Goal: Task Accomplishment & Management: Manage account settings

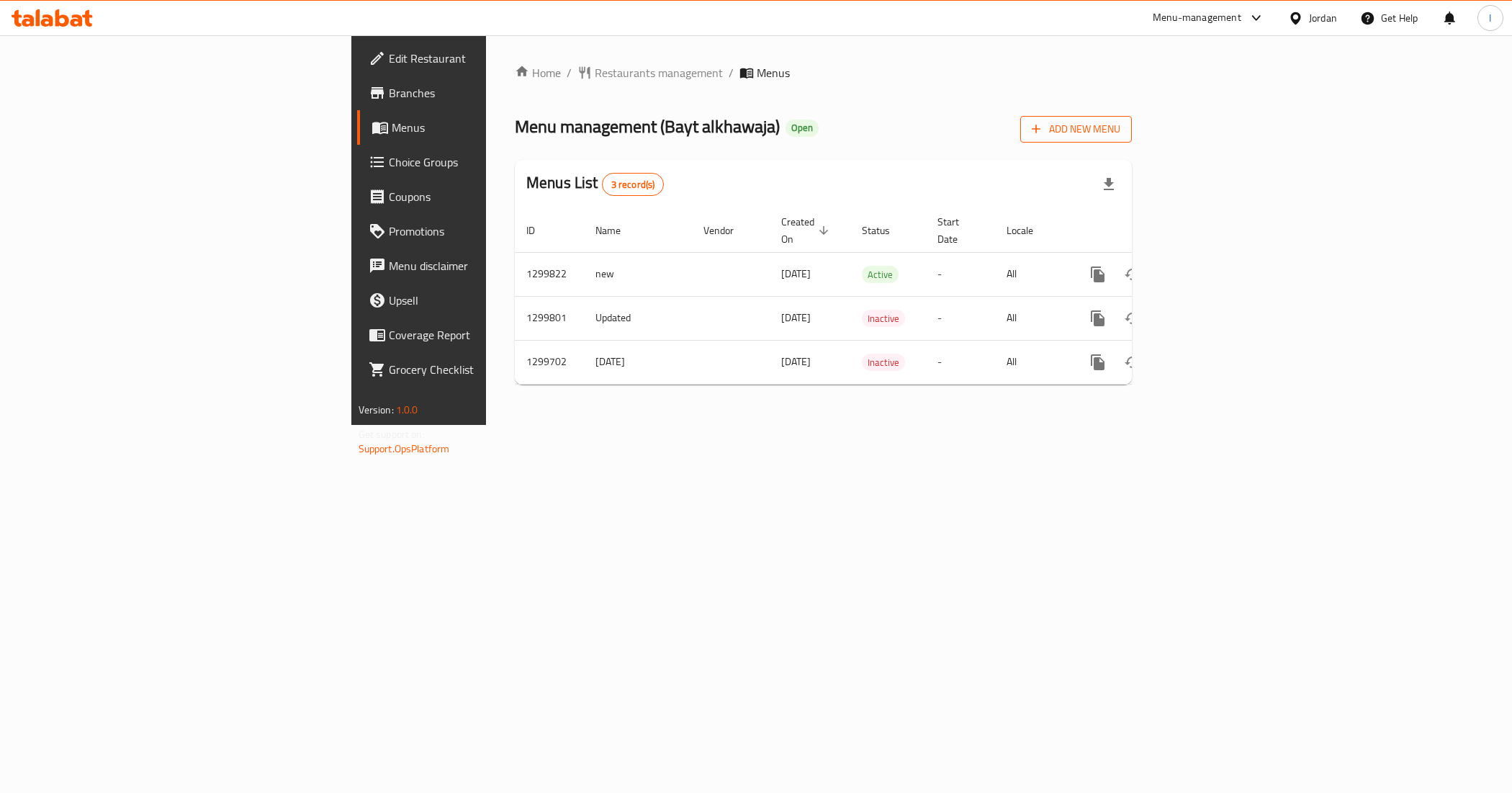
click at [1041, 129] on icon "button" at bounding box center [1037, 129] width 8 height 8
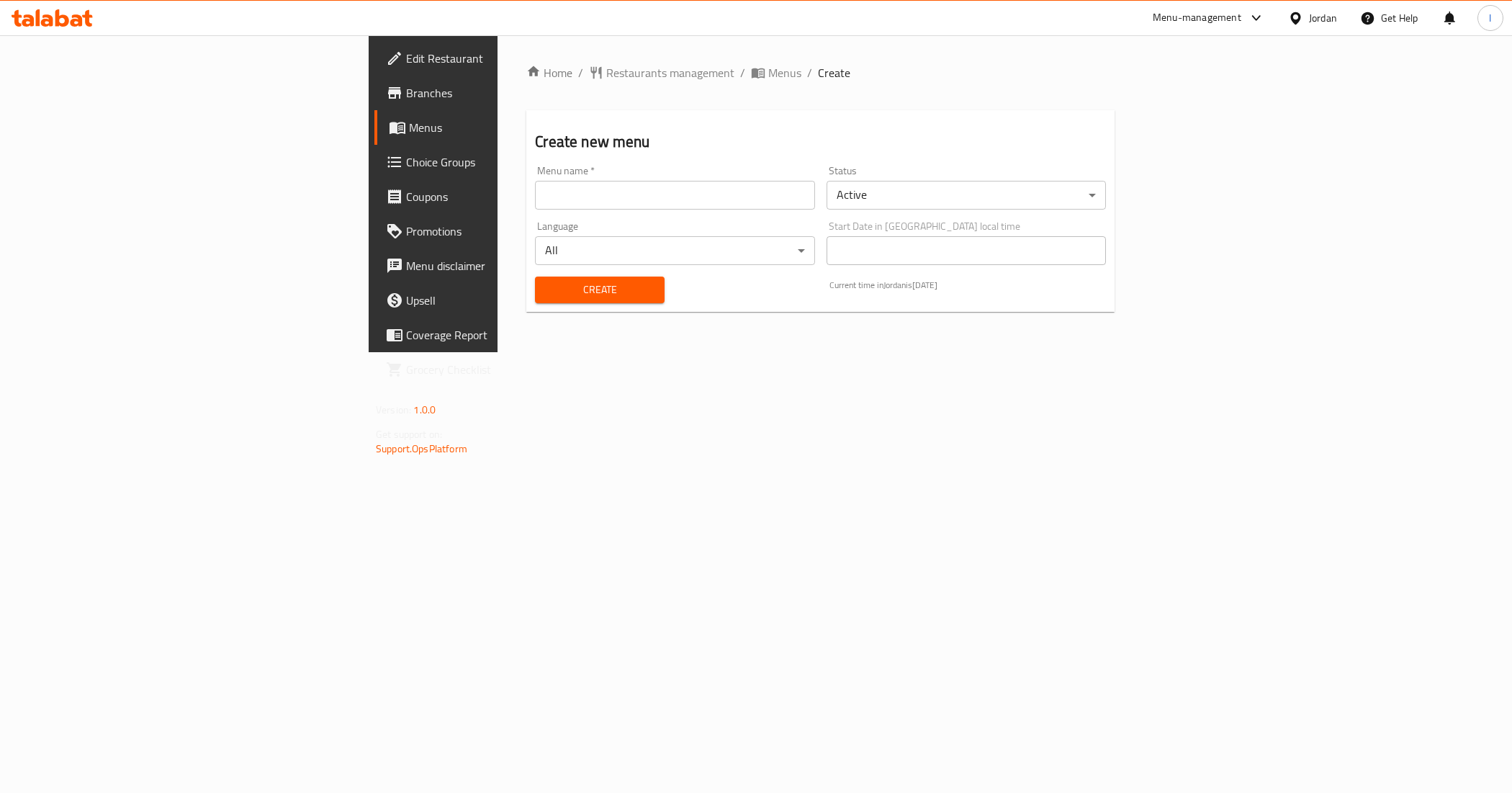
click at [920, 200] on body "​ Menu-management Jordan Get Help I Edit Restaurant Branches Menus Choice Group…" at bounding box center [756, 414] width 1512 height 758
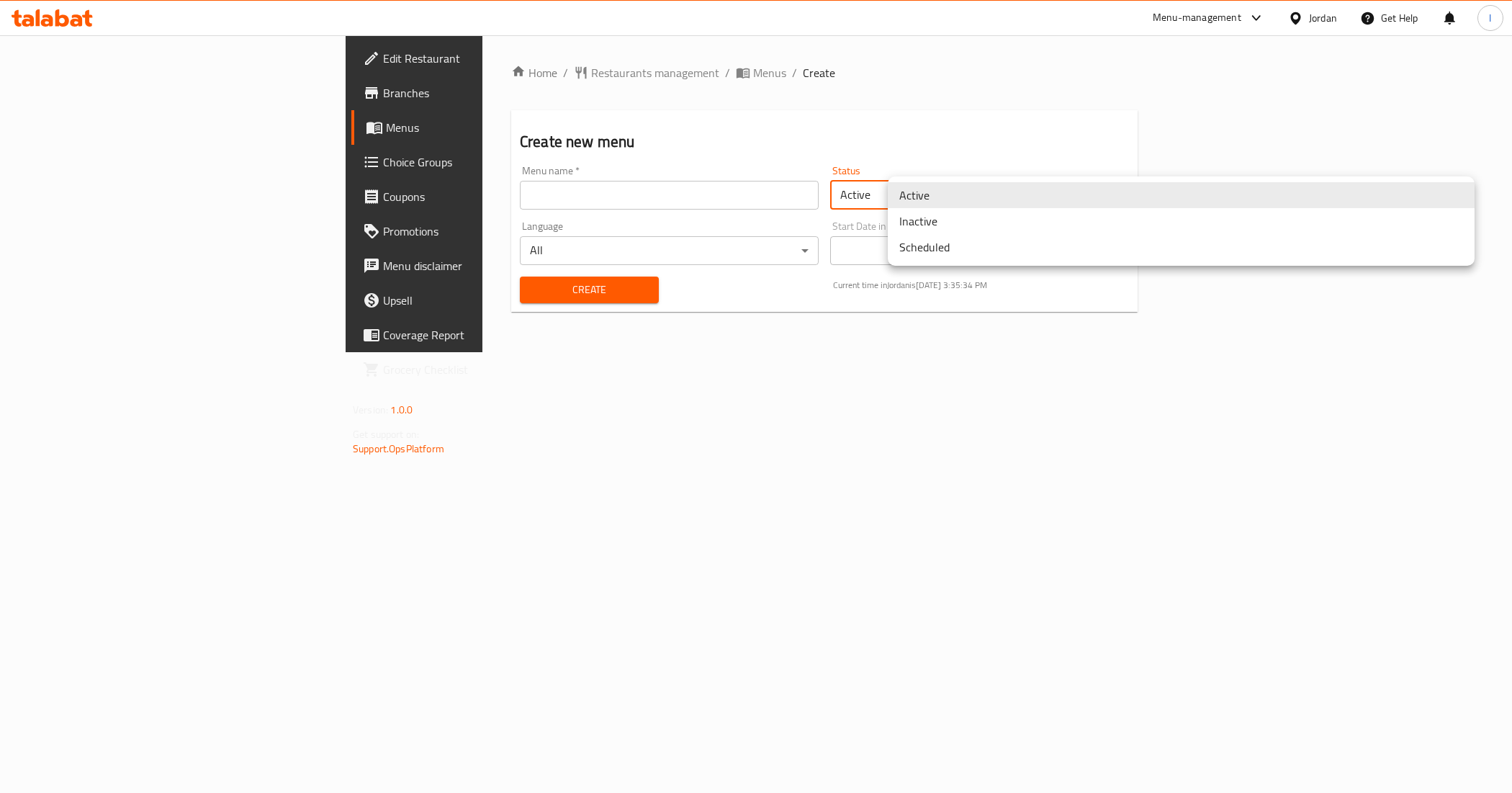
click at [944, 222] on li "Inactive" at bounding box center [1181, 221] width 587 height 26
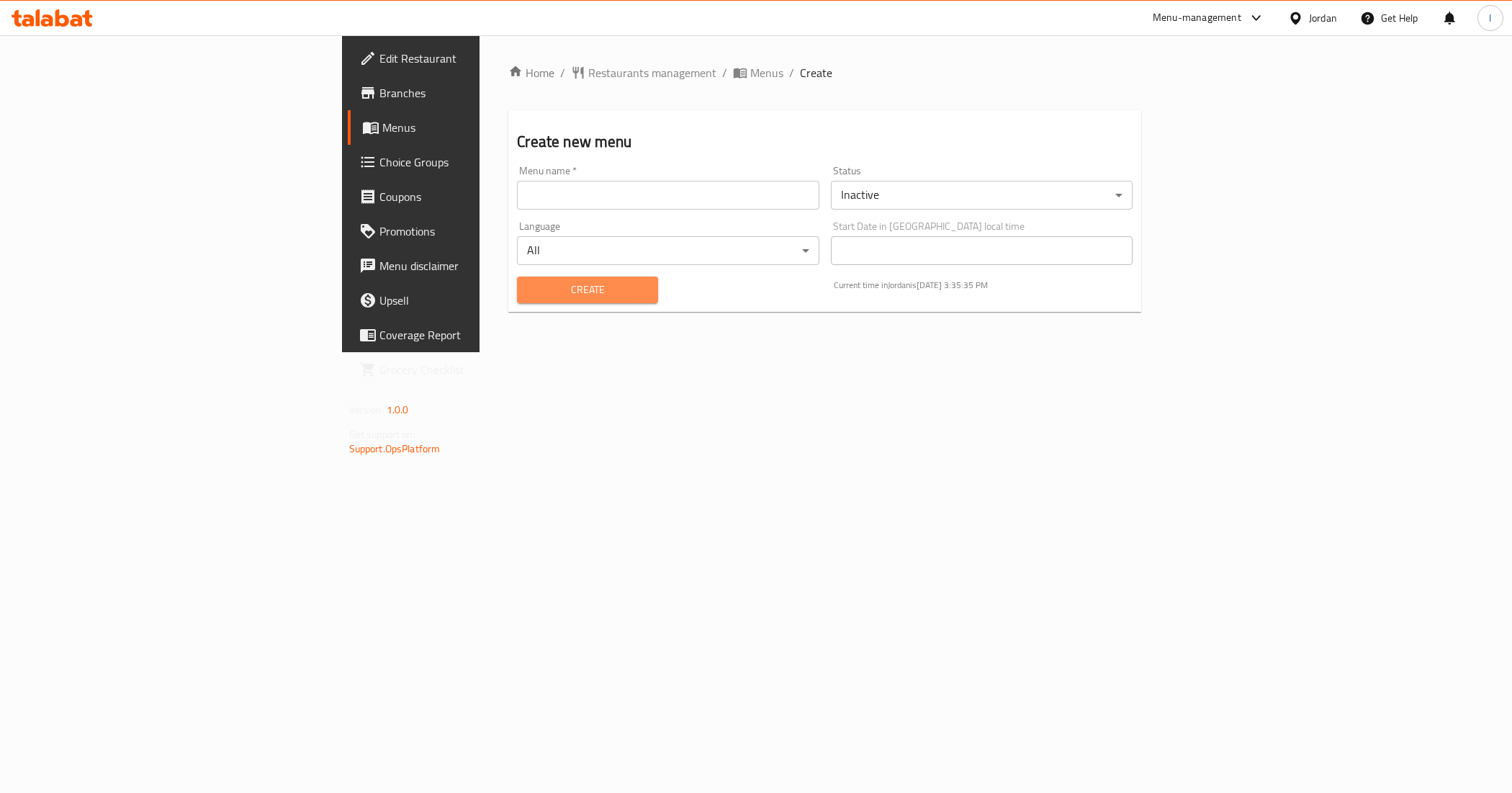
click at [517, 301] on button "Create" at bounding box center [587, 290] width 141 height 26
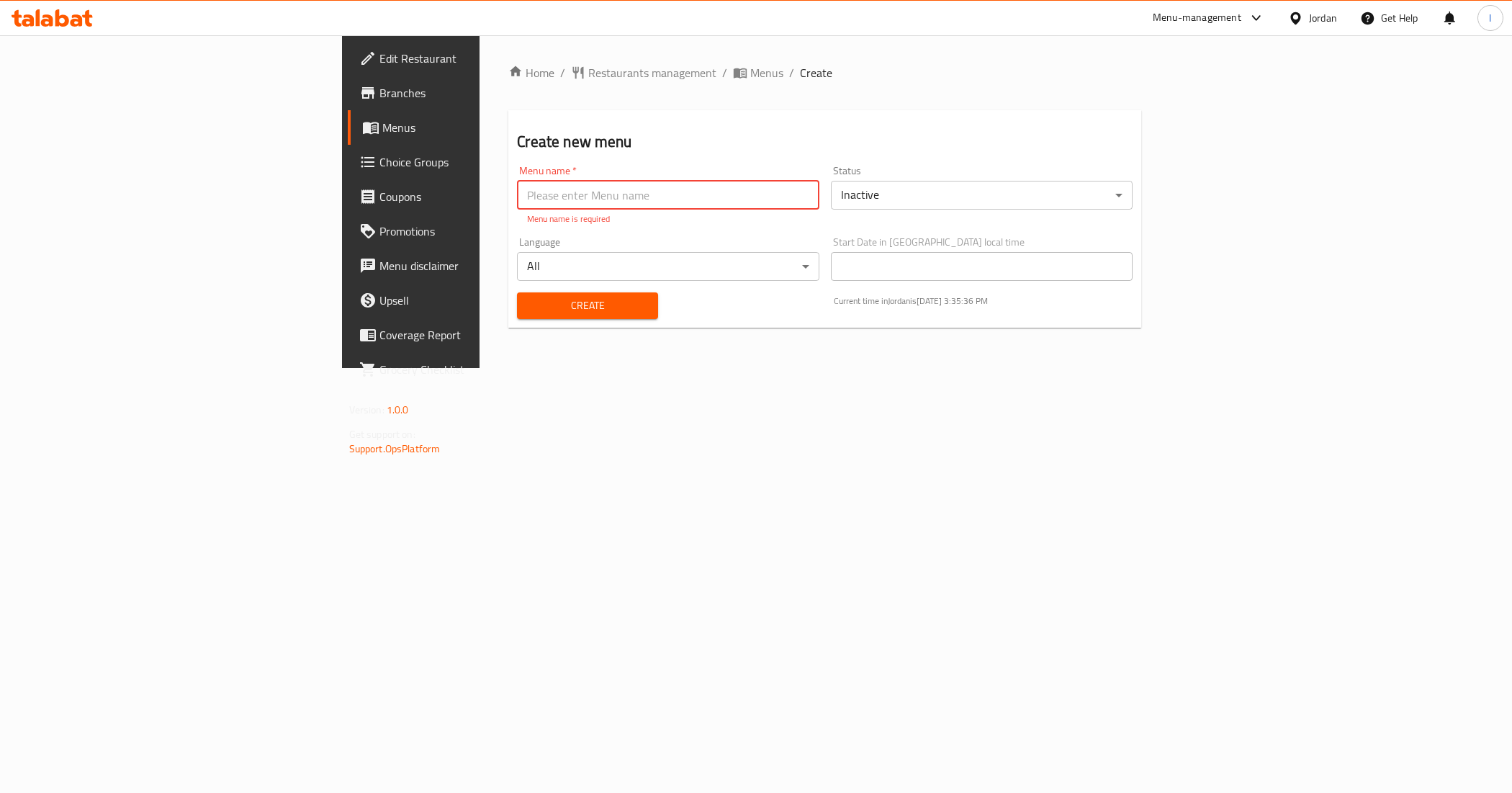
click at [517, 200] on input "text" at bounding box center [668, 194] width 302 height 29
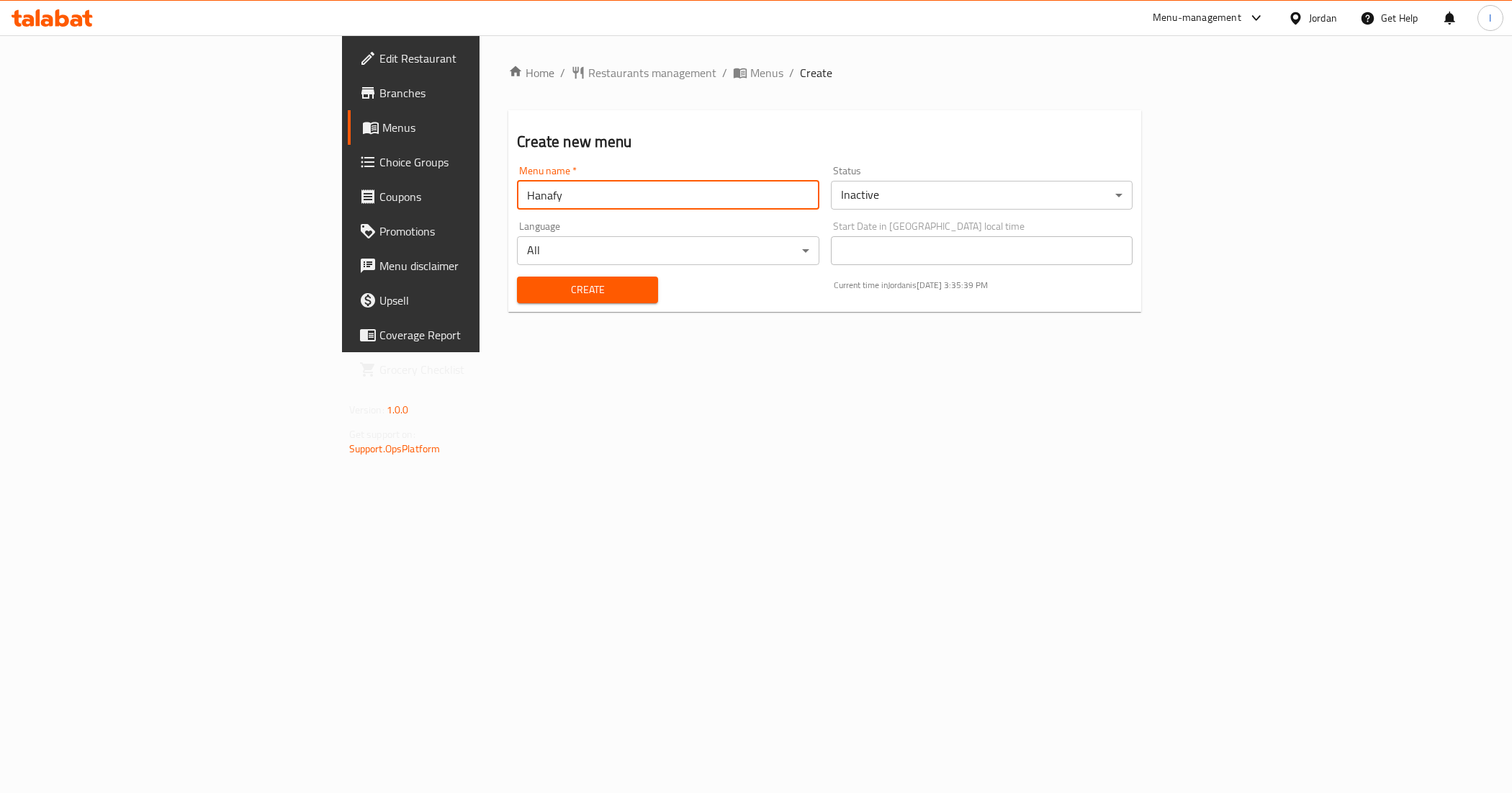
type input "Hanafy"
click at [517, 277] on button "Create" at bounding box center [587, 290] width 141 height 26
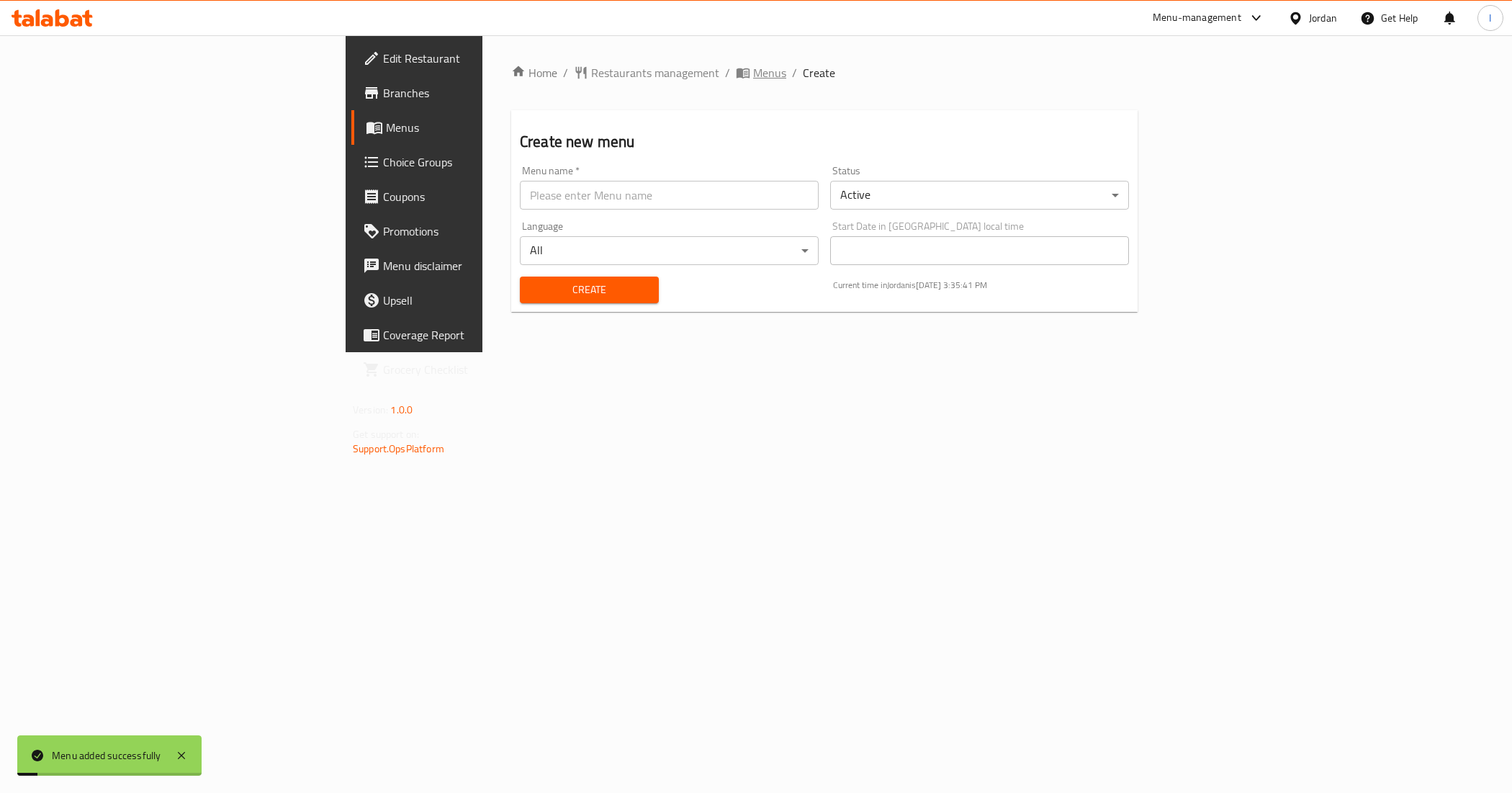
click at [754, 71] on span "Menus" at bounding box center [770, 72] width 33 height 17
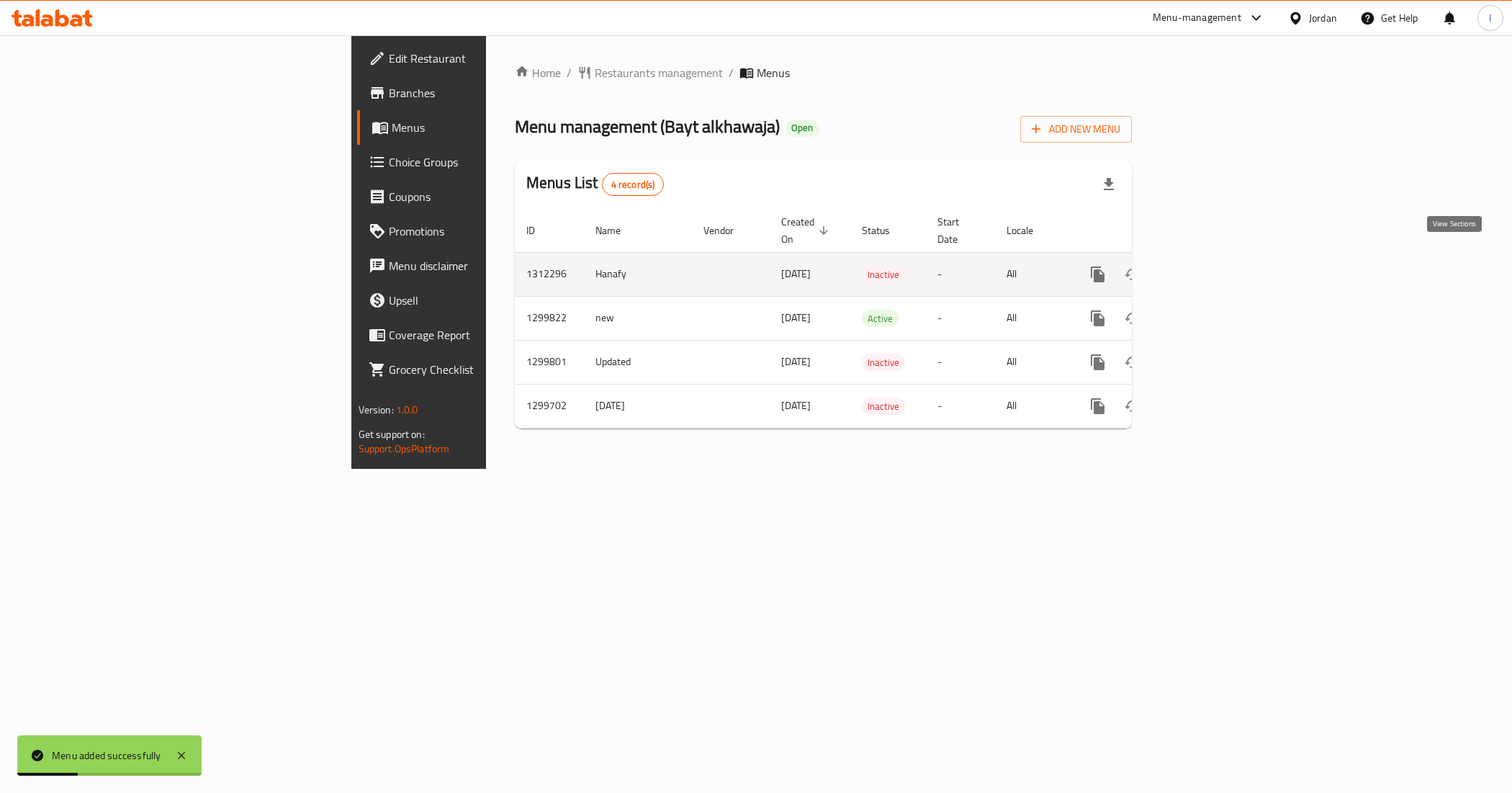
click at [1219, 259] on link "enhanced table" at bounding box center [1202, 274] width 35 height 35
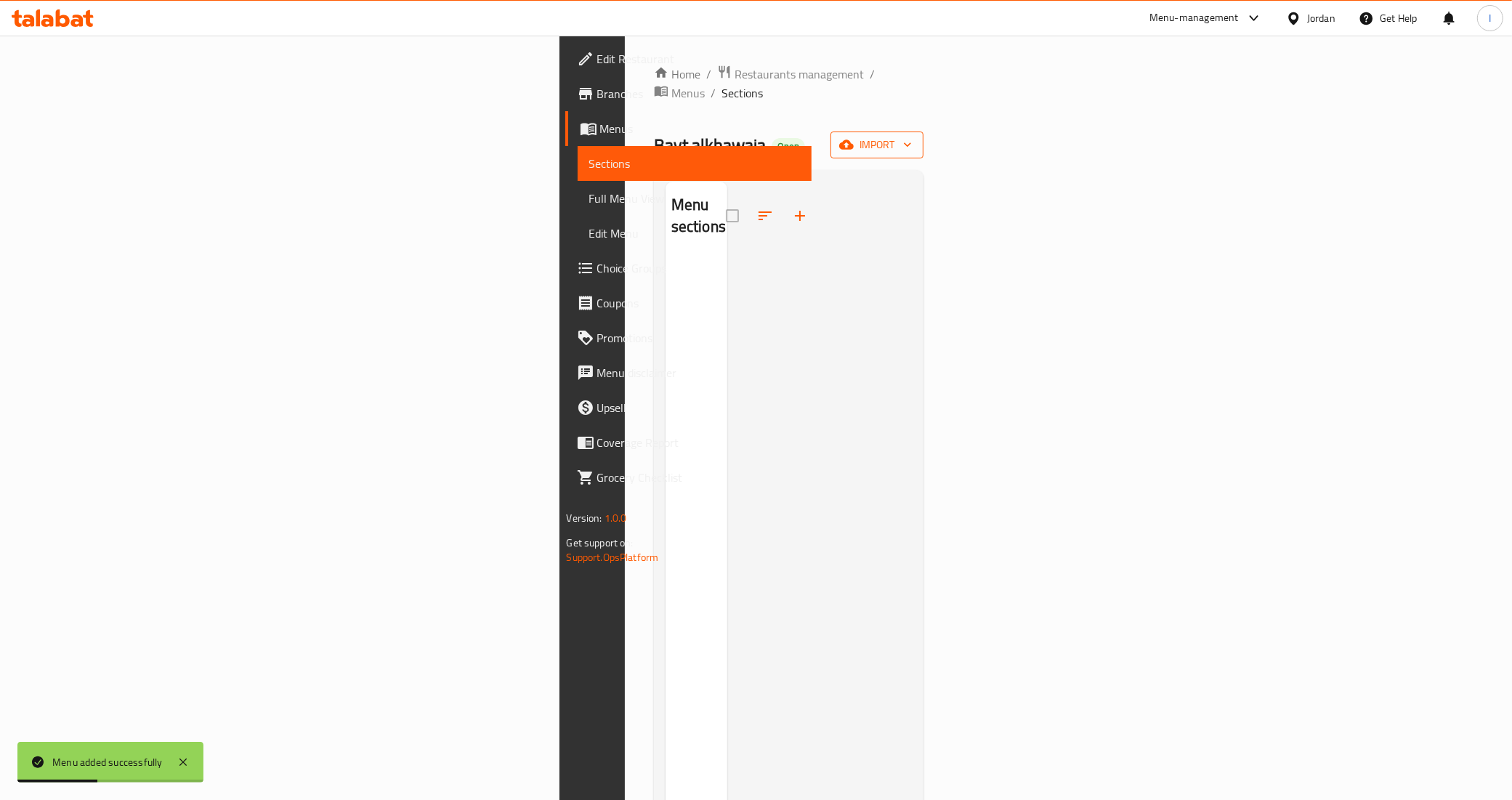
click at [923, 131] on button "import" at bounding box center [876, 145] width 93 height 27
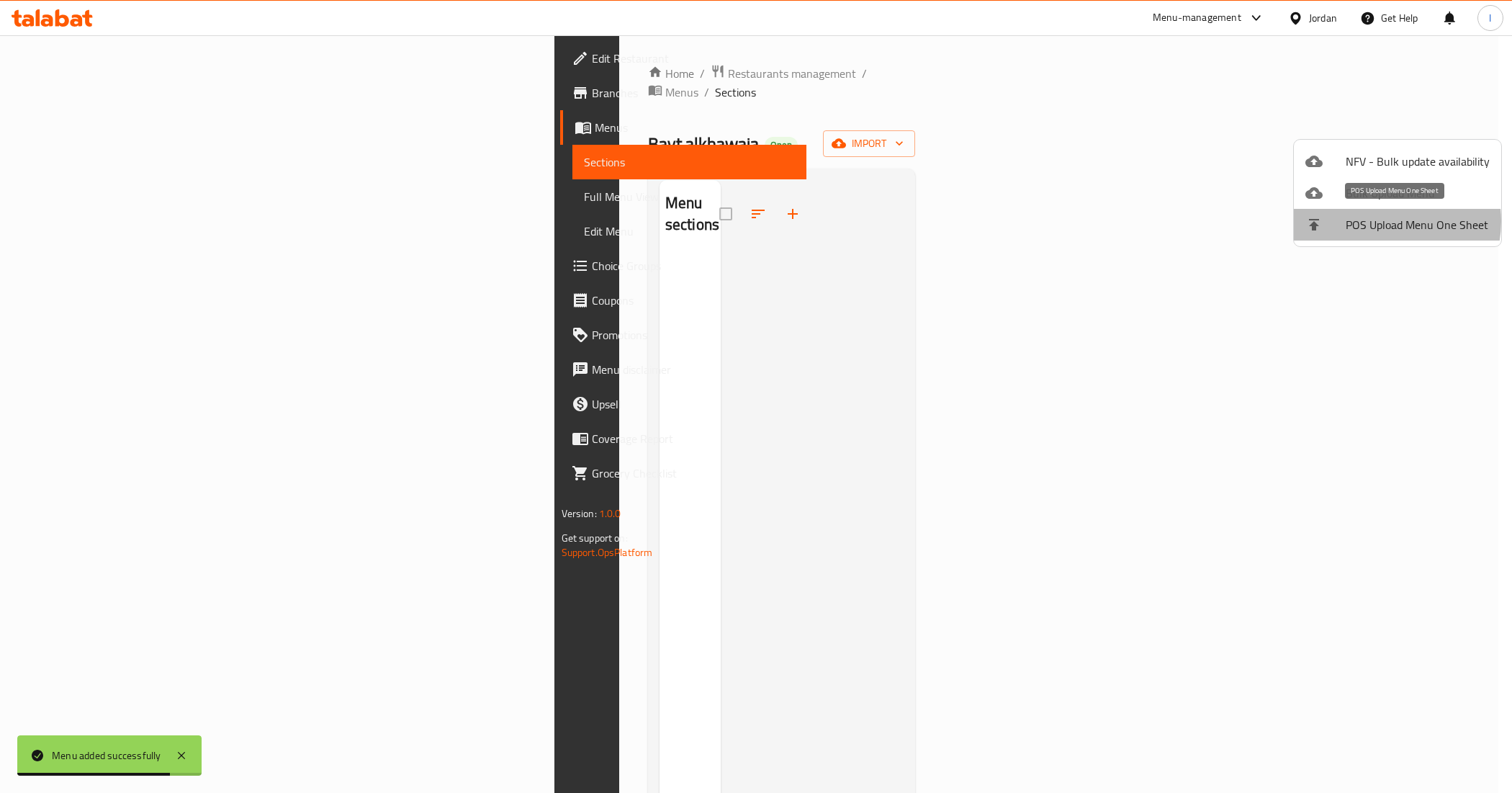
click at [1381, 221] on span "POS Upload Menu One Sheet" at bounding box center [1417, 224] width 144 height 17
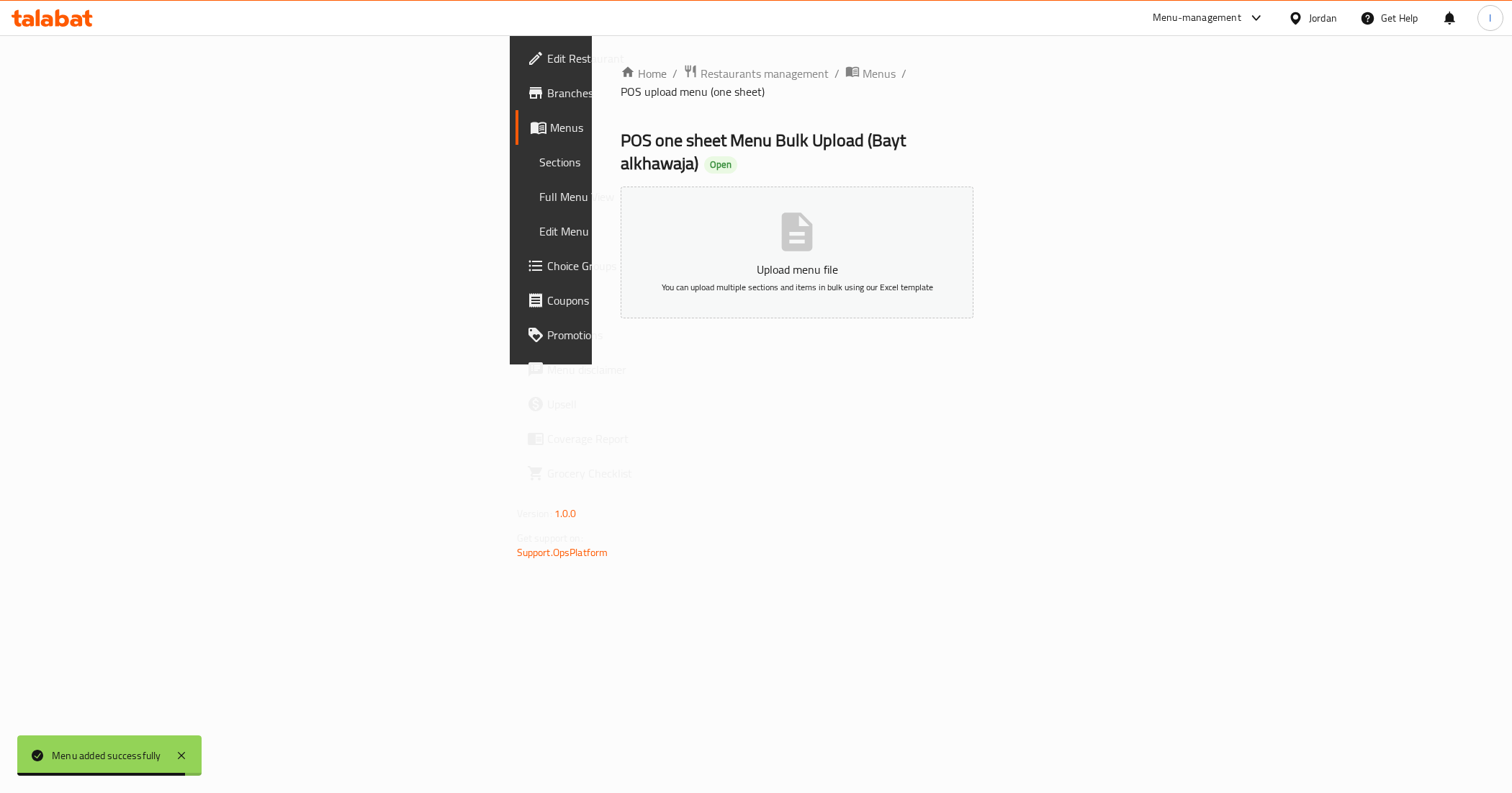
click at [762, 202] on button "Upload menu file You can upload multiple sections and items in bulk using our E…" at bounding box center [797, 252] width 353 height 132
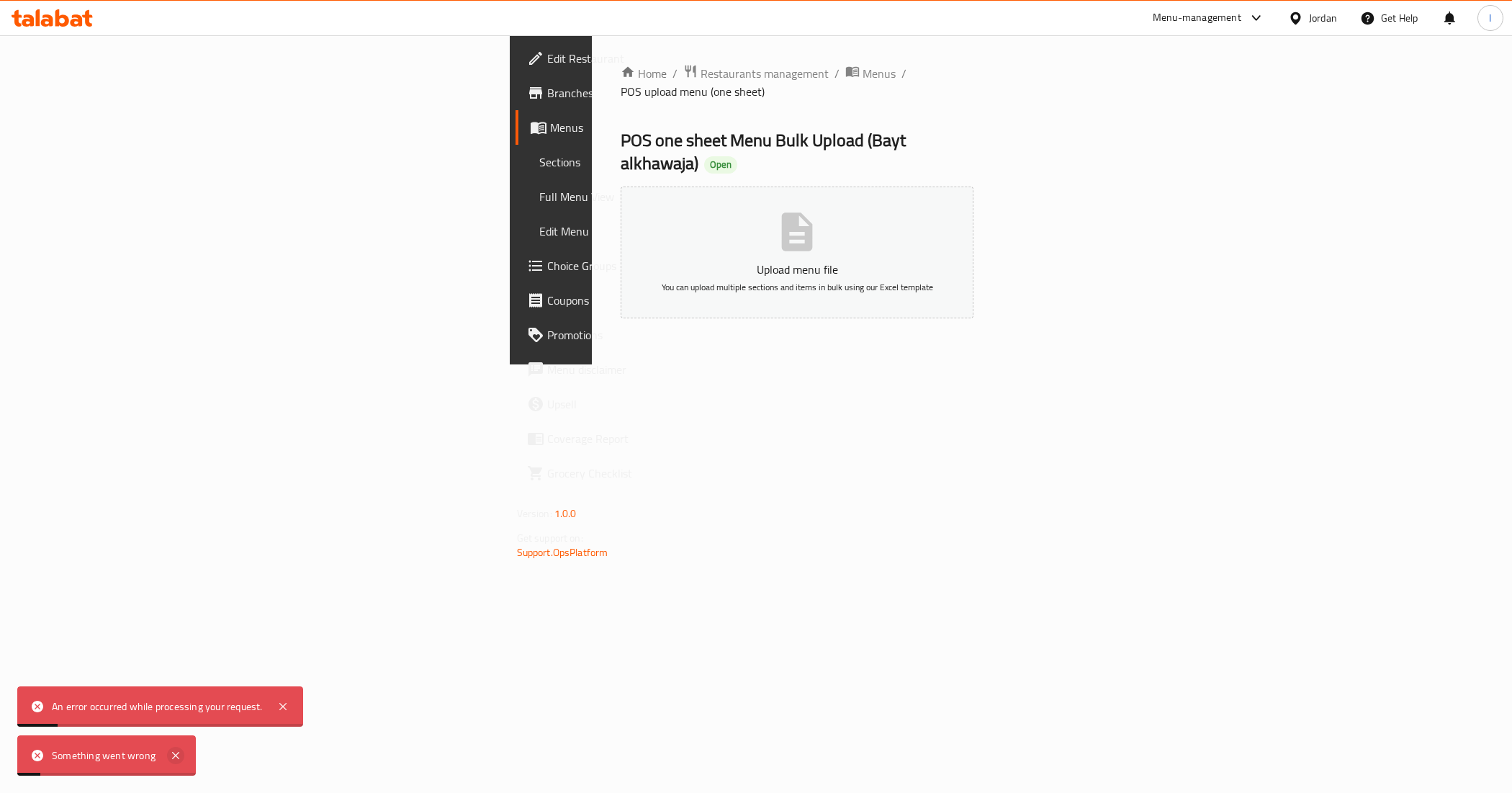
click at [169, 760] on icon at bounding box center [175, 755] width 17 height 17
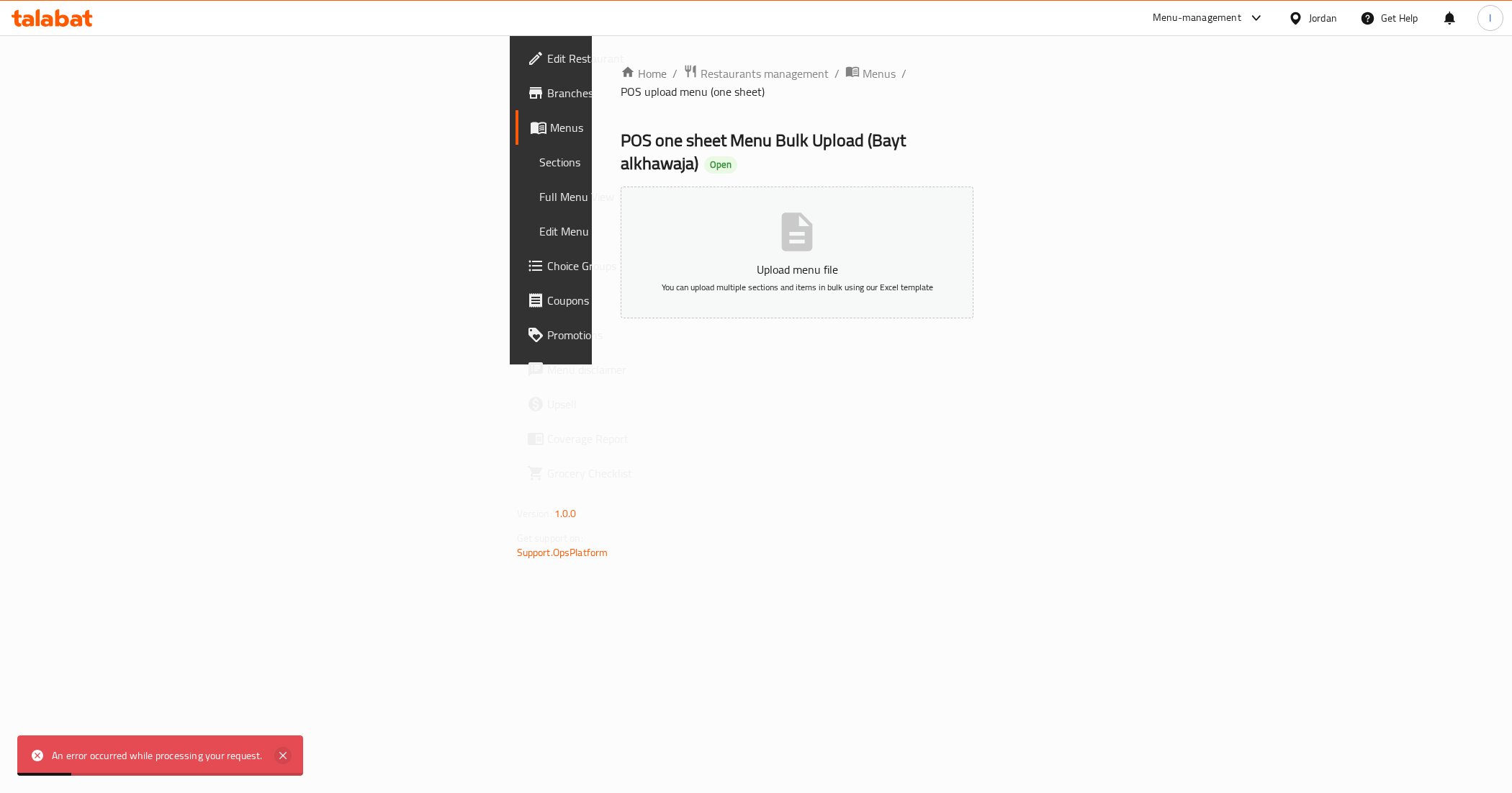
click at [282, 759] on icon at bounding box center [282, 755] width 17 height 17
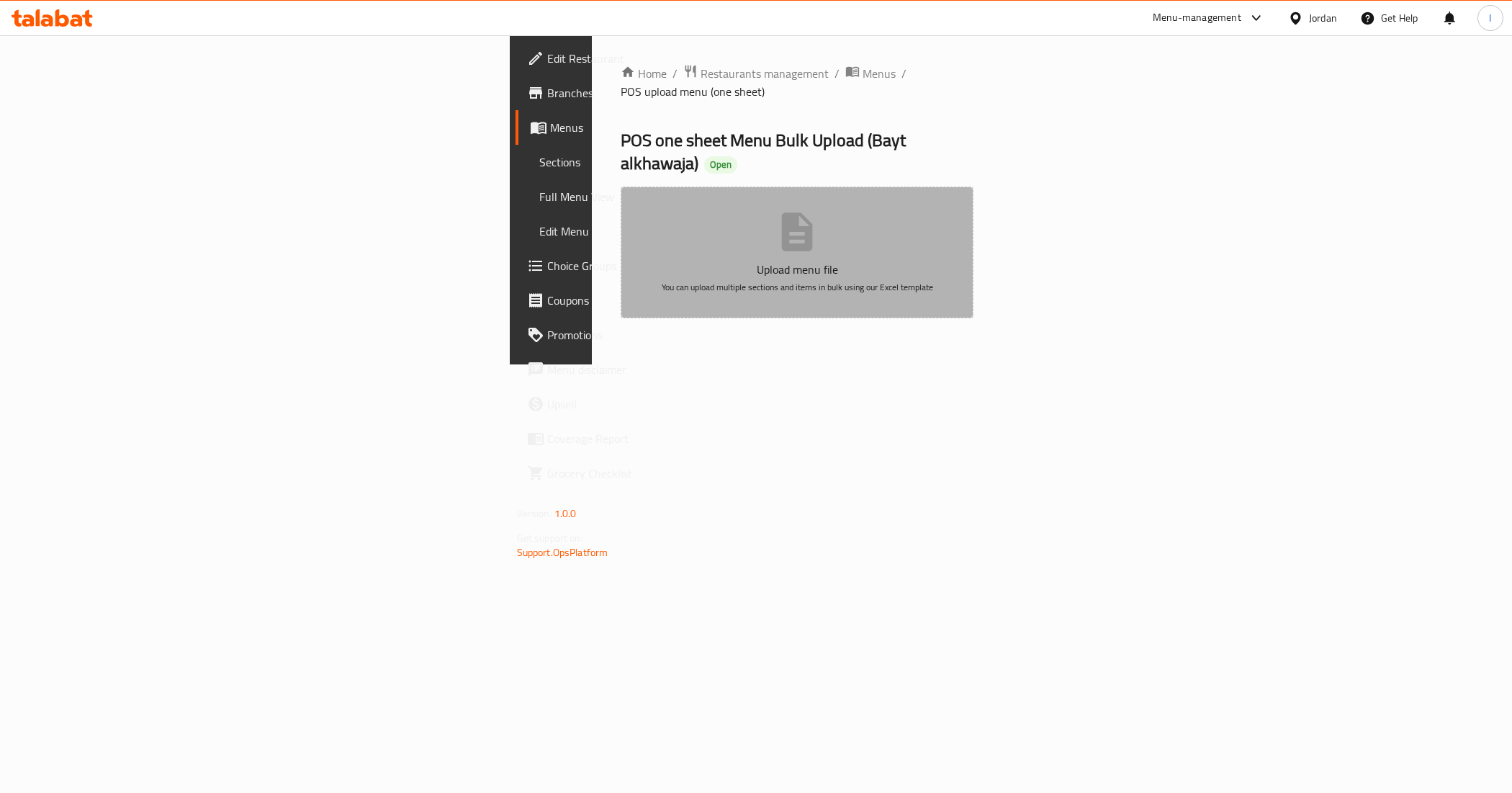
click at [889, 278] on span "You can upload multiple sections and items in bulk using our Excel template" at bounding box center [798, 287] width 272 height 16
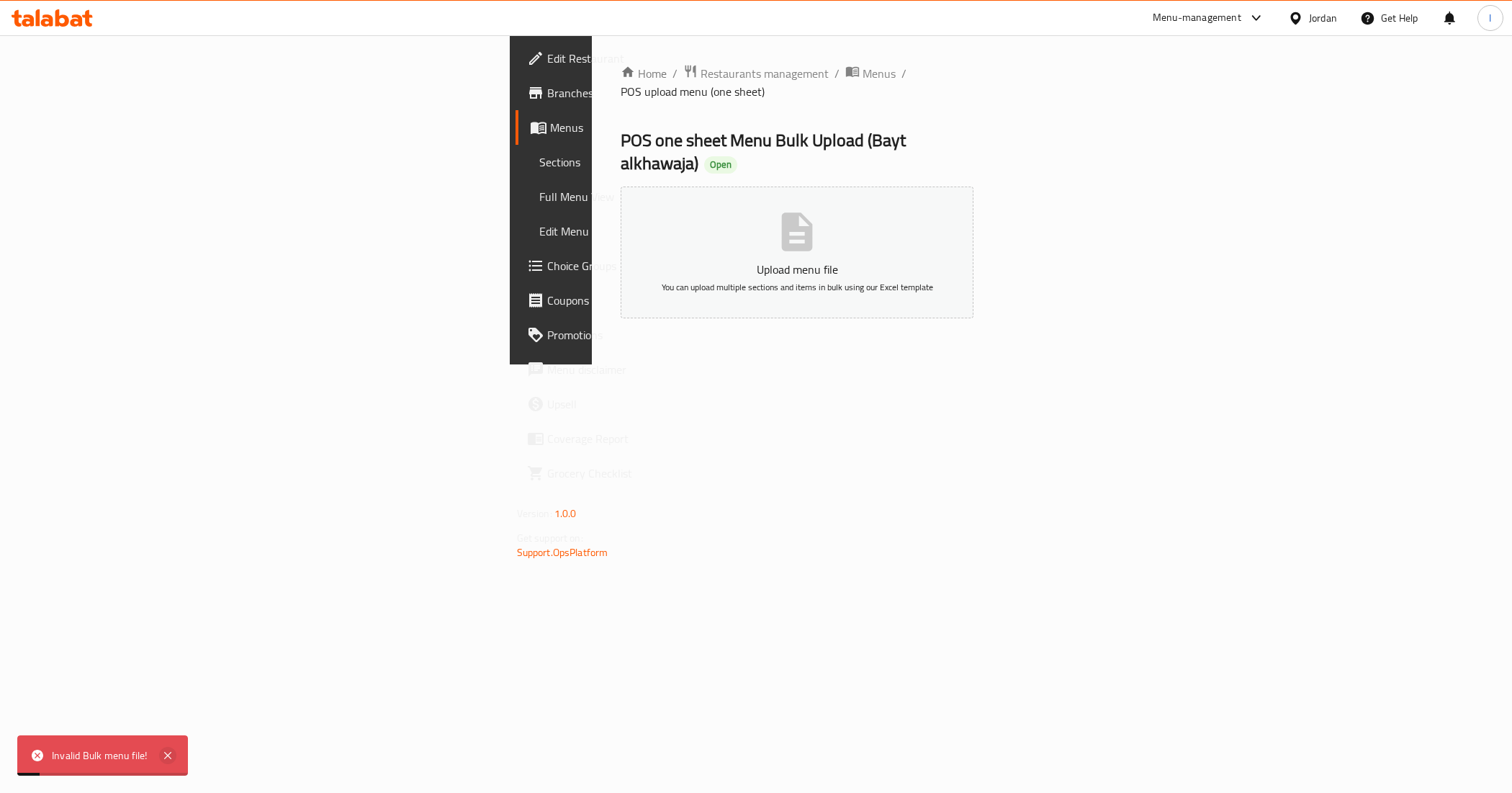
click at [163, 756] on icon at bounding box center [167, 755] width 17 height 17
click at [862, 77] on span "Menus" at bounding box center [879, 73] width 33 height 17
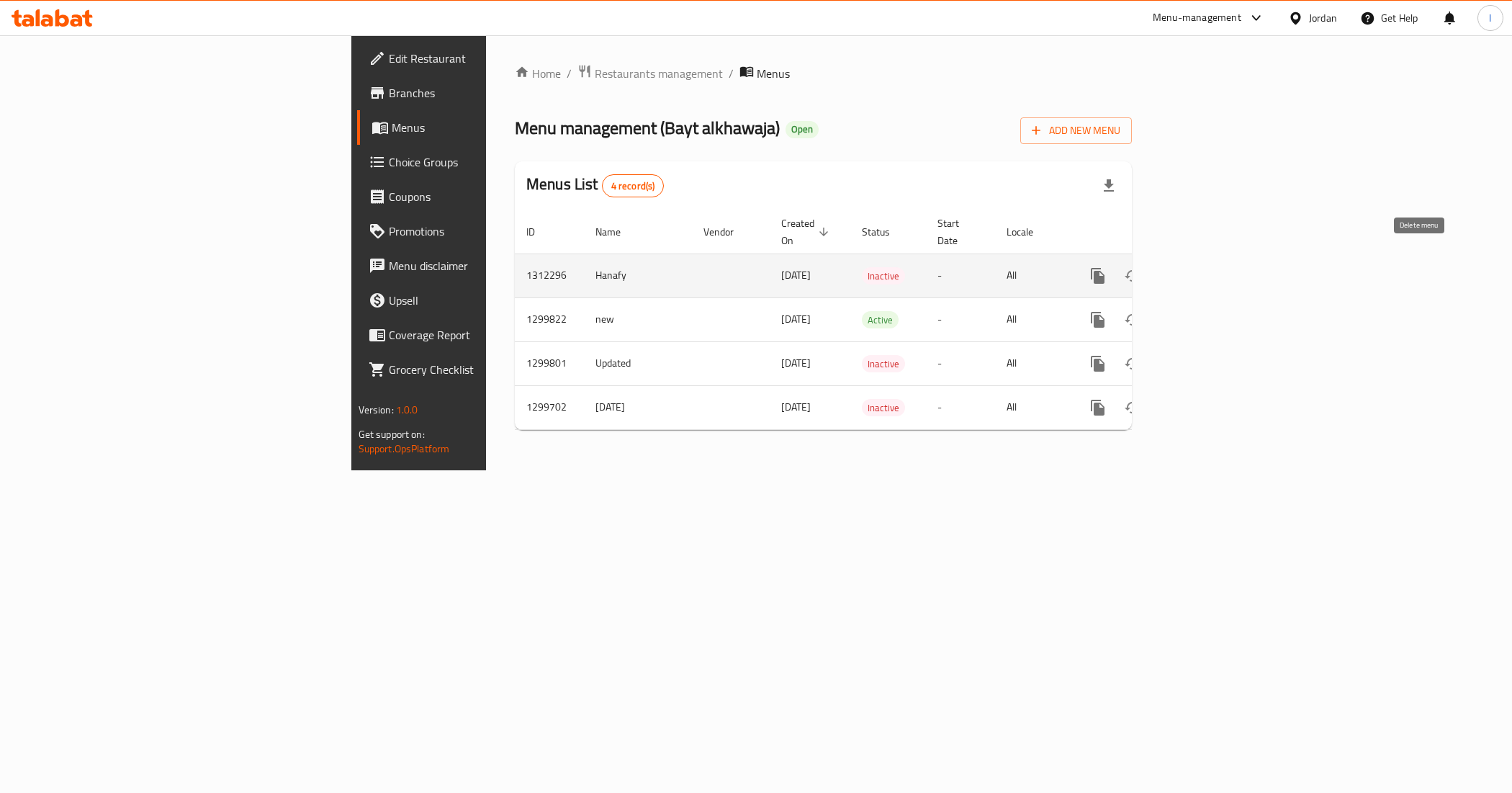
click at [1172, 269] on icon "enhanced table" at bounding box center [1167, 276] width 10 height 13
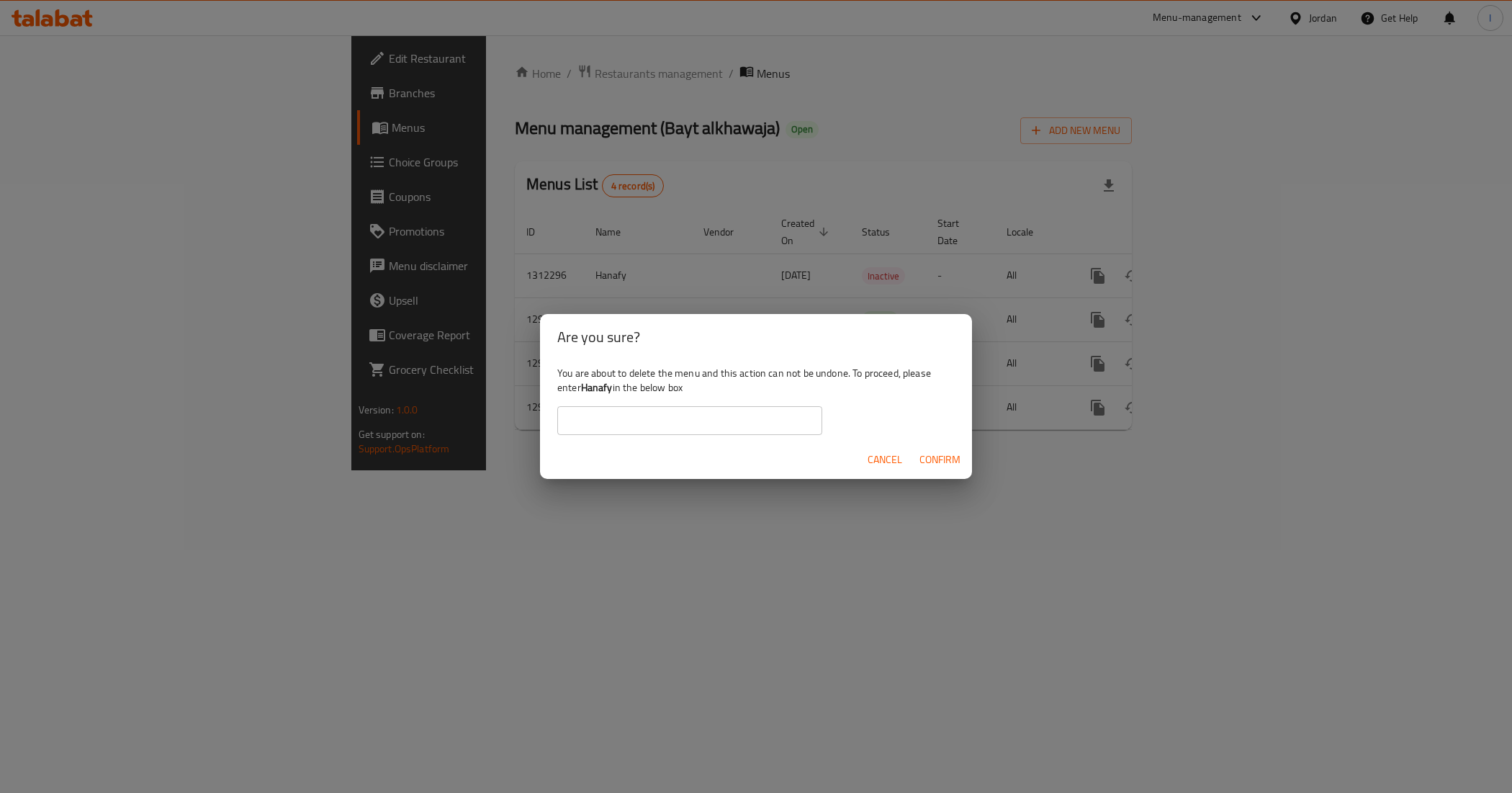
click at [727, 425] on input "text" at bounding box center [690, 420] width 265 height 29
type input "Hanafy"
click at [944, 455] on span "Confirm" at bounding box center [940, 459] width 41 height 18
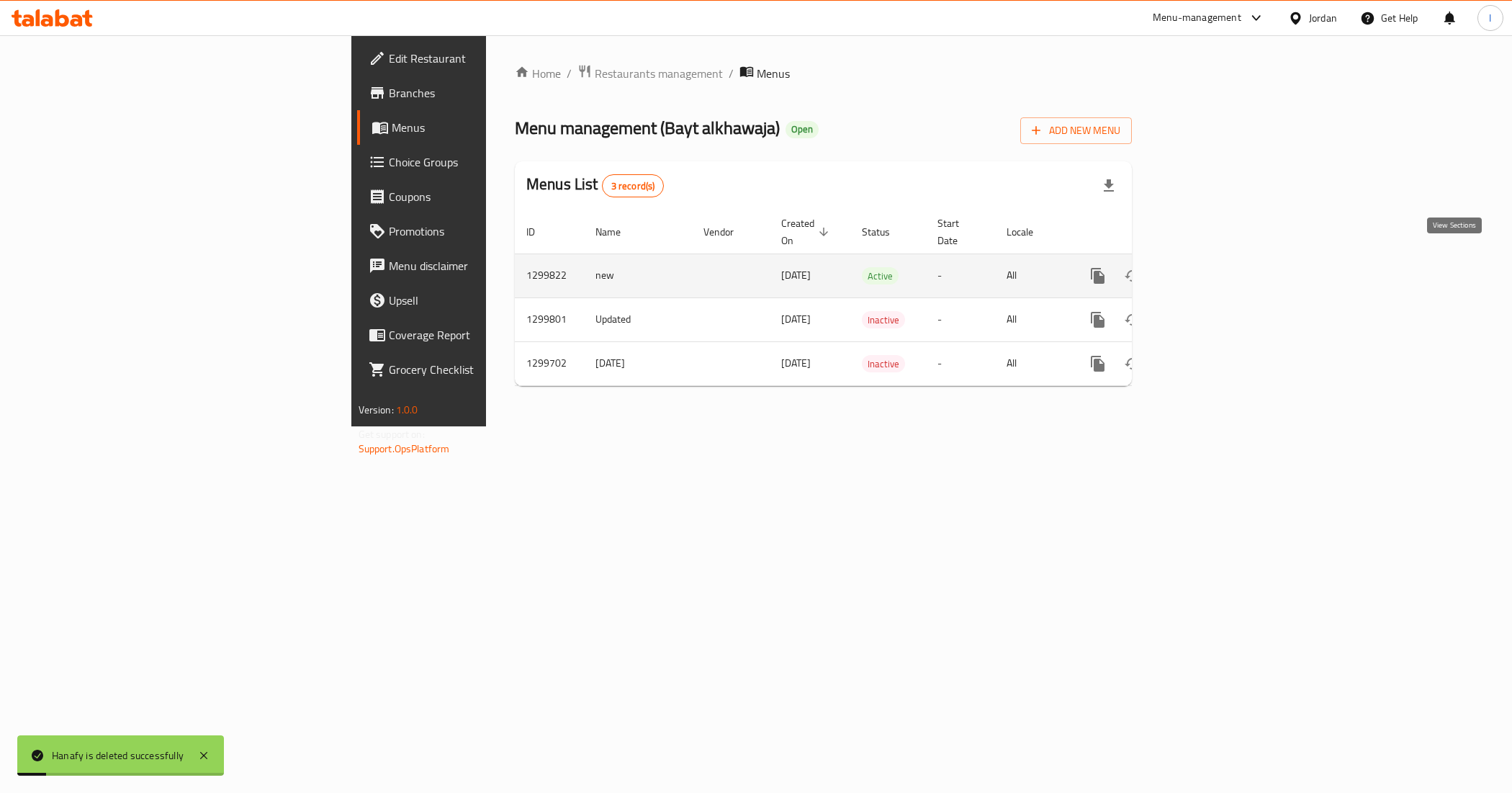
click at [1211, 267] on icon "enhanced table" at bounding box center [1202, 275] width 17 height 17
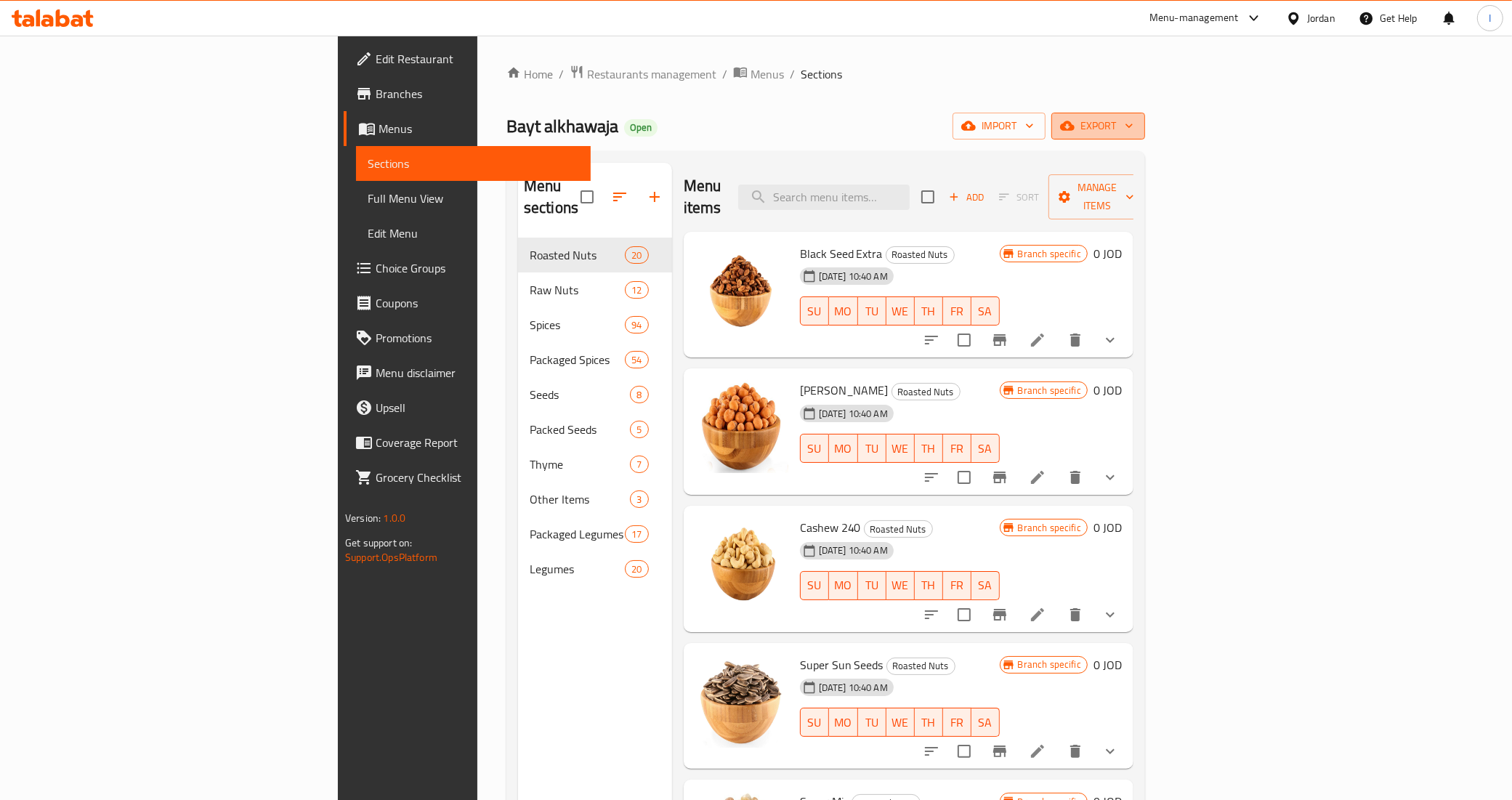
click at [1133, 131] on span "export" at bounding box center [1097, 126] width 71 height 18
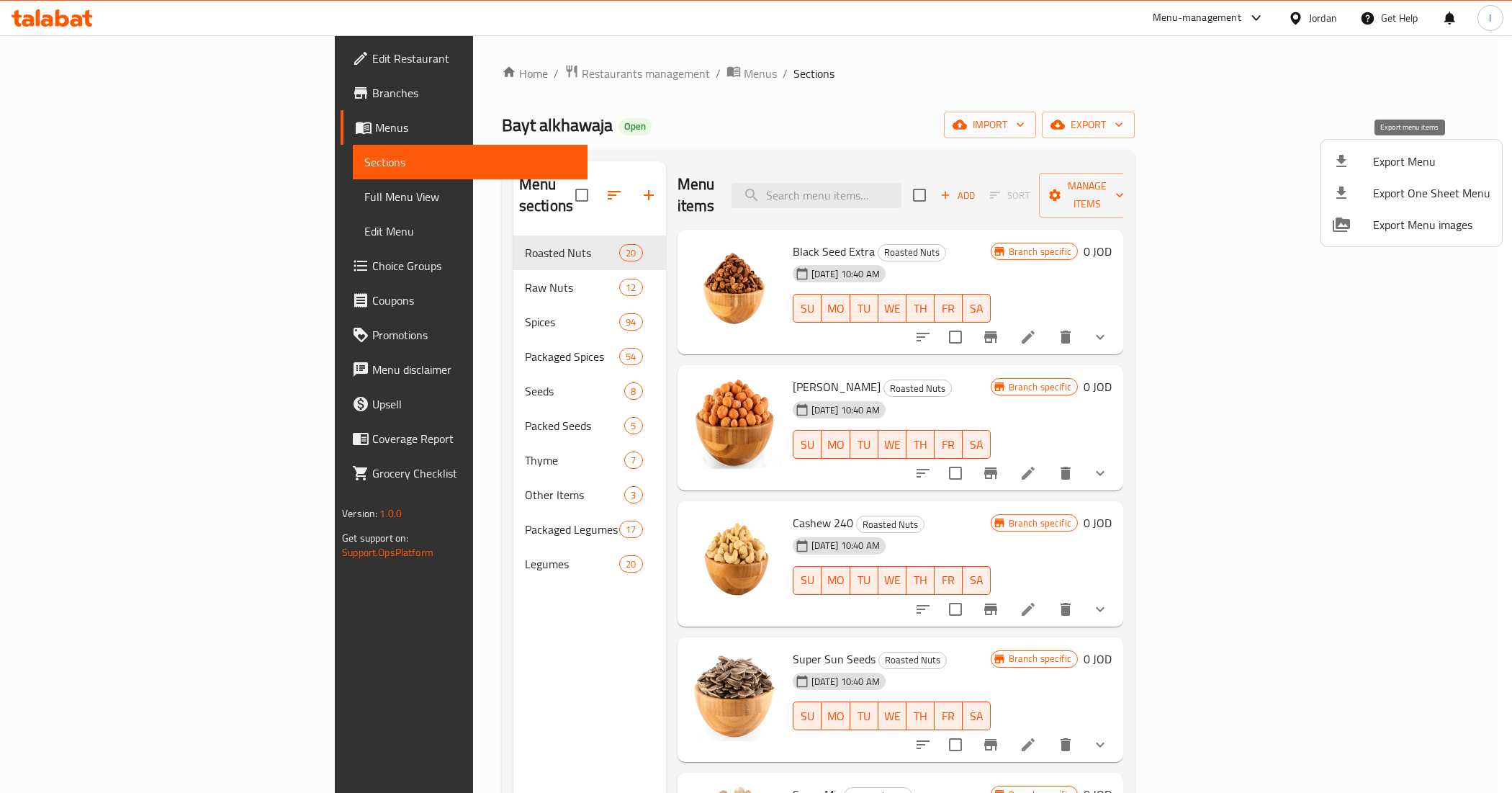
click at [1427, 166] on span "Export Menu" at bounding box center [1431, 161] width 118 height 17
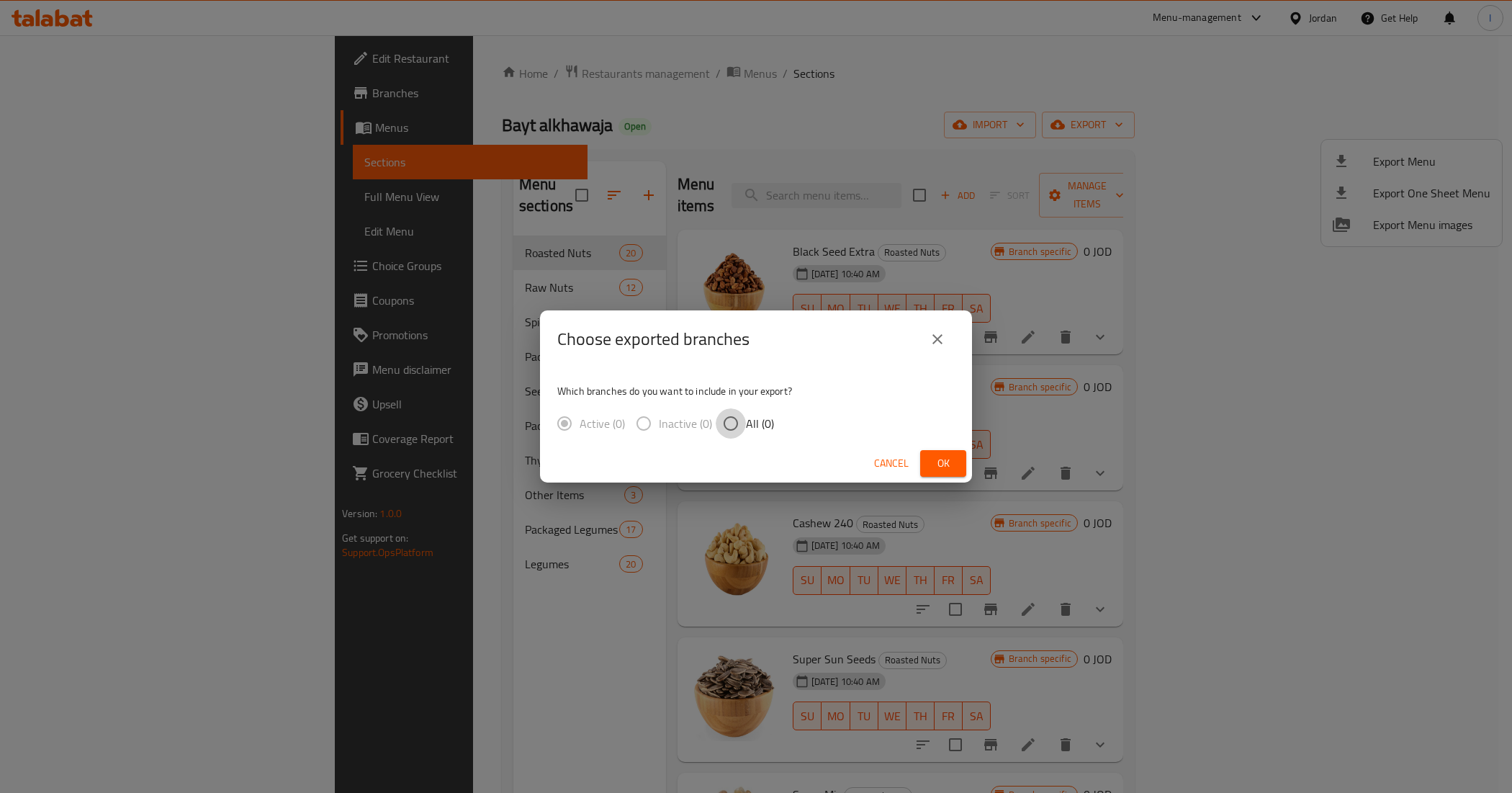
click at [716, 427] on input "All (0)" at bounding box center [730, 423] width 30 height 30
radio input "true"
click at [733, 417] on input "All (0)" at bounding box center [730, 423] width 30 height 30
click at [948, 459] on span "Ok" at bounding box center [943, 464] width 23 height 18
click at [943, 458] on span "Ok" at bounding box center [943, 464] width 23 height 18
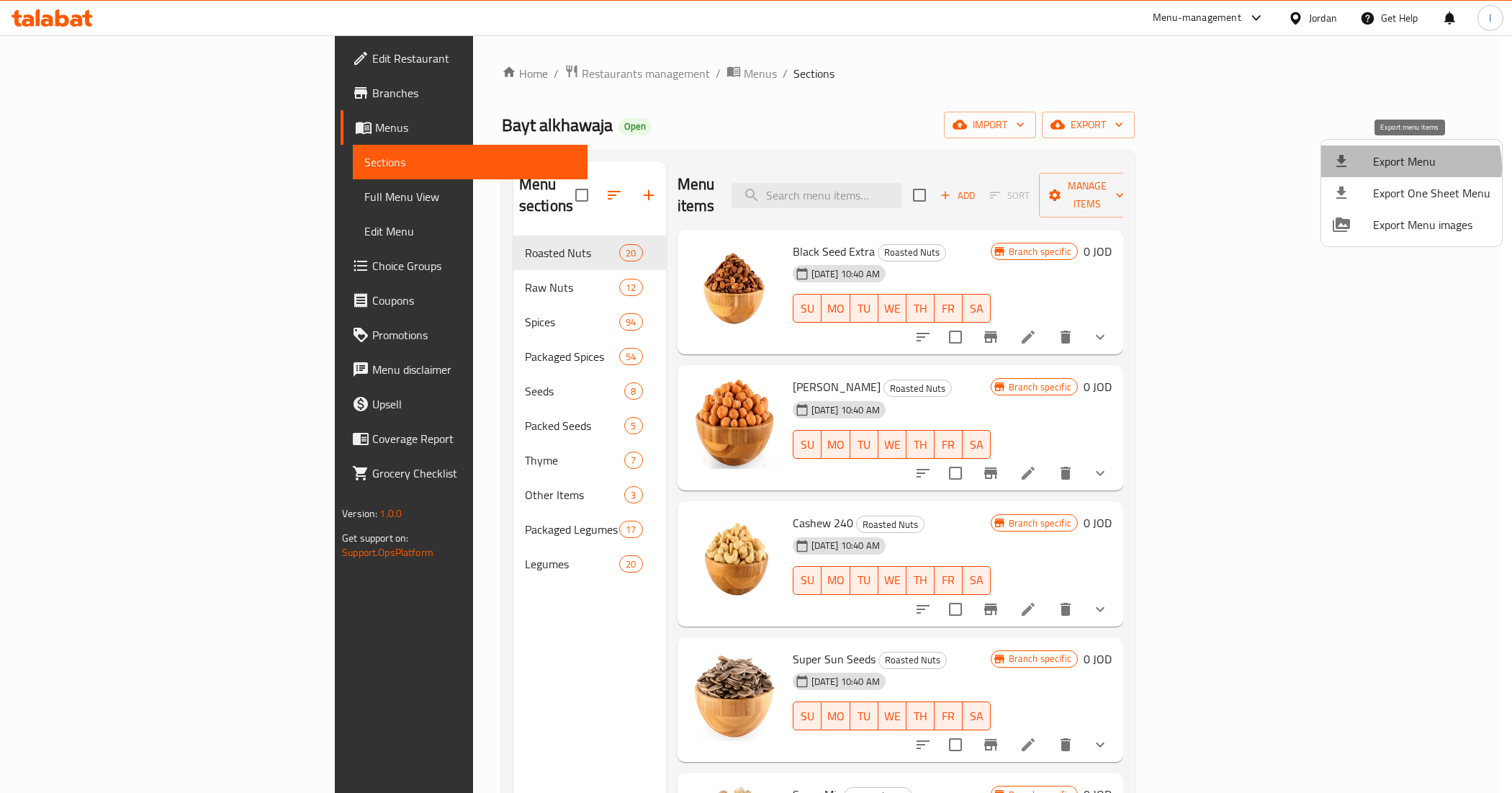
click at [1402, 166] on span "Export Menu" at bounding box center [1431, 161] width 118 height 17
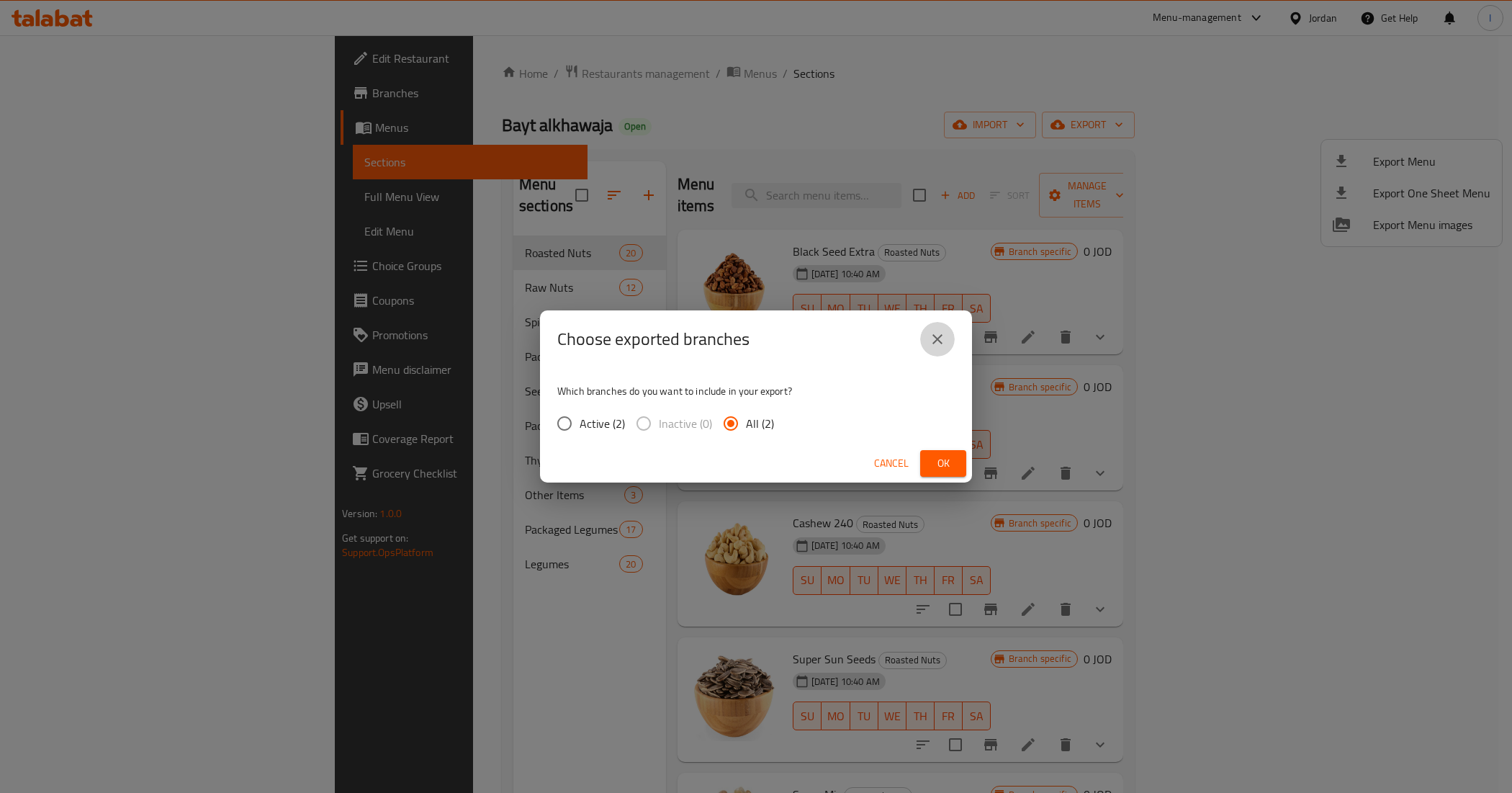
click at [942, 335] on icon "close" at bounding box center [937, 338] width 17 height 17
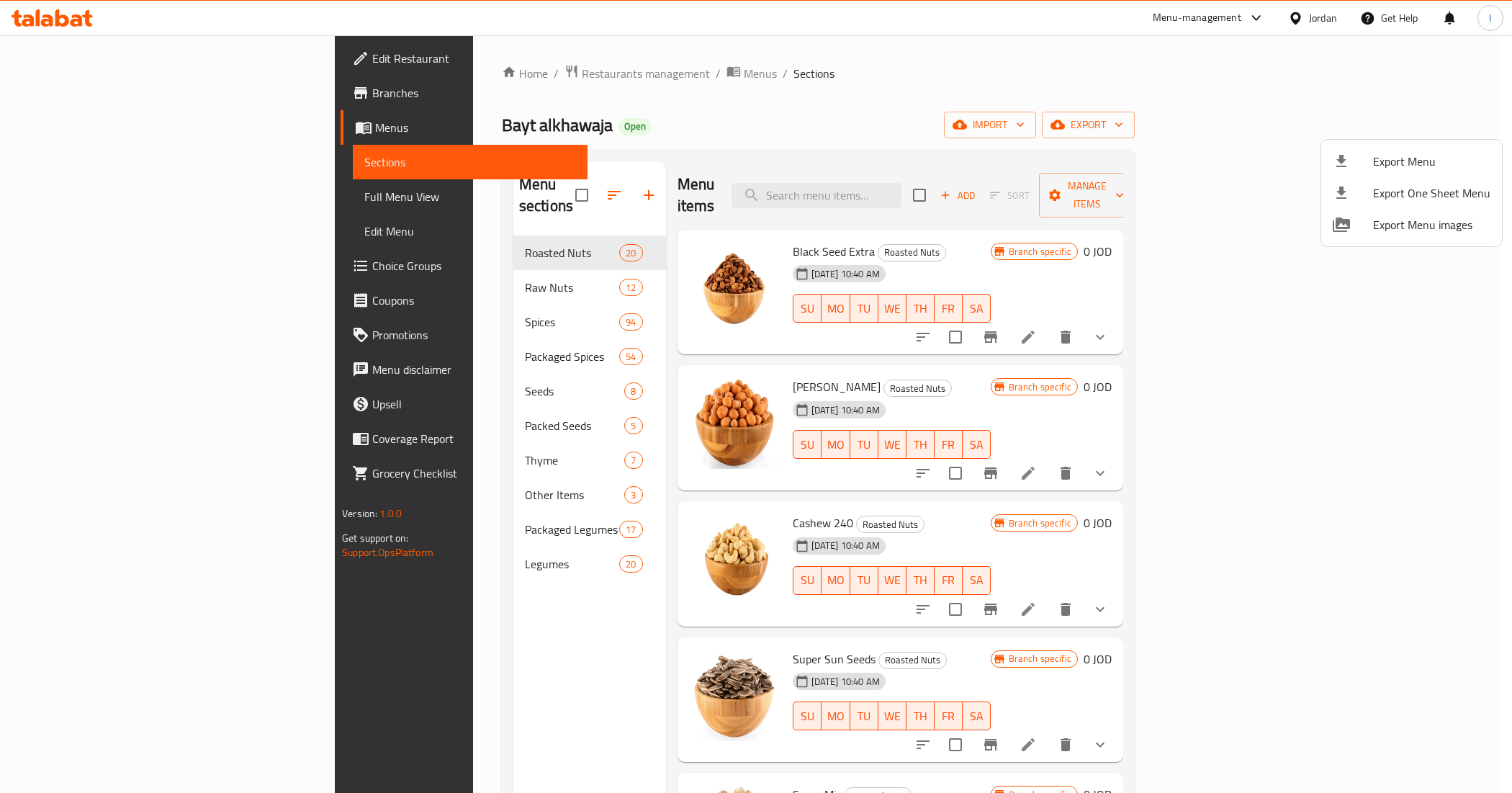
click at [1427, 188] on span "Export One Sheet Menu" at bounding box center [1431, 193] width 118 height 17
click at [735, 81] on div at bounding box center [756, 396] width 1512 height 793
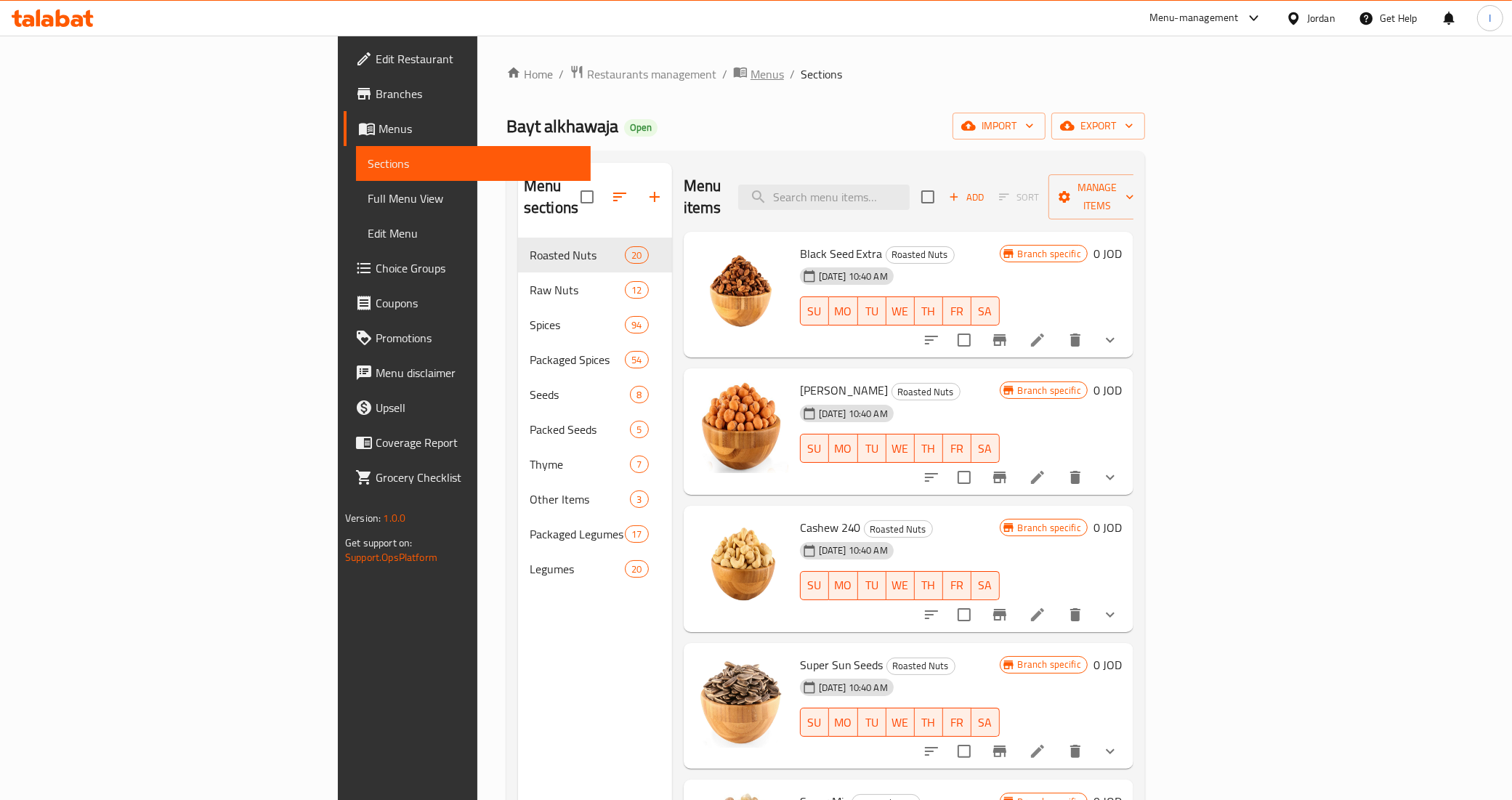
click at [733, 74] on icon "breadcrumb" at bounding box center [739, 71] width 14 height 14
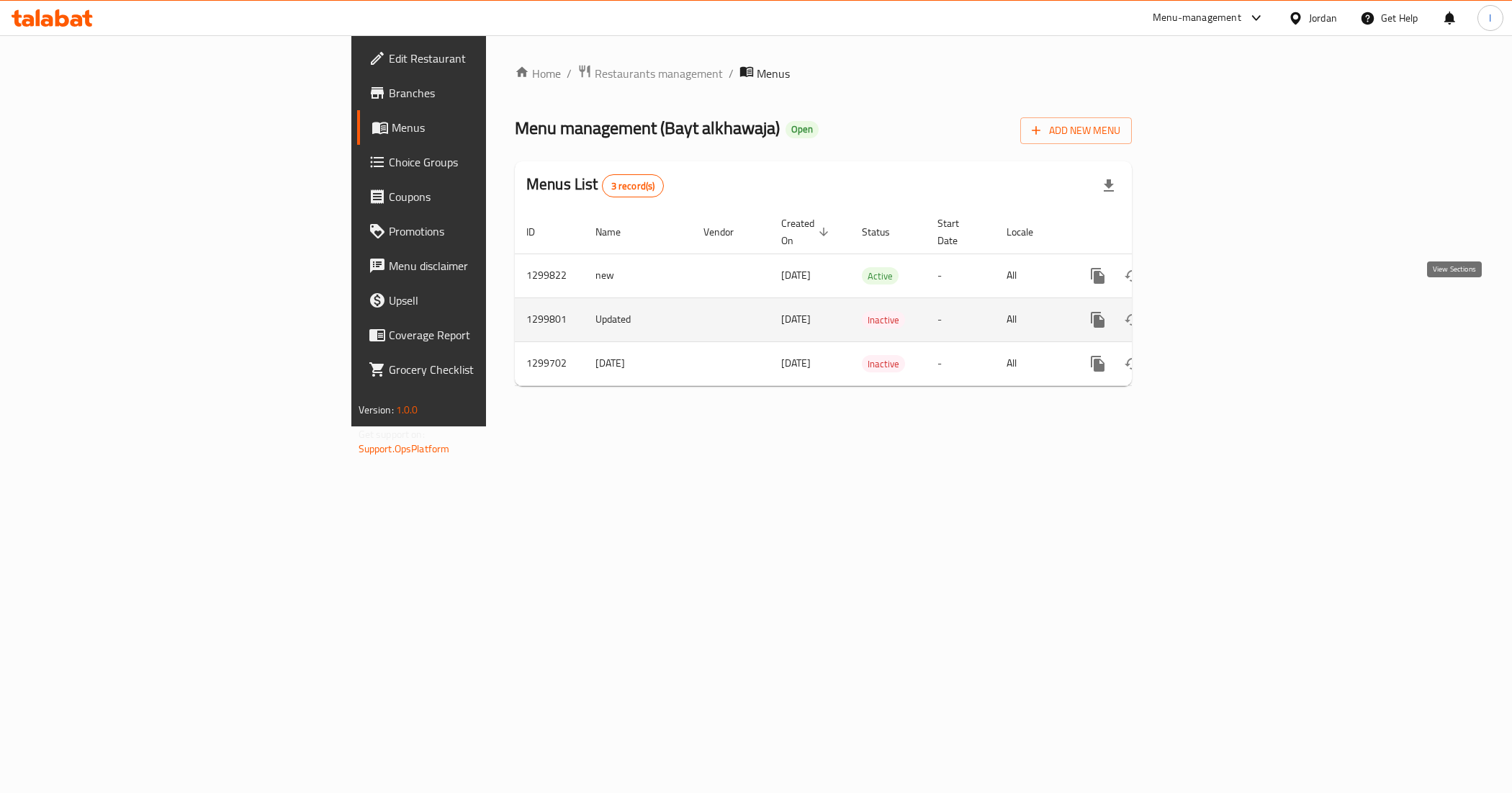
click at [1211, 311] on icon "enhanced table" at bounding box center [1202, 320] width 17 height 17
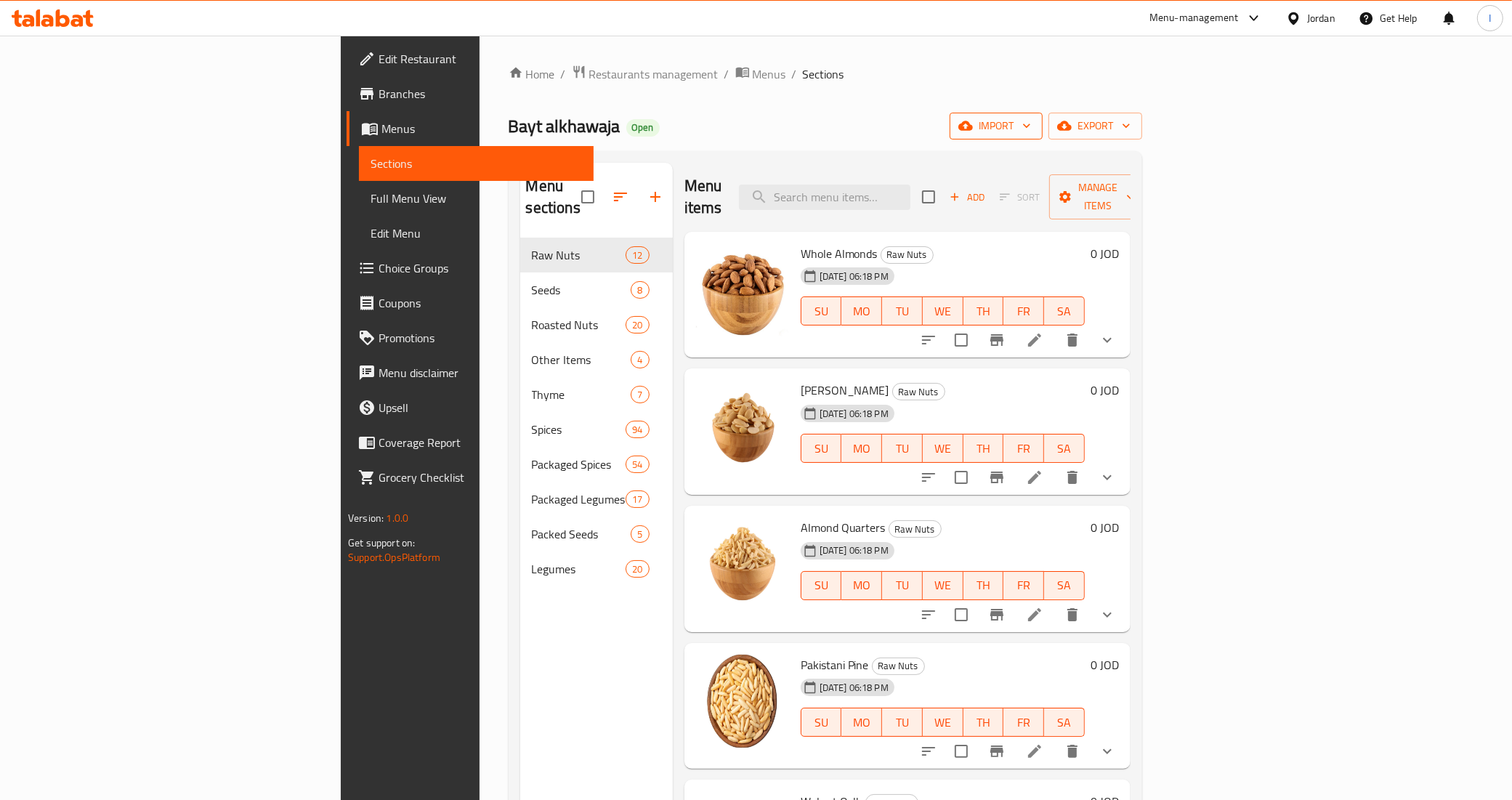
click at [1043, 114] on button "import" at bounding box center [996, 126] width 93 height 27
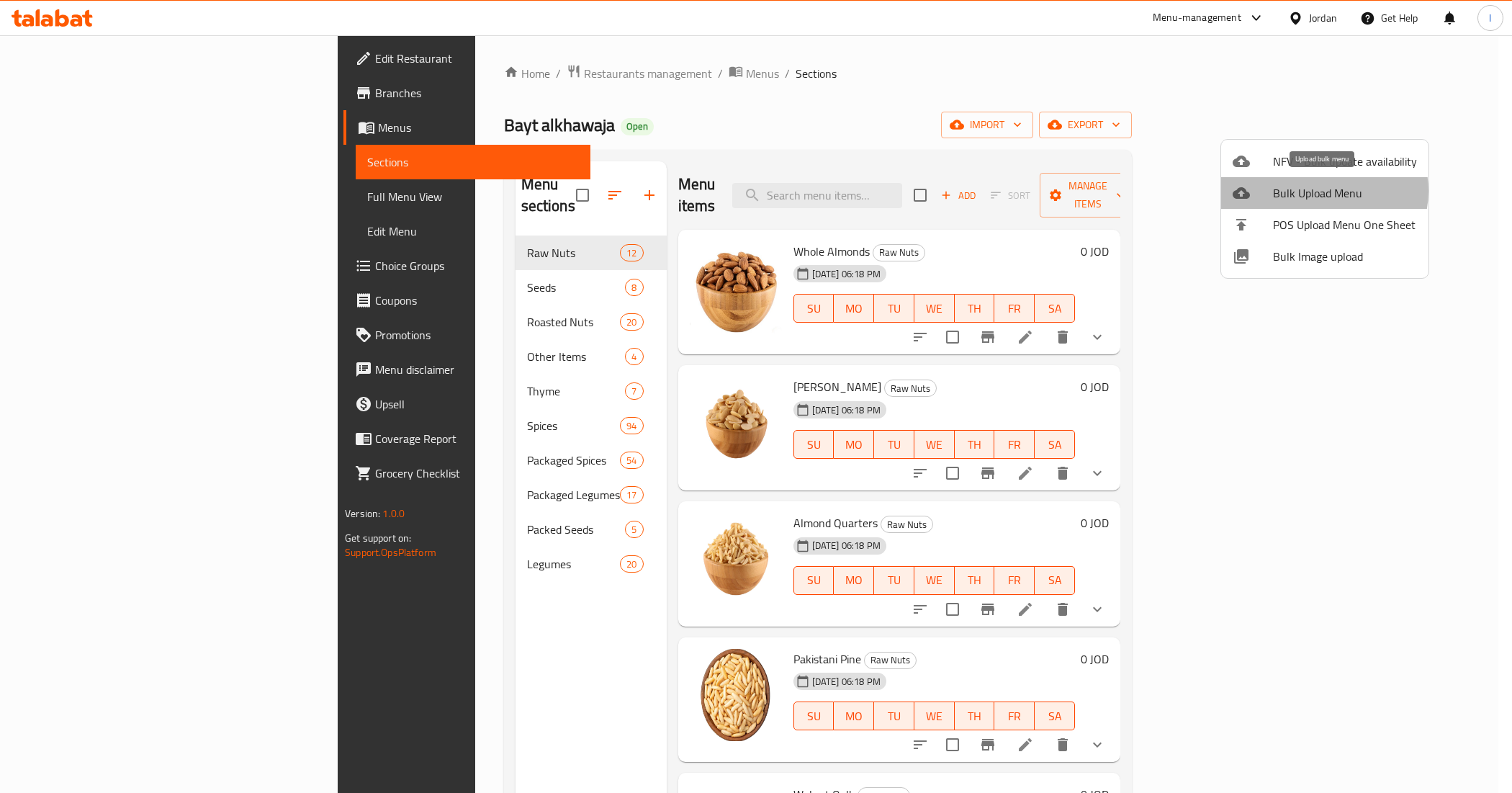
click at [1323, 191] on span "Bulk Upload Menu" at bounding box center [1345, 193] width 144 height 17
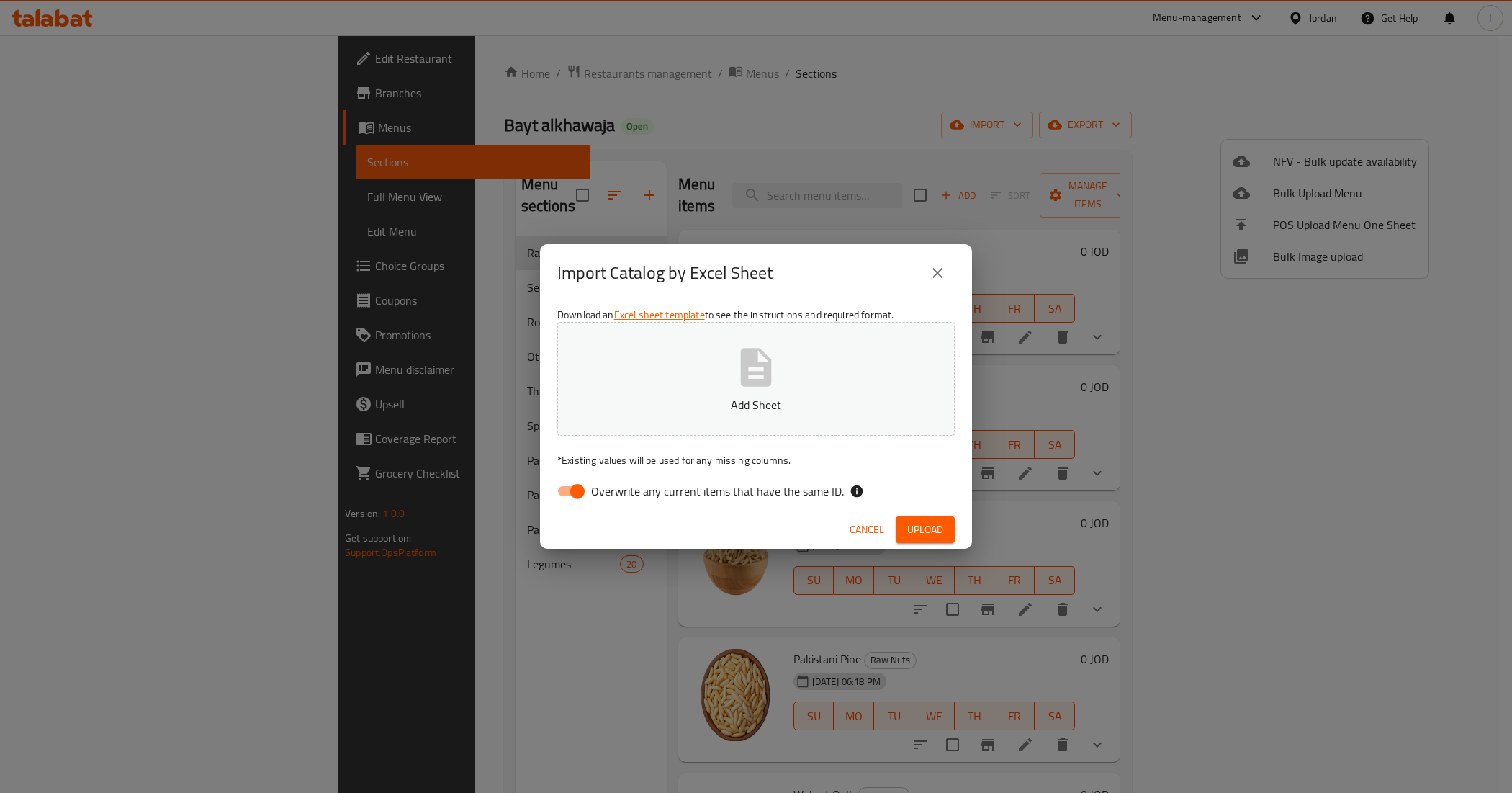
click at [576, 479] on input "Overwrite any current items that have the same ID." at bounding box center [577, 491] width 82 height 27
checkbox input "false"
click at [735, 393] on button "Add Sheet" at bounding box center [756, 379] width 398 height 114
click at [941, 524] on span "Upload" at bounding box center [926, 529] width 36 height 18
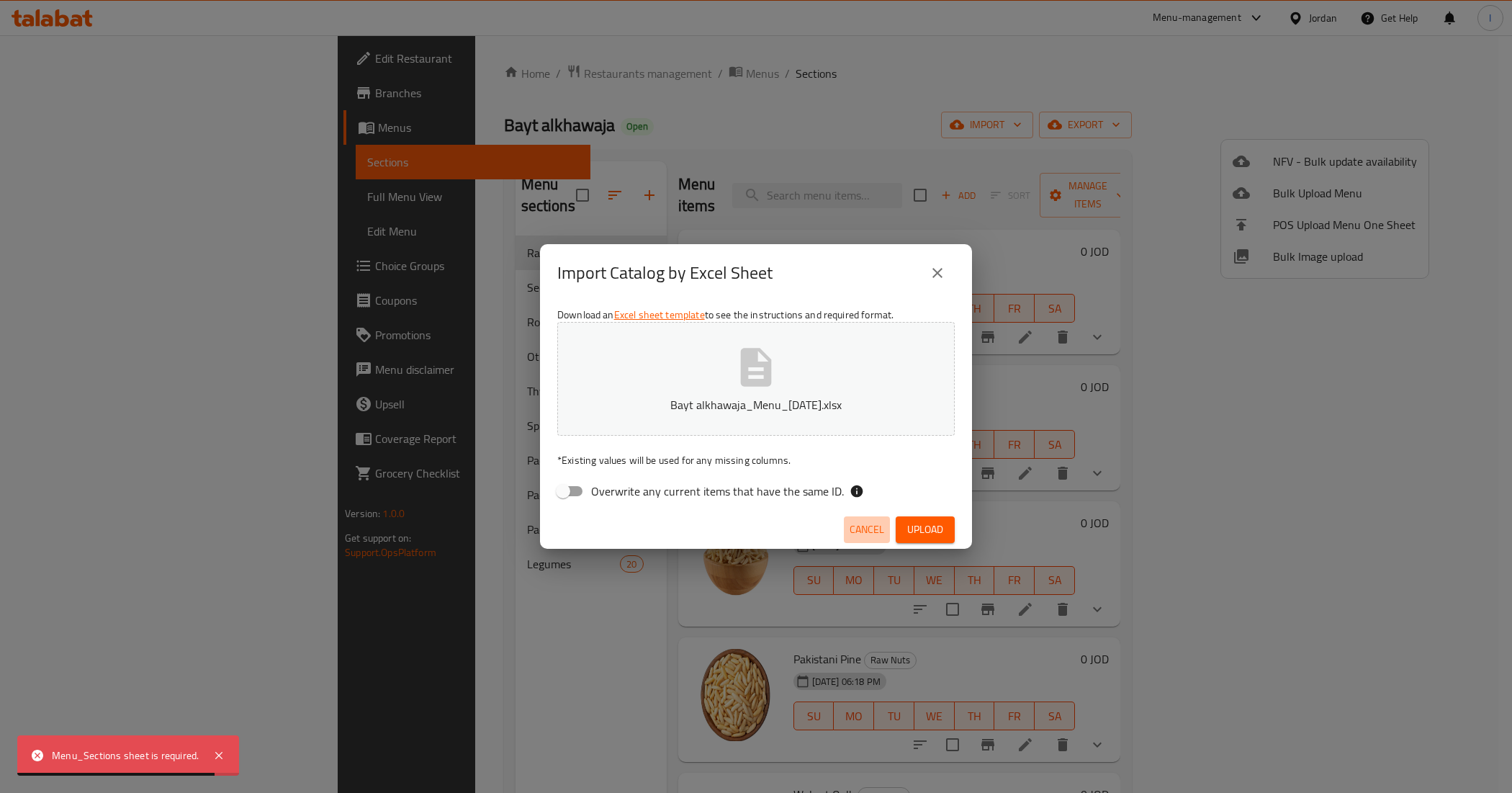
click at [870, 526] on span "Cancel" at bounding box center [867, 529] width 35 height 18
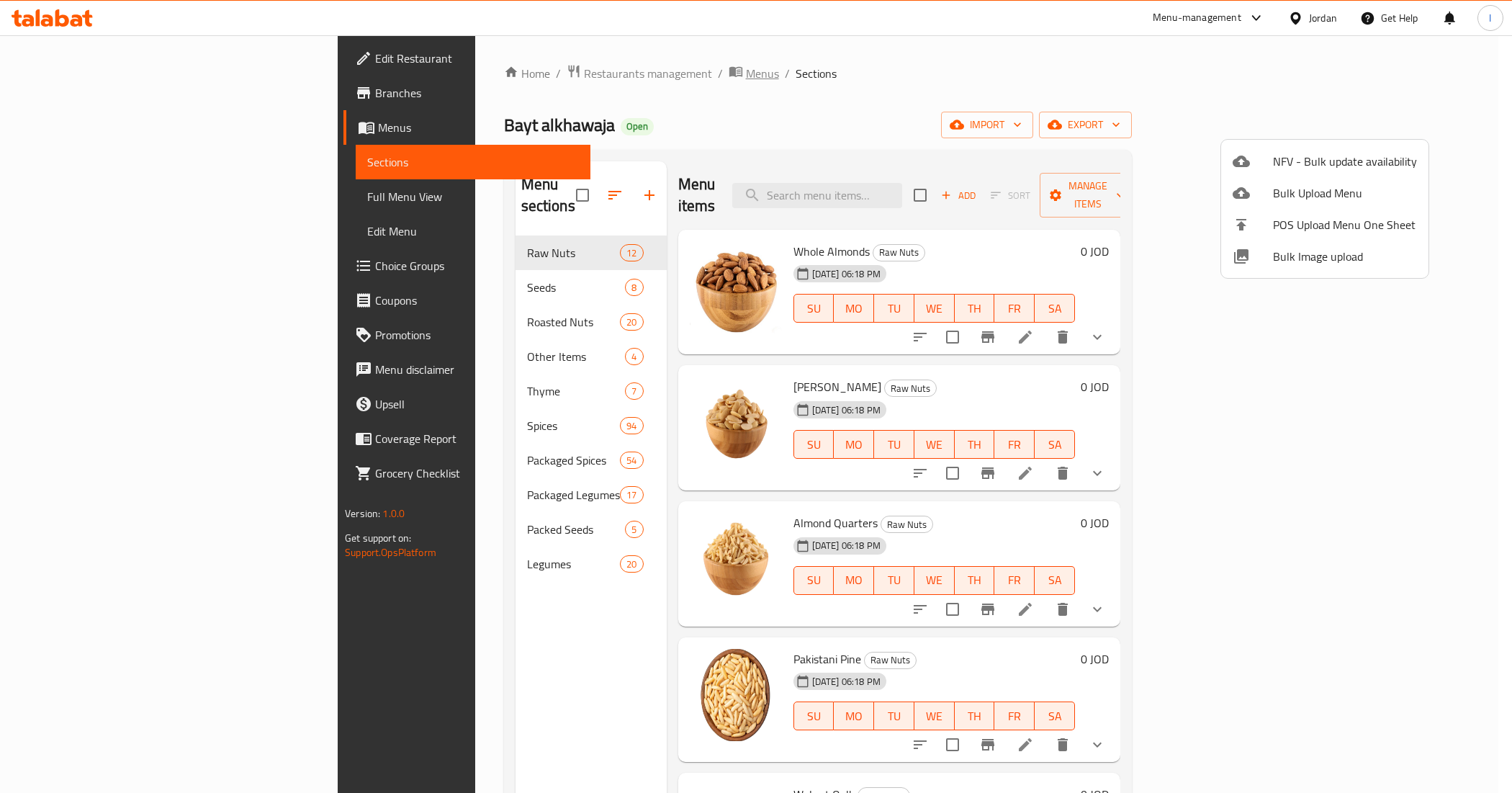
click at [522, 65] on div at bounding box center [756, 396] width 1512 height 793
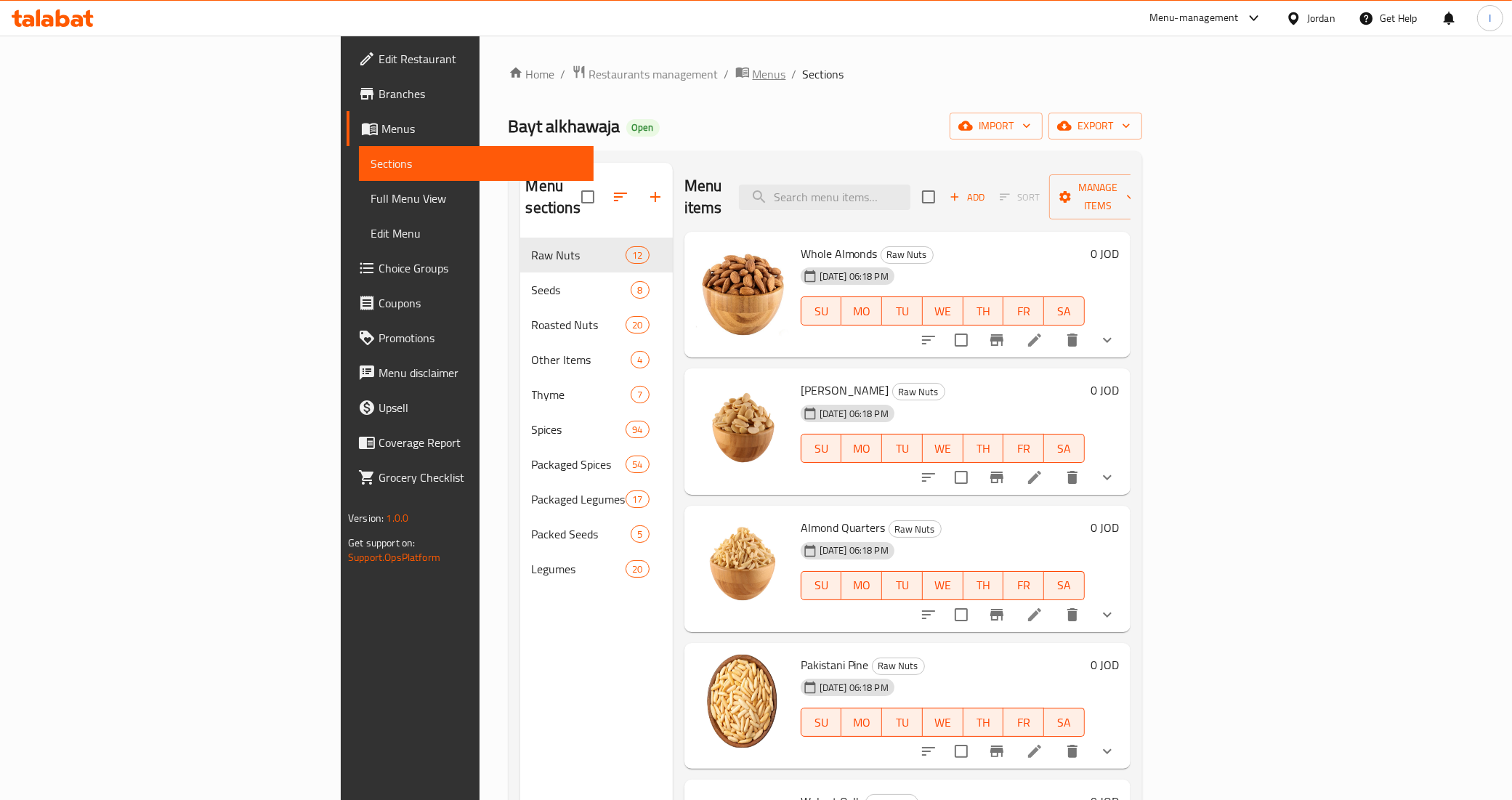
click at [753, 80] on span "Menus" at bounding box center [769, 74] width 33 height 17
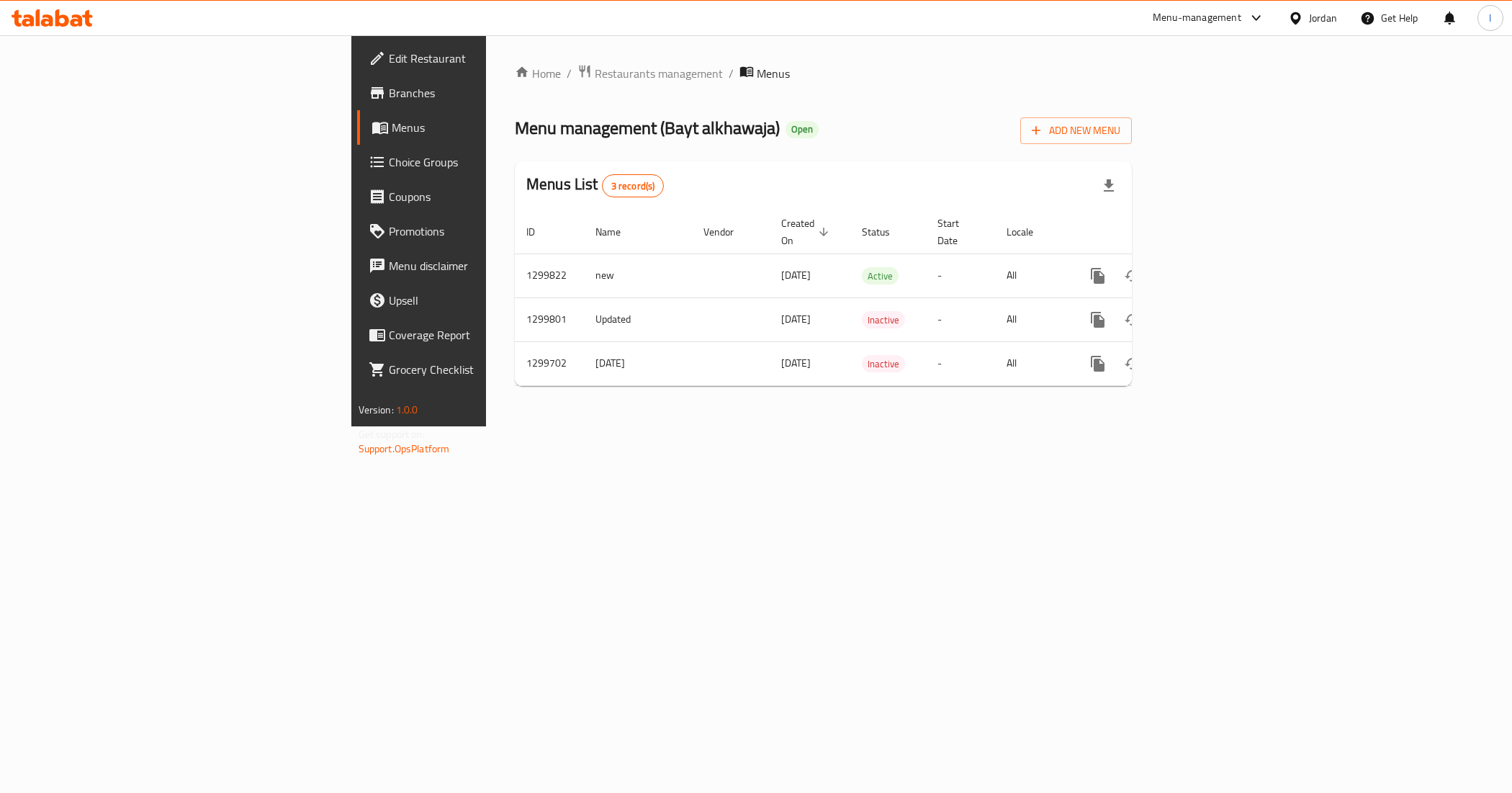
click at [1029, 427] on div "Home / Restaurants management / Menus Menu management ( Bayt alkhawaja ) Open A…" at bounding box center [823, 231] width 674 height 391
click at [1132, 145] on div "Home / Restaurants management / Menus Menu management ( Bayt alkhawaja ) Open A…" at bounding box center [823, 231] width 617 height 334
click at [1121, 134] on span "Add New Menu" at bounding box center [1076, 131] width 89 height 18
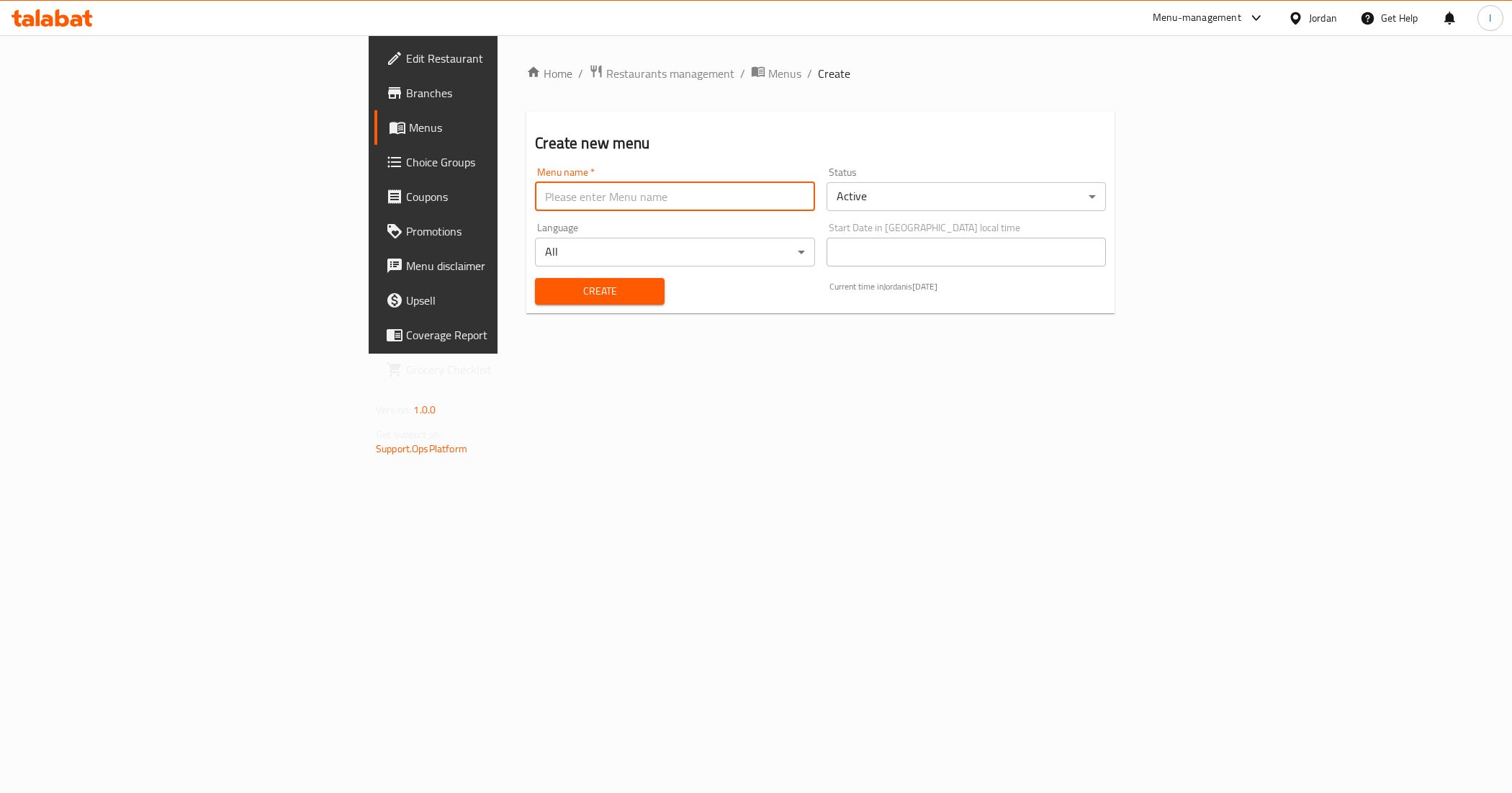
click at [535, 186] on input "text" at bounding box center [674, 196] width 279 height 29
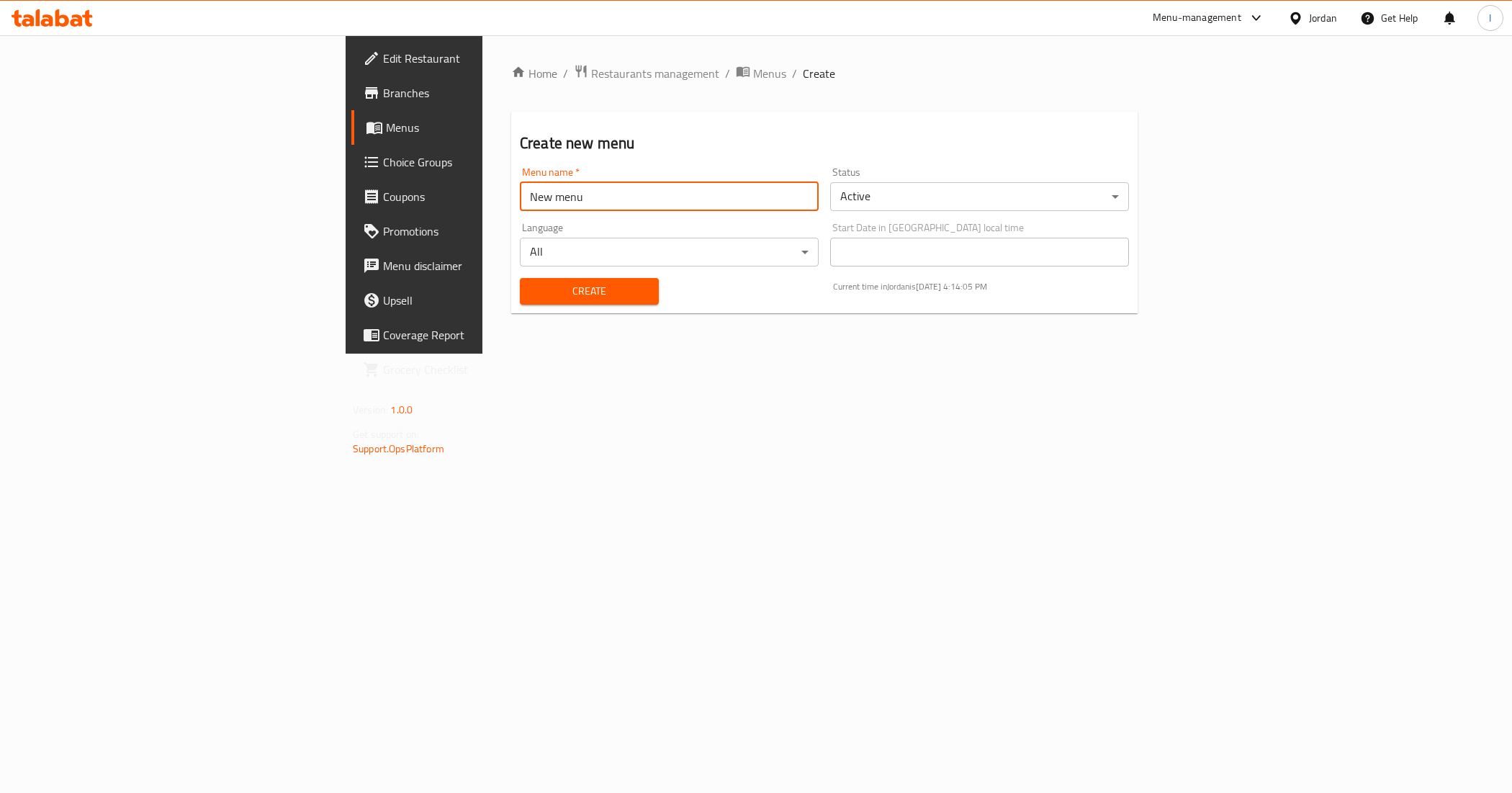
type input "New menu"
click at [552, 296] on span "Create" at bounding box center [589, 292] width 116 height 18
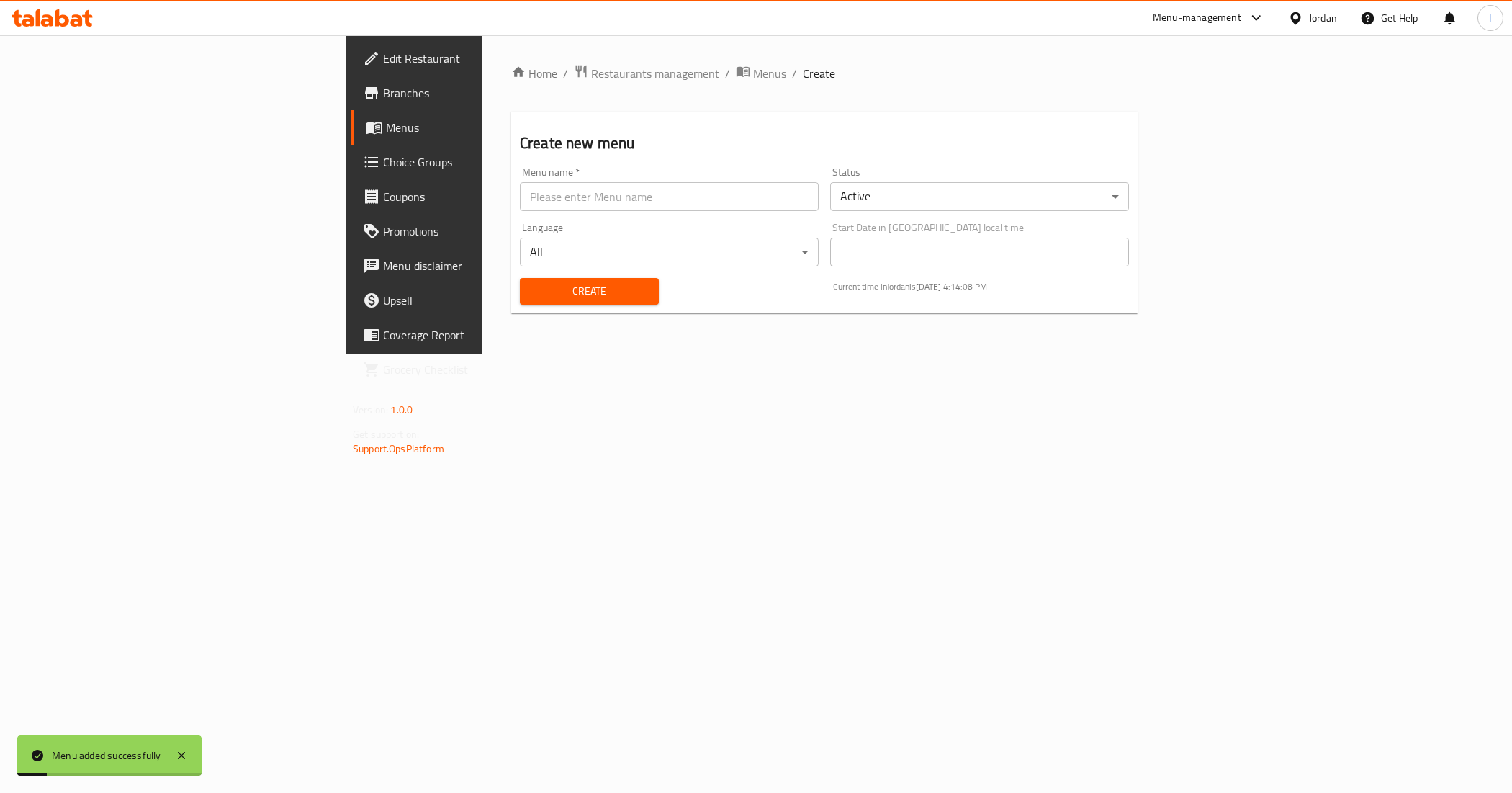
click at [754, 72] on span "Menus" at bounding box center [770, 73] width 33 height 17
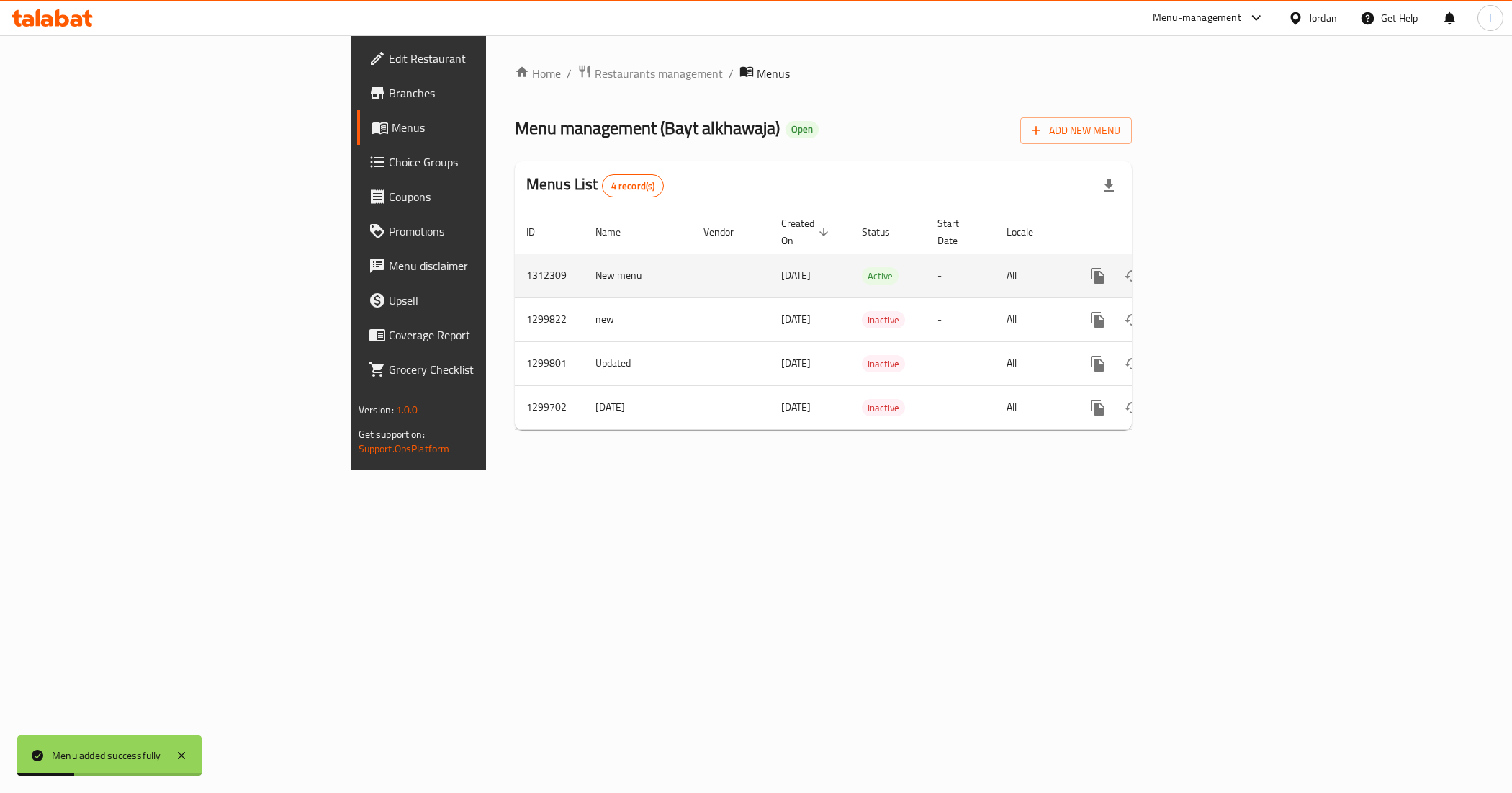
click at [1208, 269] on icon "enhanced table" at bounding box center [1202, 276] width 13 height 13
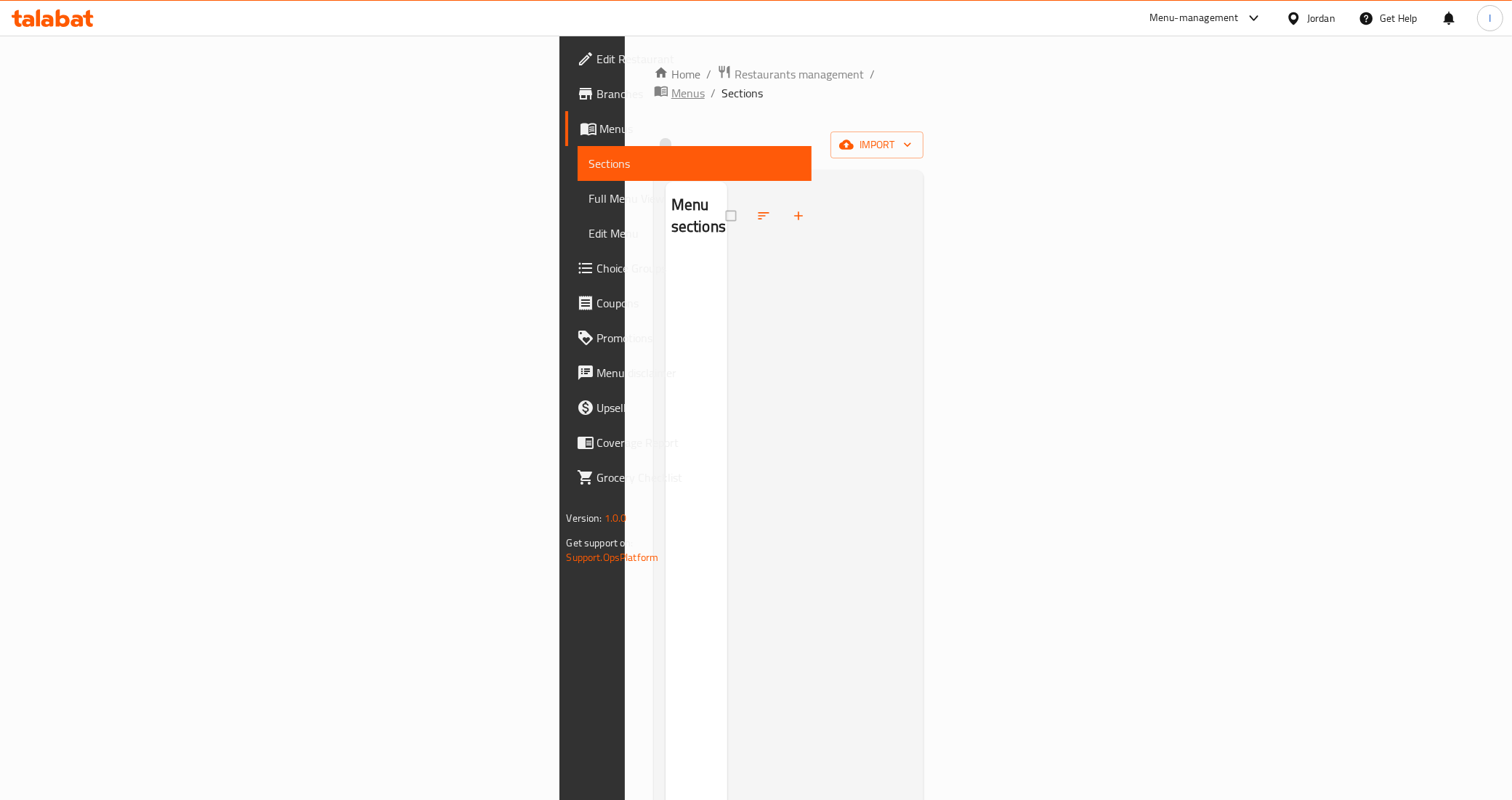
click at [671, 84] on span "Menus" at bounding box center [688, 92] width 33 height 17
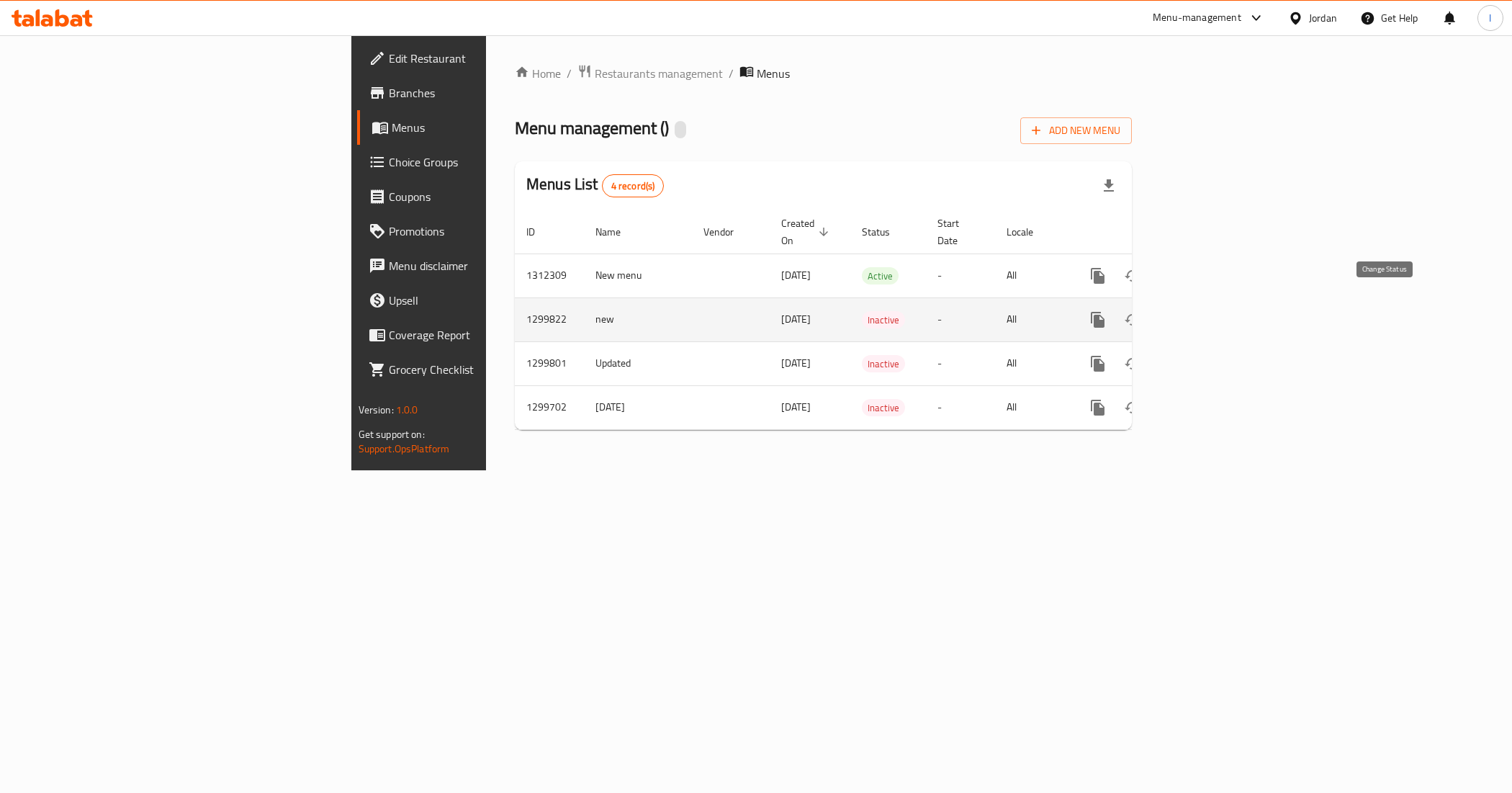
click at [1141, 311] on icon "enhanced table" at bounding box center [1132, 320] width 17 height 17
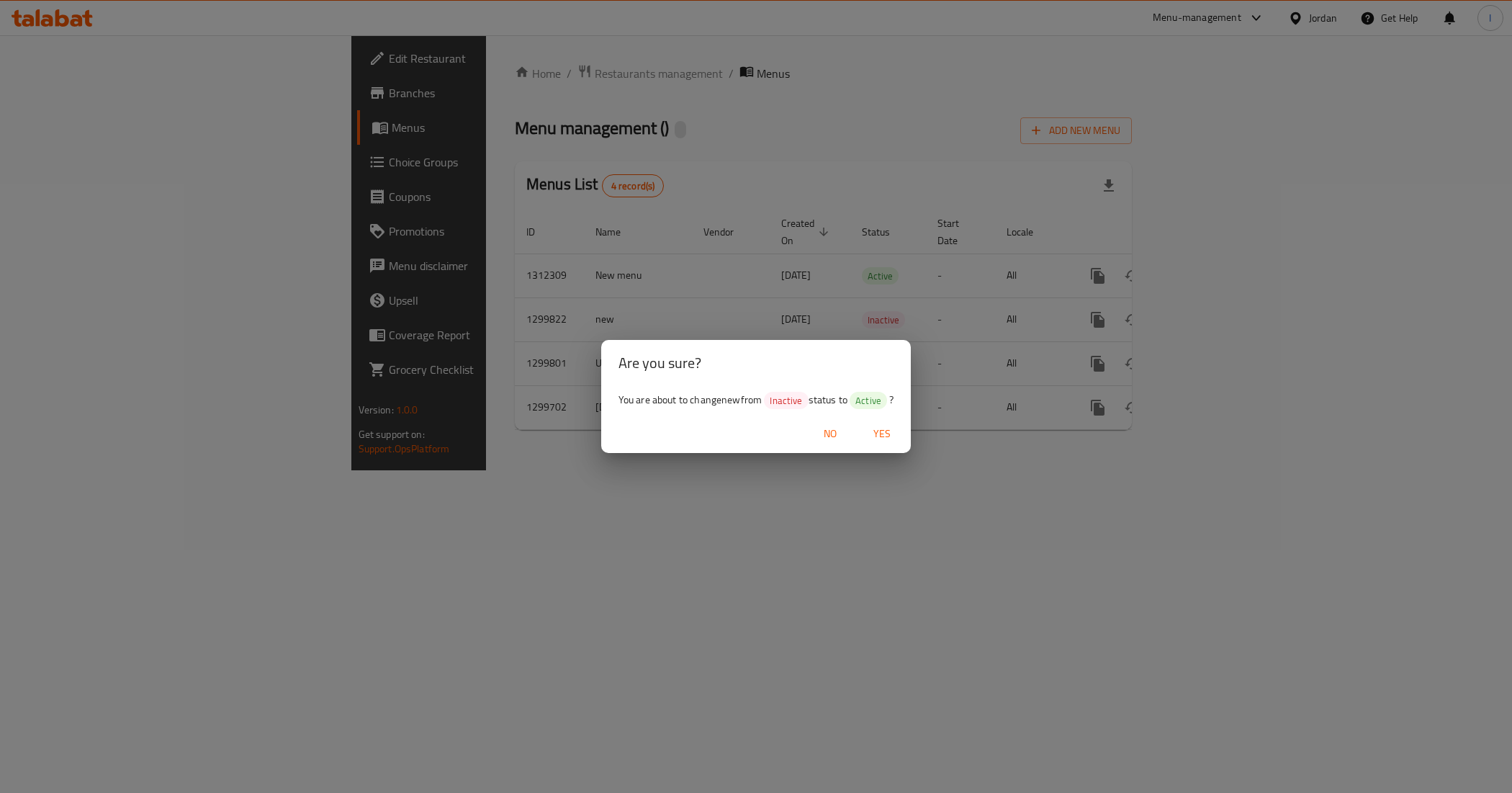
click at [880, 433] on span "Yes" at bounding box center [882, 434] width 35 height 18
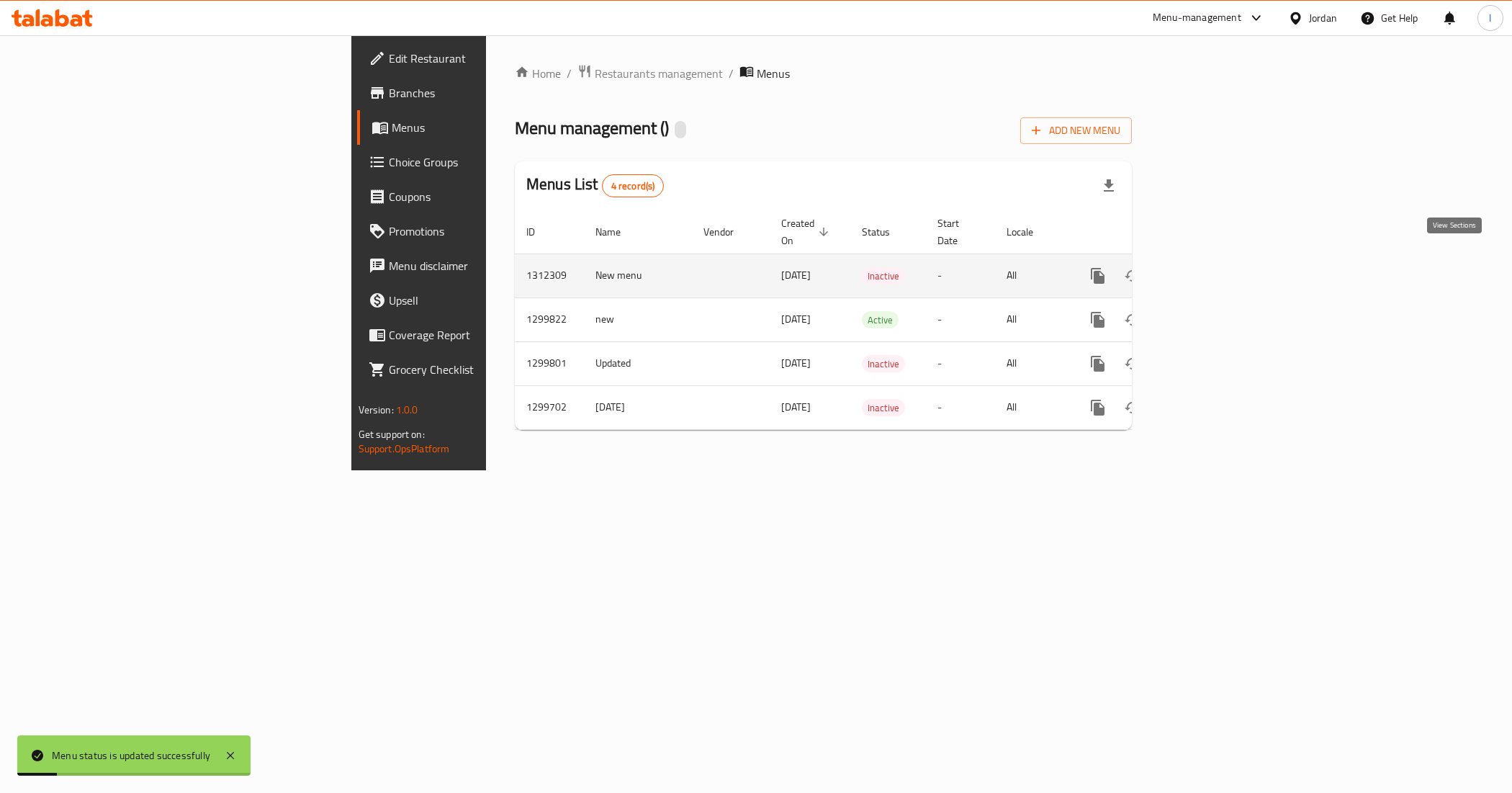
click at [1211, 267] on icon "enhanced table" at bounding box center [1202, 275] width 17 height 17
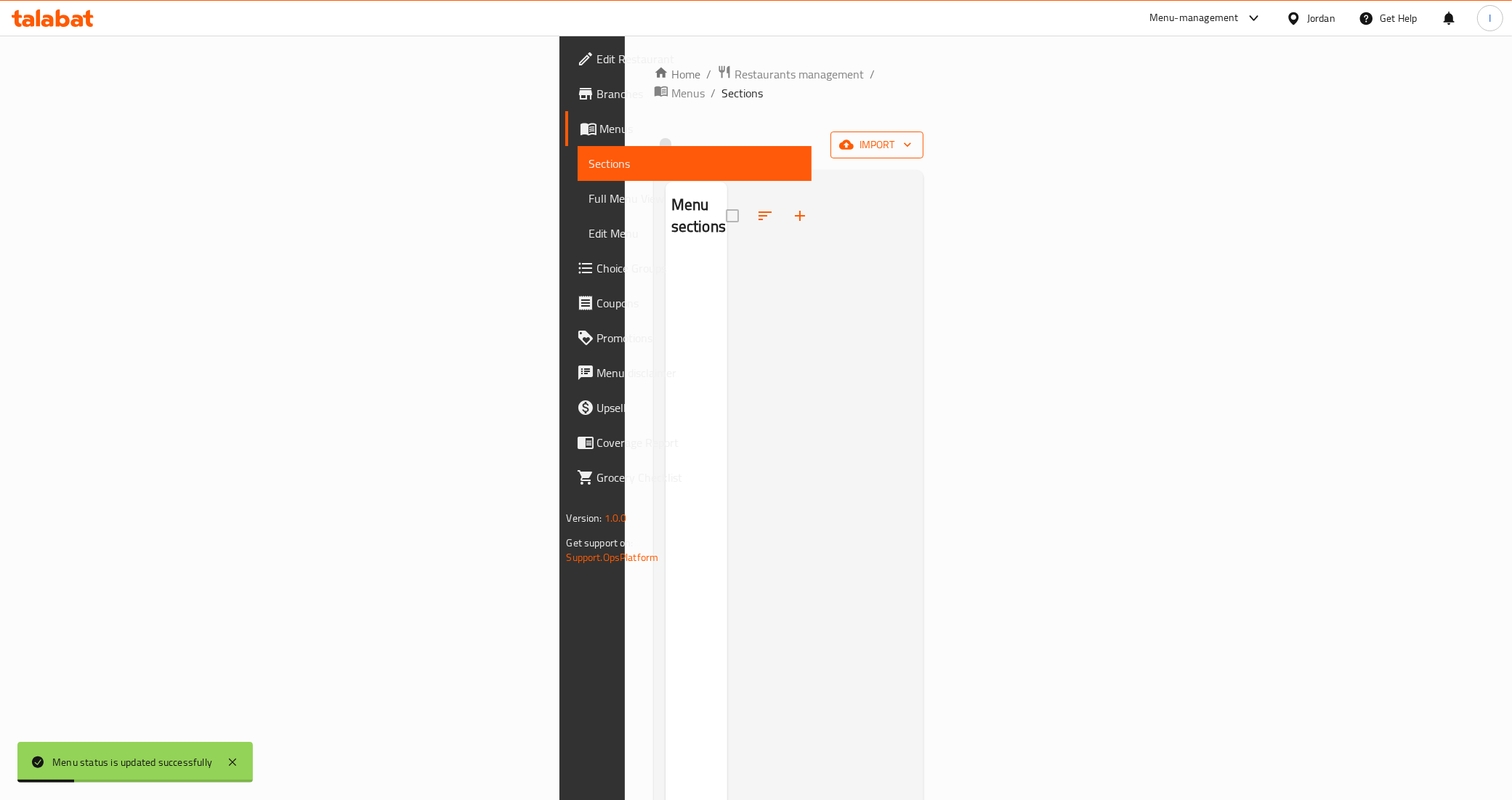
click at [911, 136] on span "import" at bounding box center [876, 145] width 70 height 18
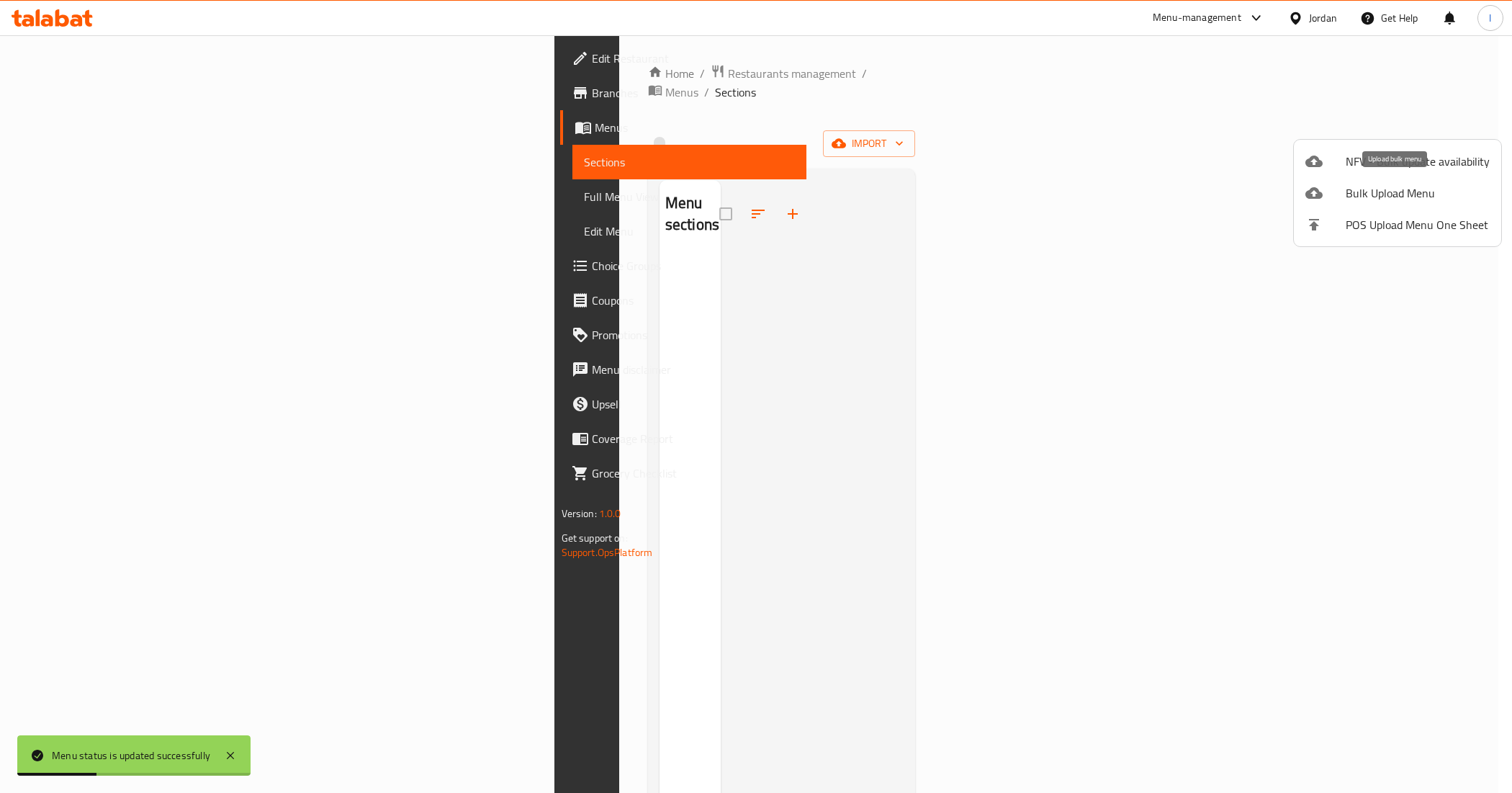
click at [1373, 189] on span "Bulk Upload Menu" at bounding box center [1417, 193] width 144 height 17
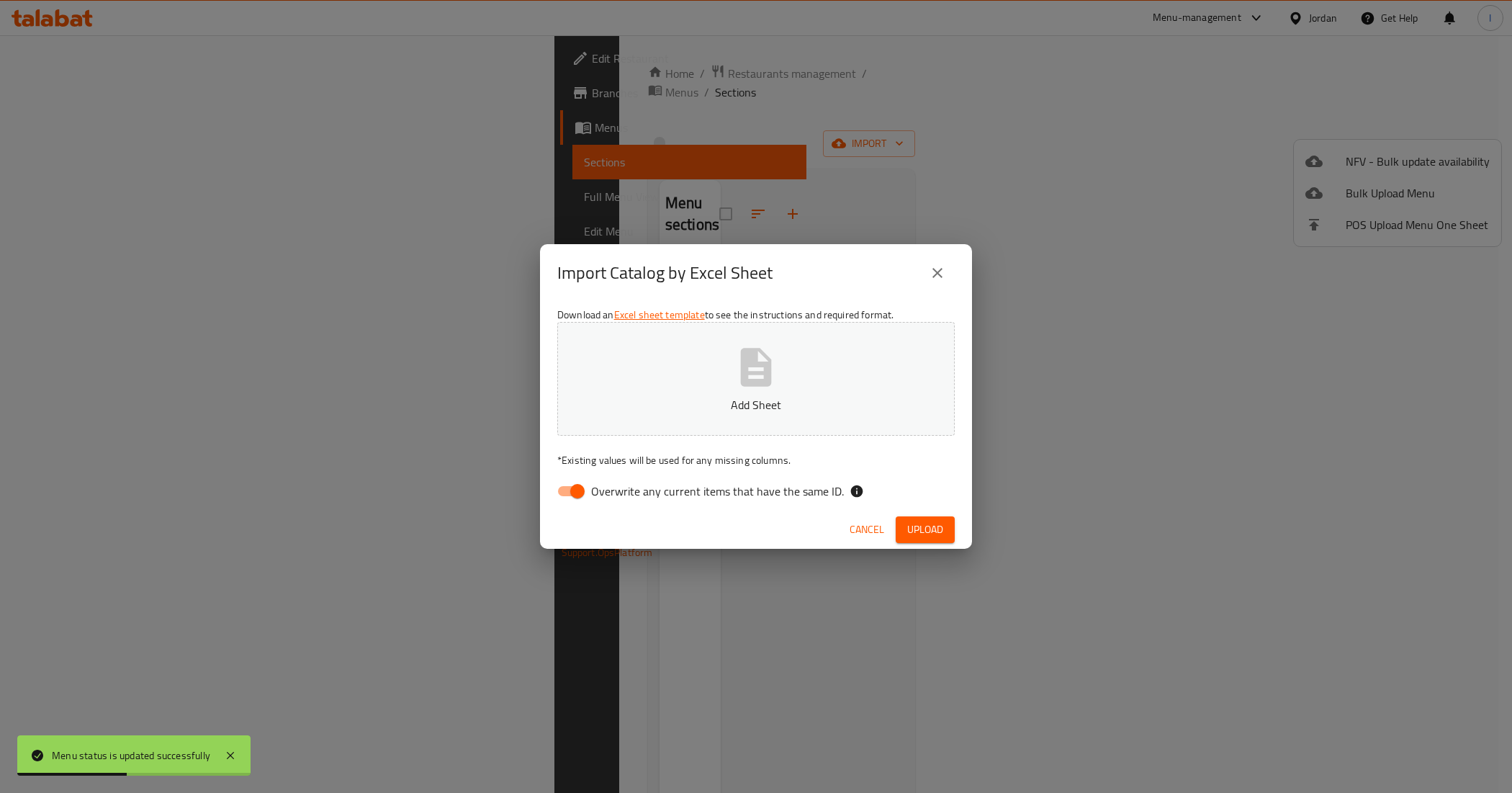
click at [575, 487] on input "Overwrite any current items that have the same ID." at bounding box center [577, 491] width 82 height 27
checkbox input "false"
click at [632, 397] on p "Add Sheet" at bounding box center [756, 404] width 352 height 17
click at [920, 528] on span "Upload" at bounding box center [926, 529] width 36 height 18
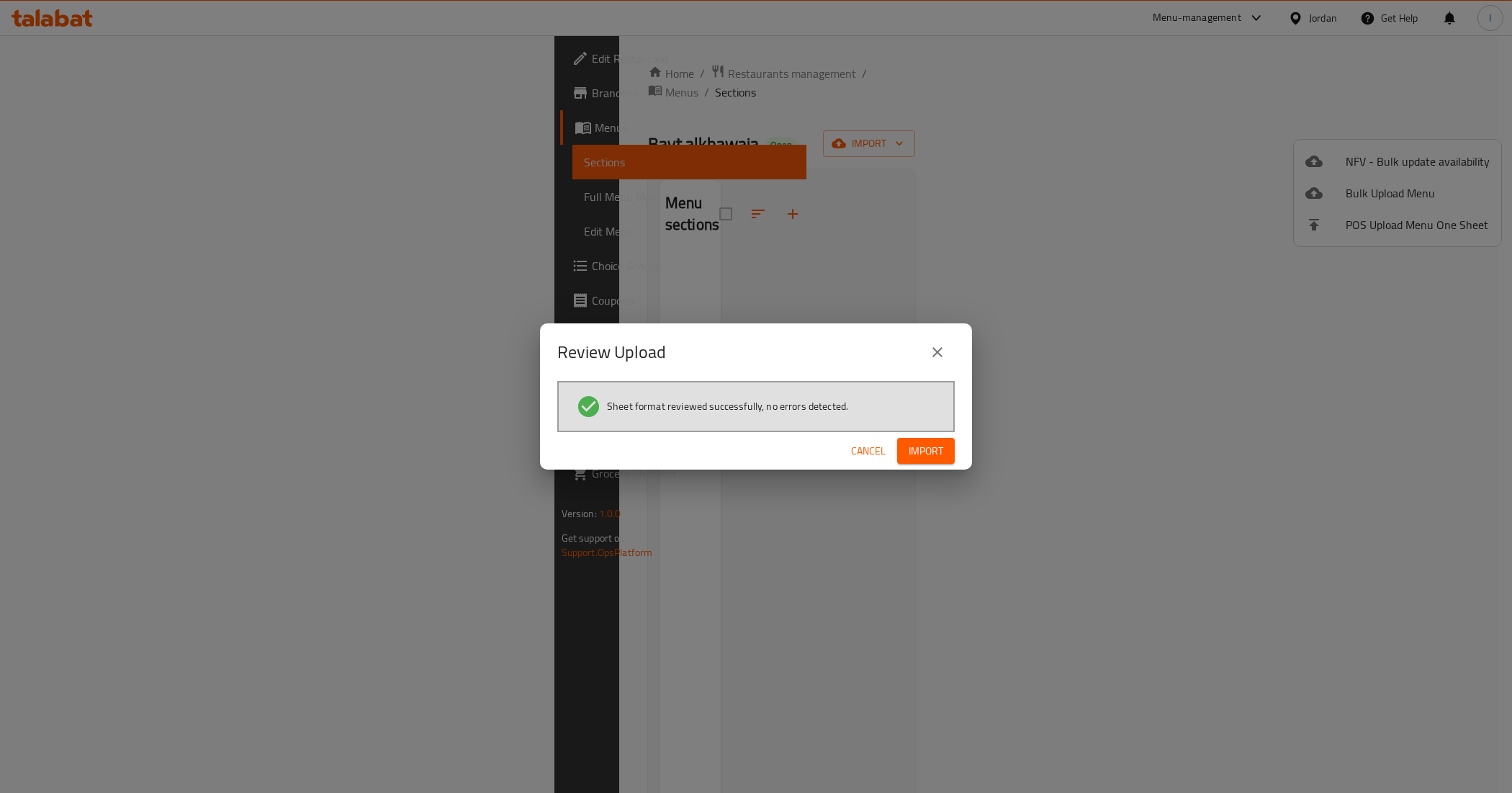
click at [941, 444] on span "Import" at bounding box center [926, 451] width 35 height 18
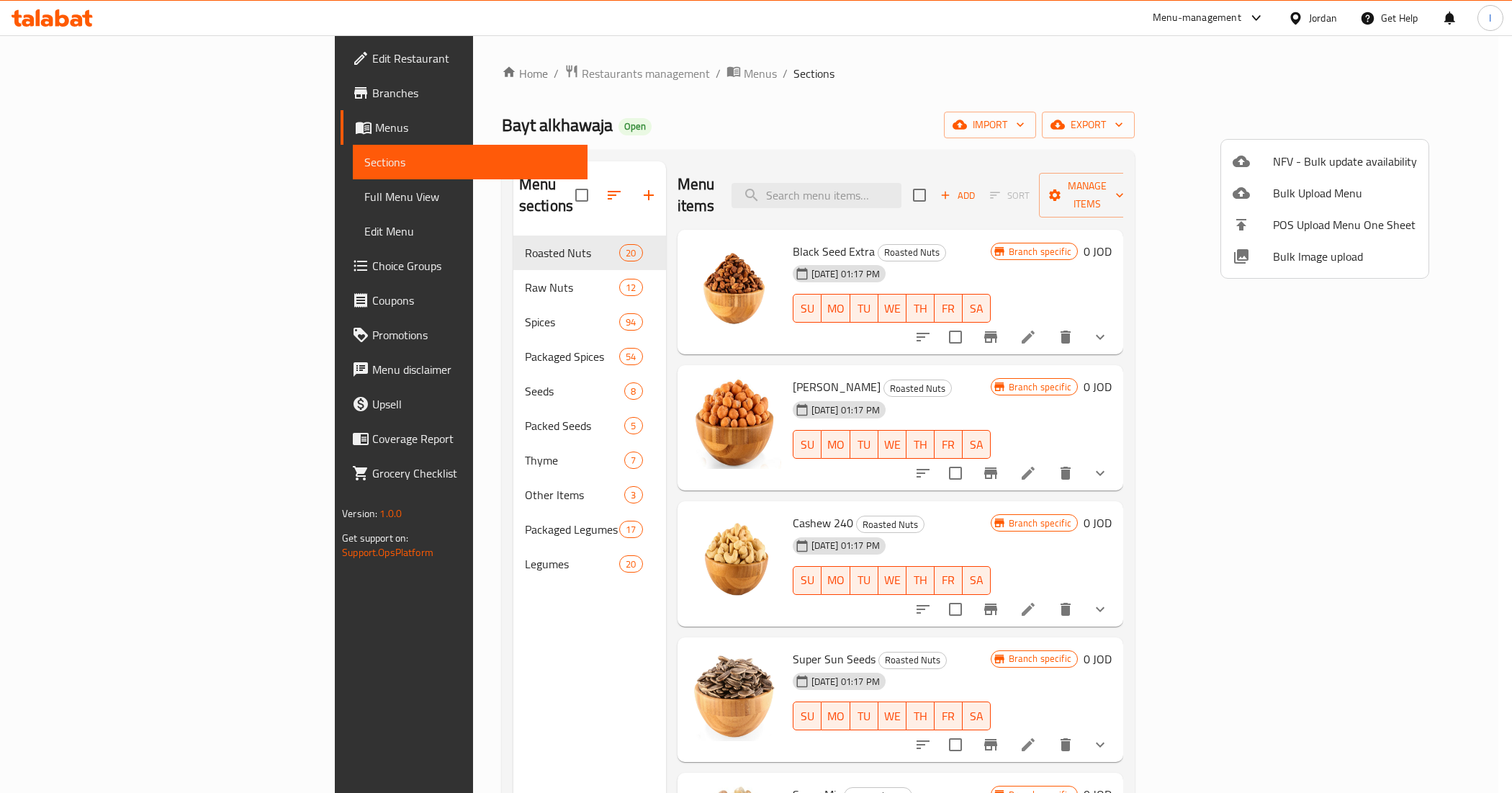
click at [837, 58] on div at bounding box center [756, 396] width 1512 height 793
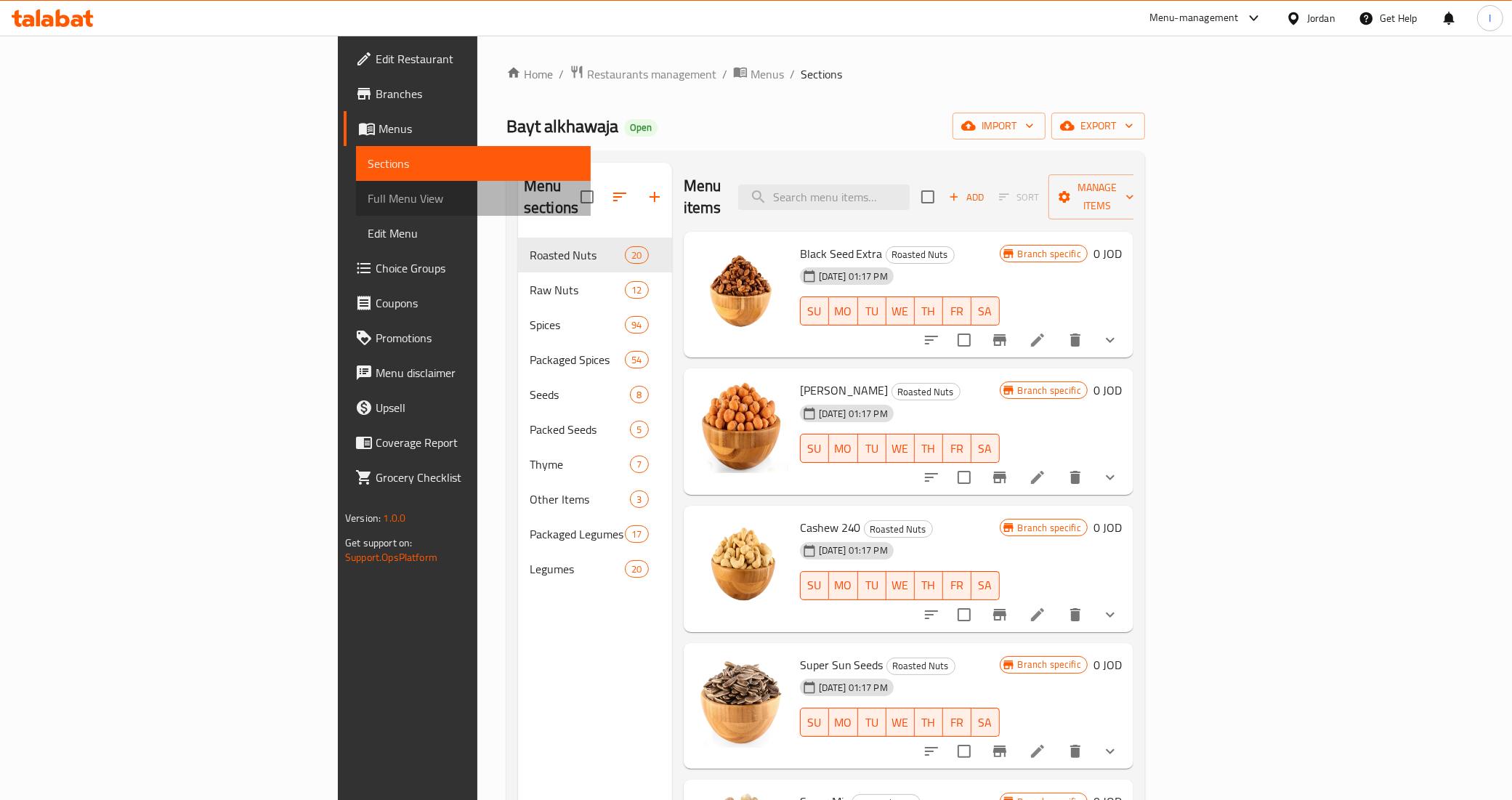
click at [367, 199] on span "Full Menu View" at bounding box center [473, 198] width 211 height 17
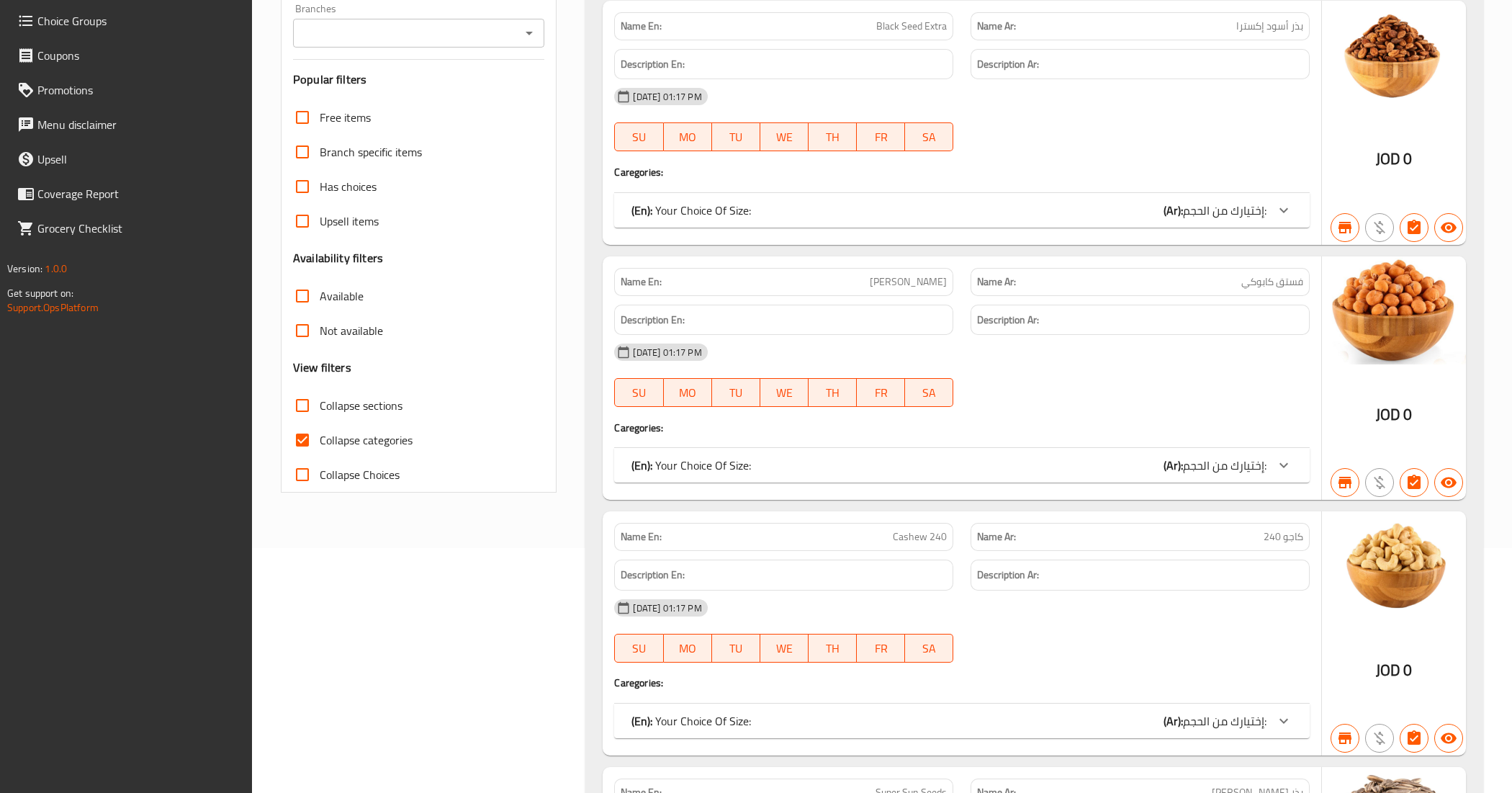
scroll to position [270, 0]
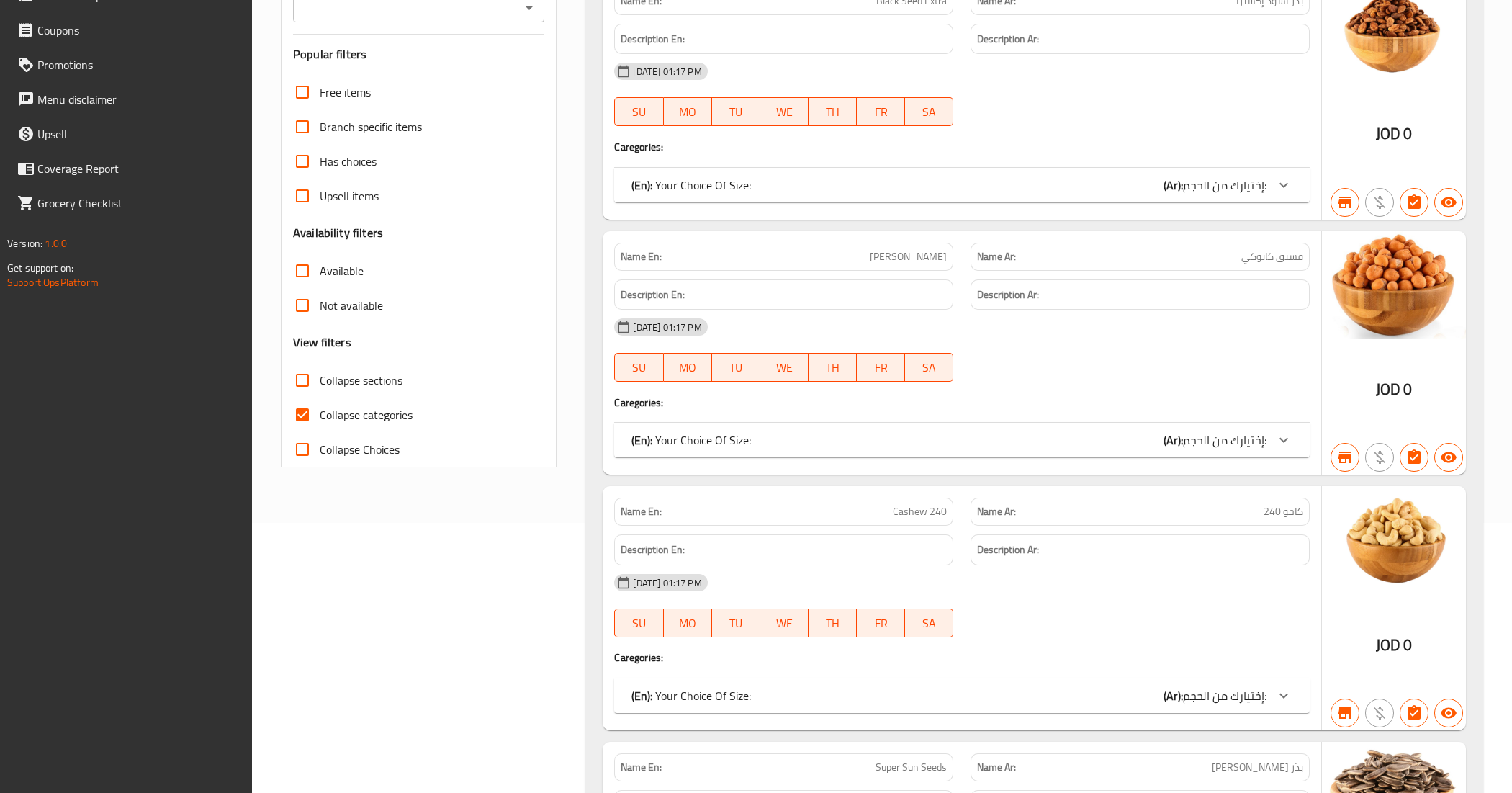
click at [305, 411] on input "Collapse categories" at bounding box center [302, 415] width 35 height 35
checkbox input "false"
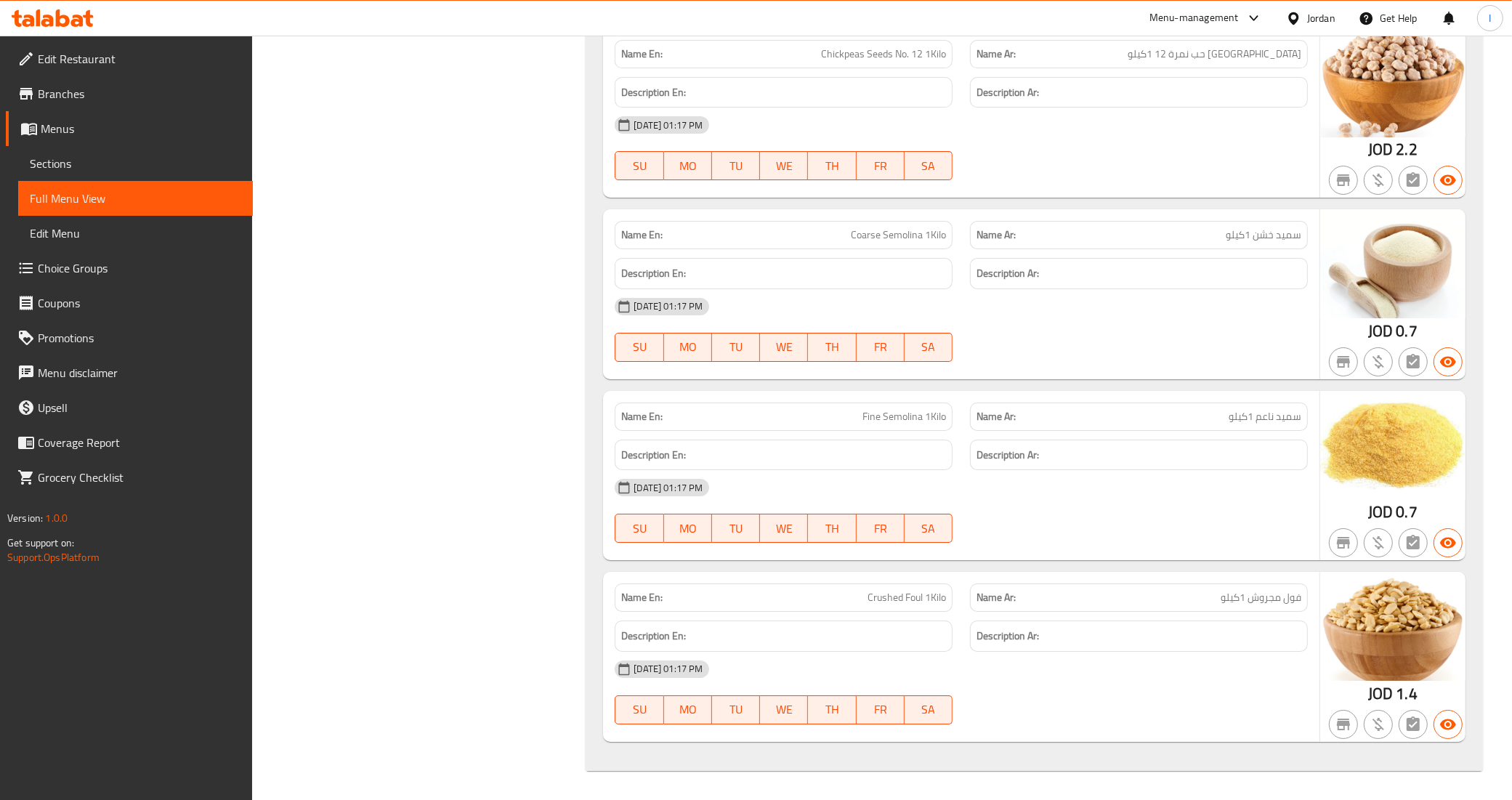
scroll to position [84188, 0]
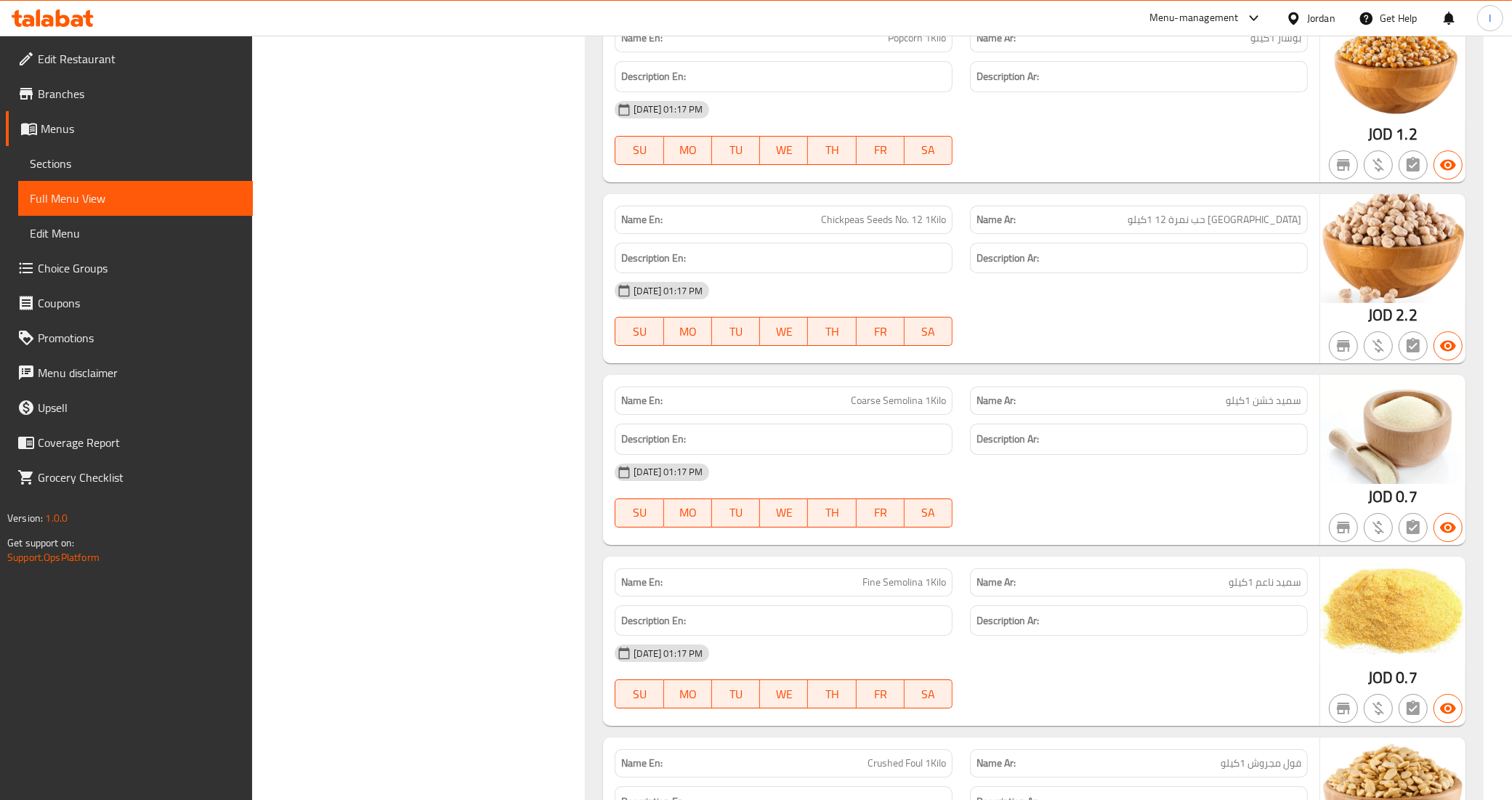
click at [78, 132] on span "Menus" at bounding box center [140, 128] width 200 height 17
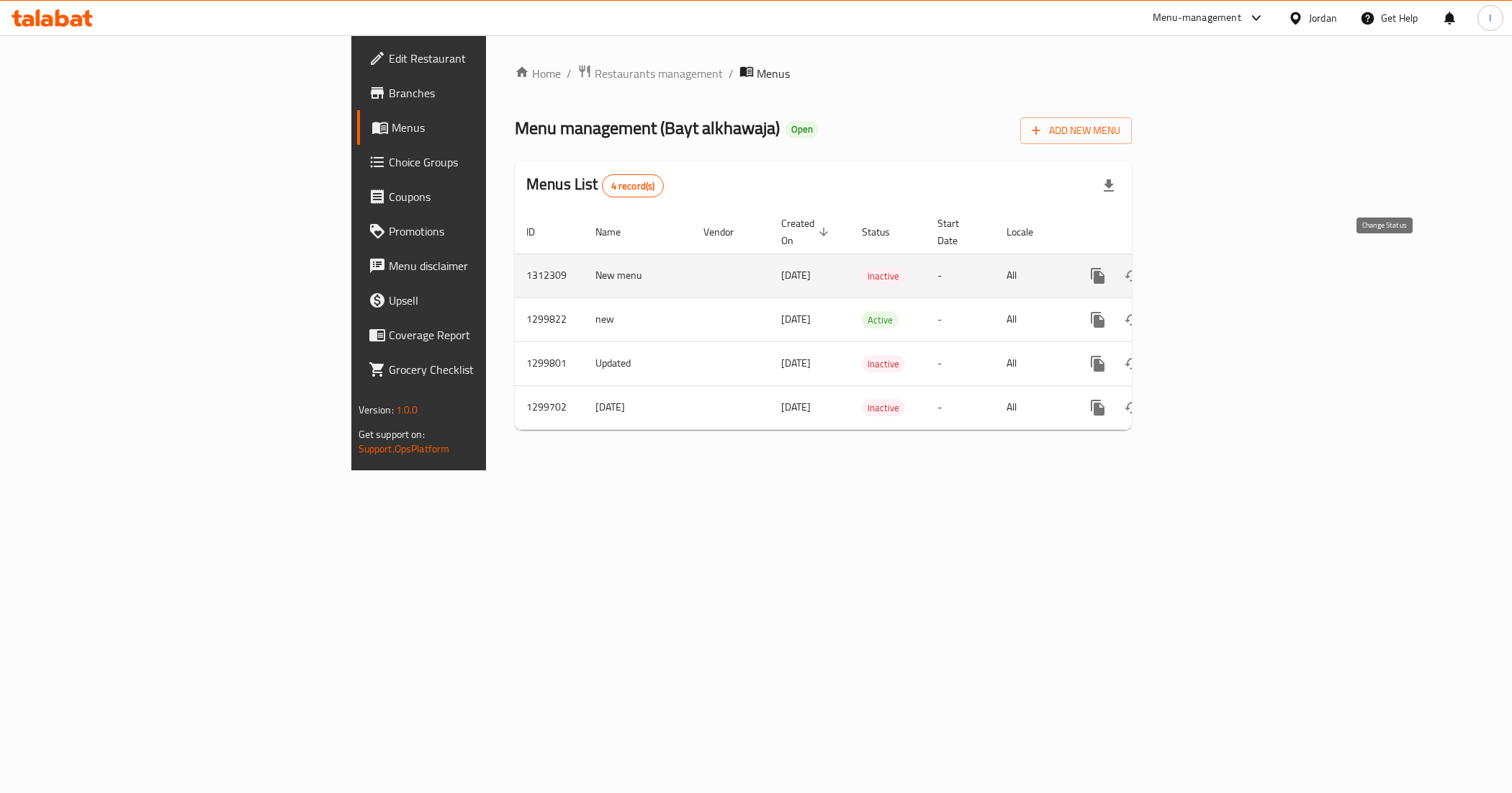
click at [1141, 270] on icon "enhanced table" at bounding box center [1132, 276] width 16 height 12
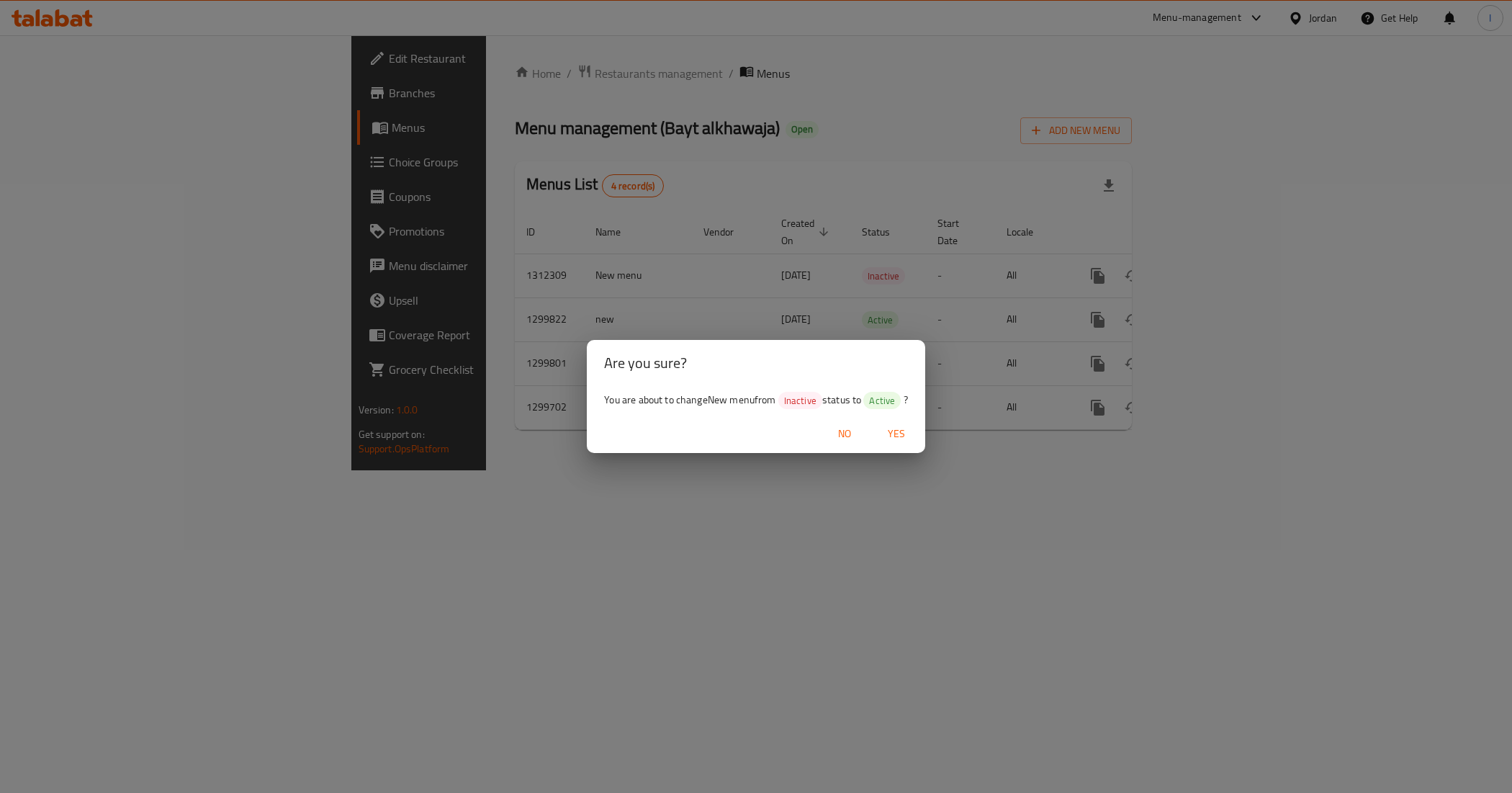
click at [908, 431] on span "Yes" at bounding box center [897, 434] width 35 height 18
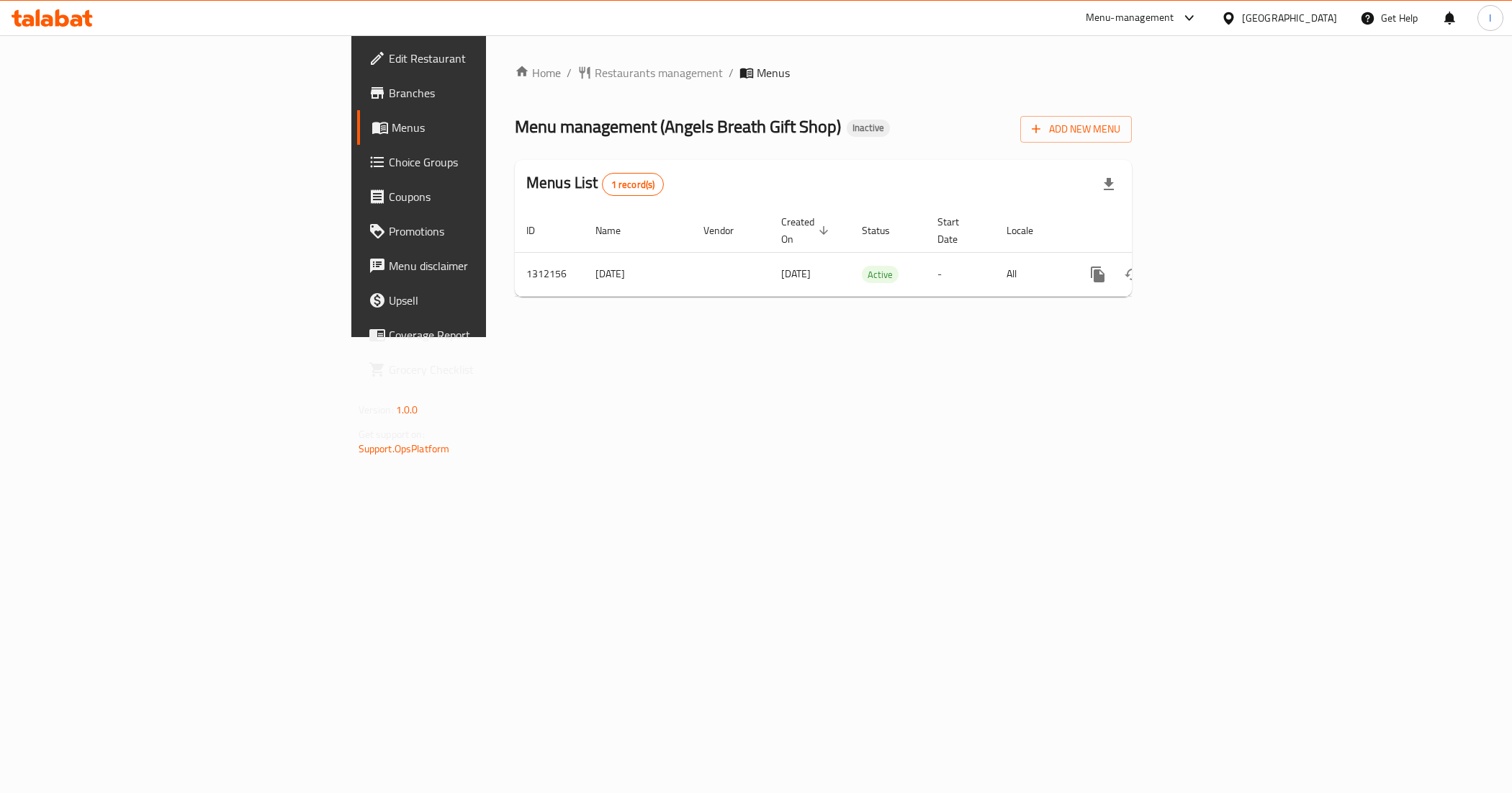
click at [958, 171] on div "Menus List 1 record(s)" at bounding box center [823, 184] width 617 height 49
click at [1121, 129] on span "Add New Menu" at bounding box center [1076, 129] width 89 height 18
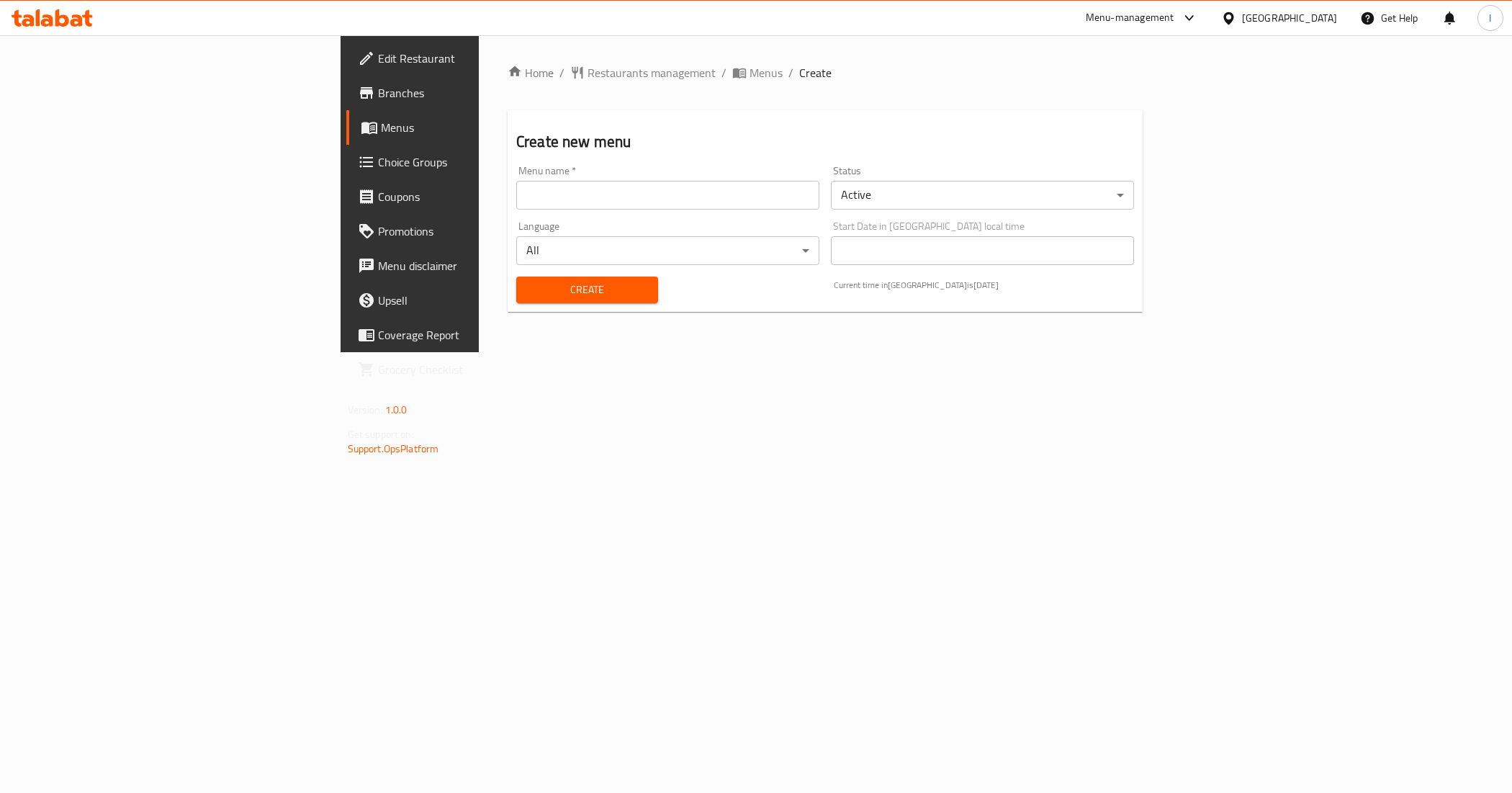
click at [516, 192] on input "text" at bounding box center [668, 194] width 303 height 29
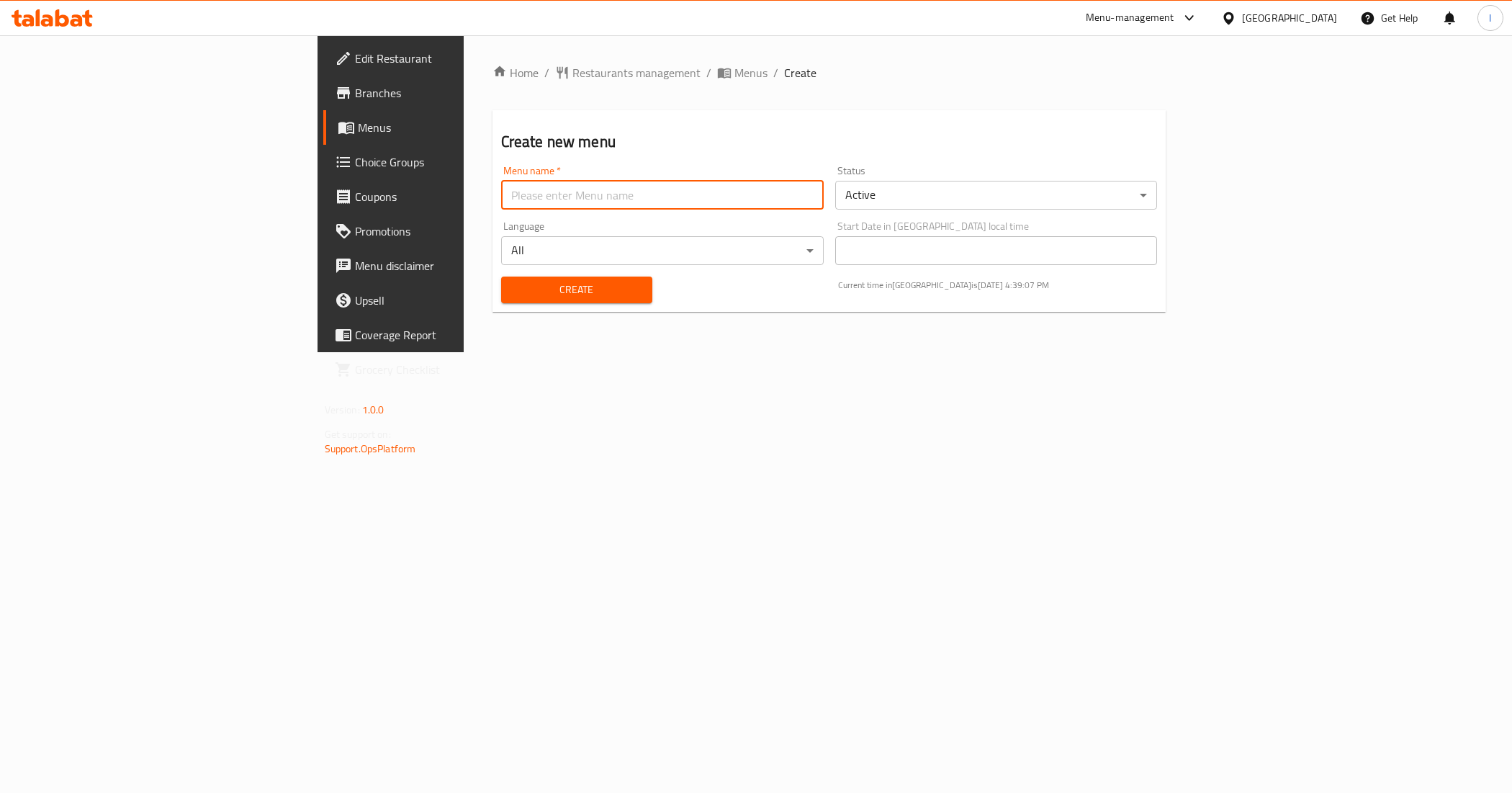
type input "New Menu"
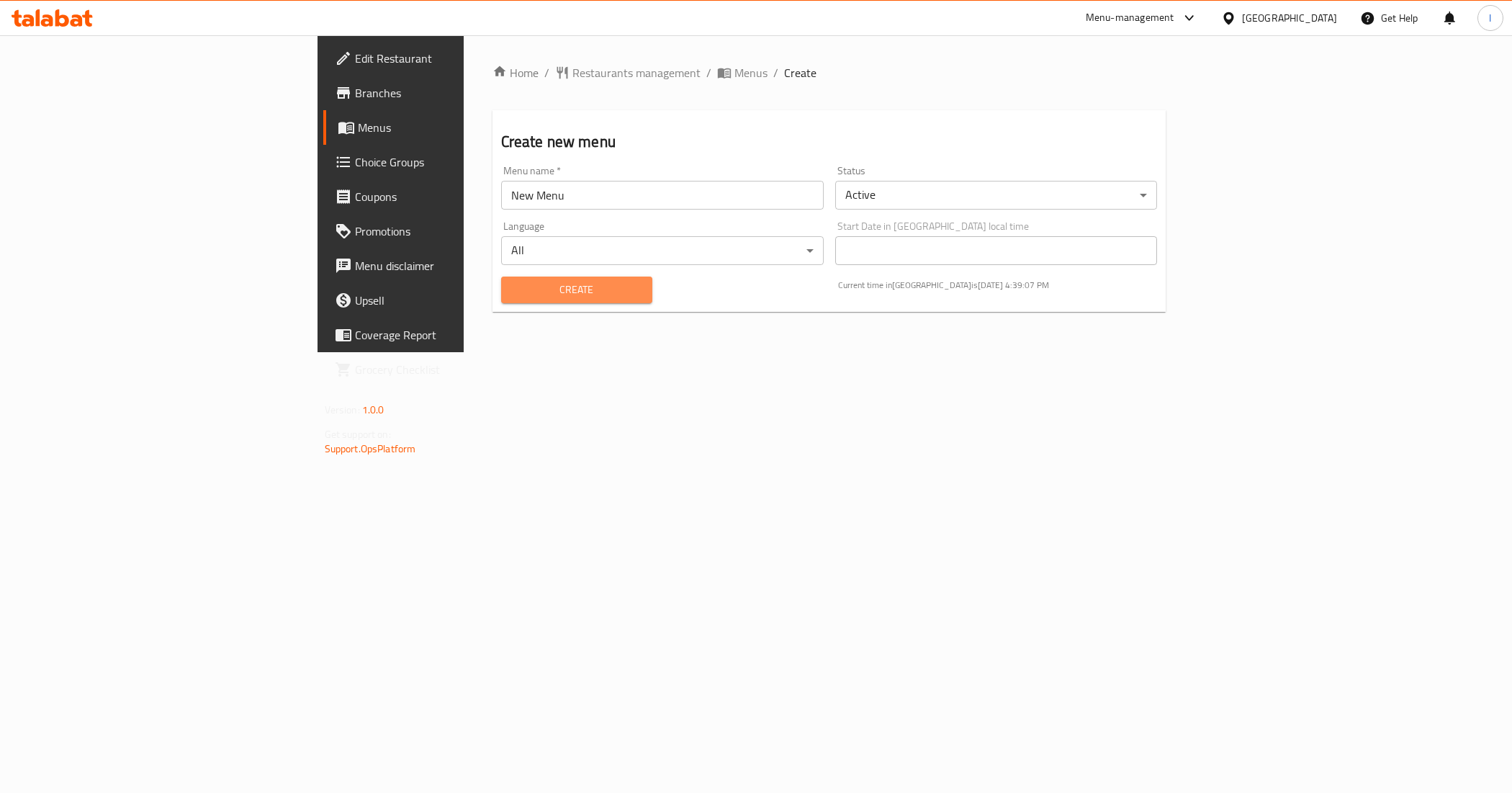
click at [513, 296] on span "Create" at bounding box center [577, 290] width 128 height 18
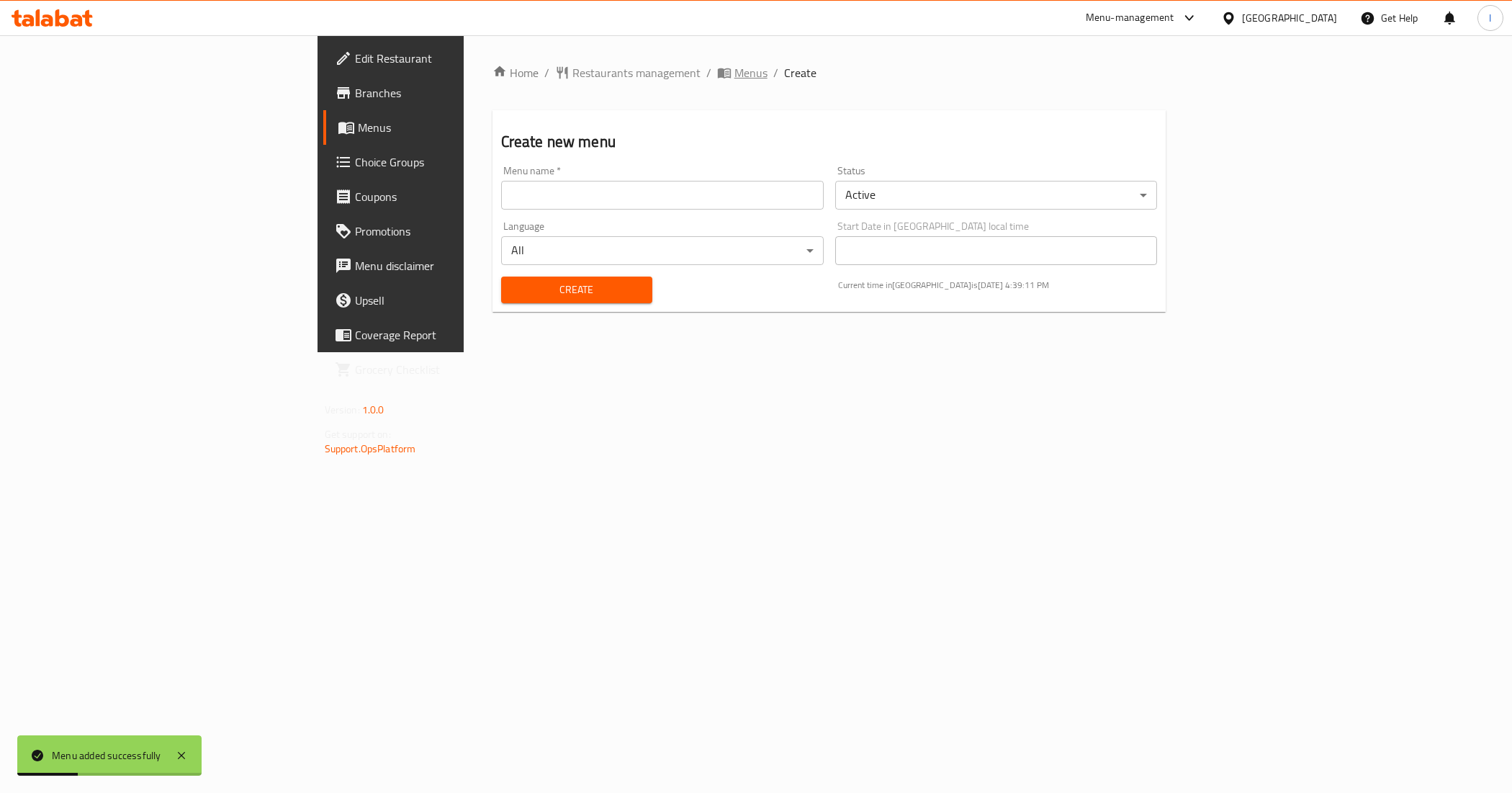
click at [717, 70] on icon "breadcrumb" at bounding box center [724, 73] width 13 height 10
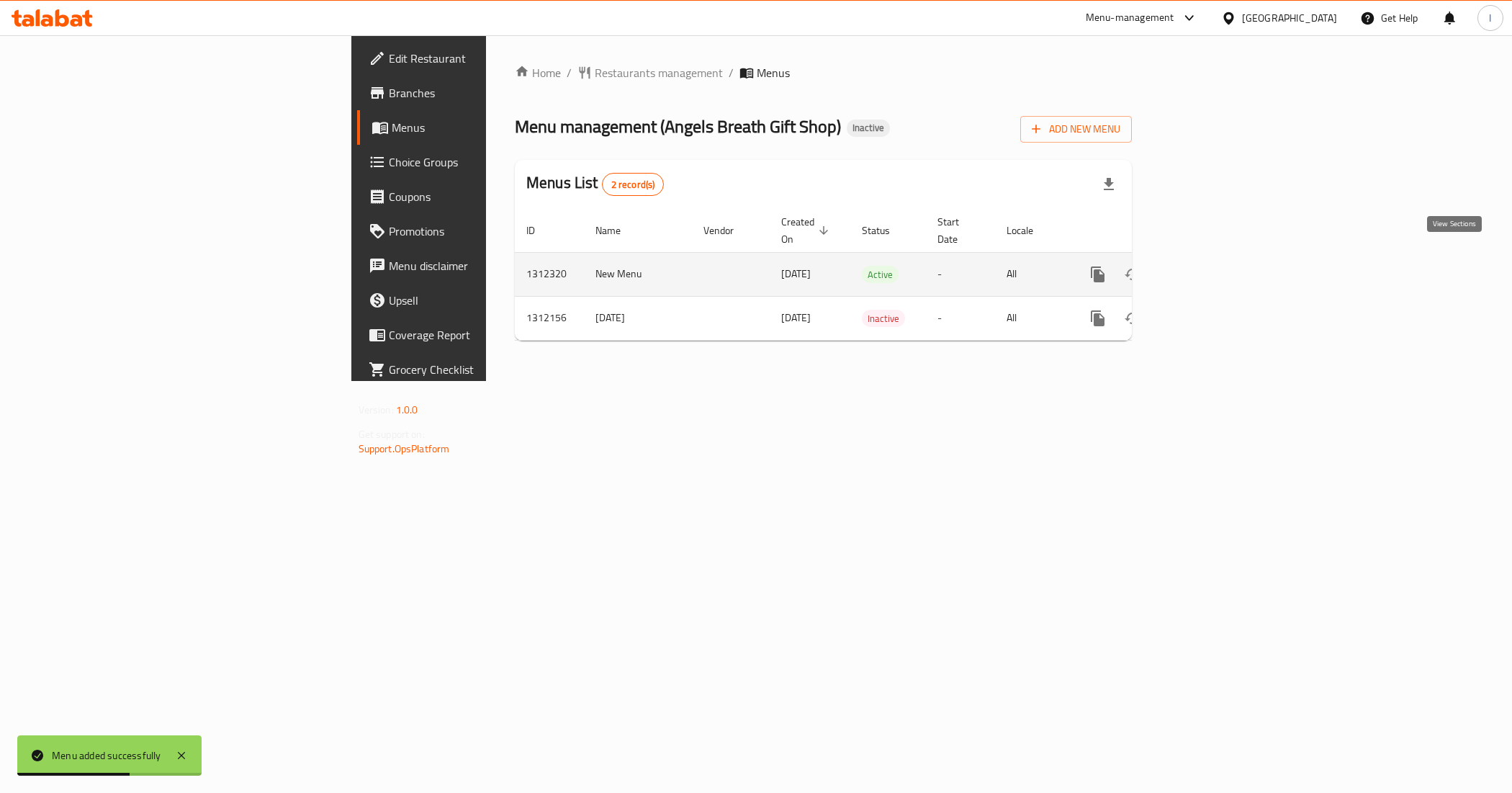
click at [1211, 266] on icon "enhanced table" at bounding box center [1202, 274] width 17 height 17
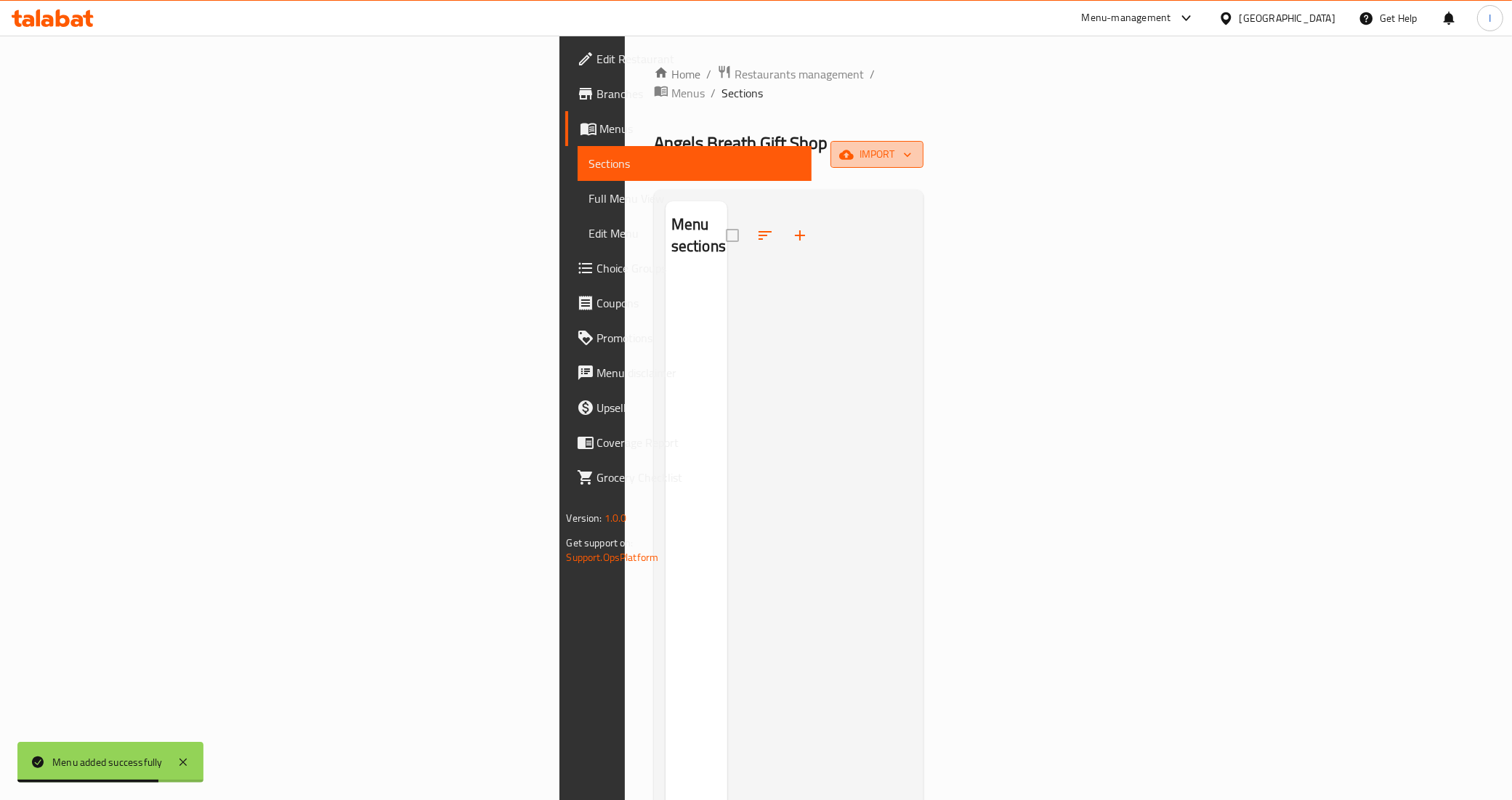
click at [923, 141] on button "import" at bounding box center [876, 155] width 93 height 27
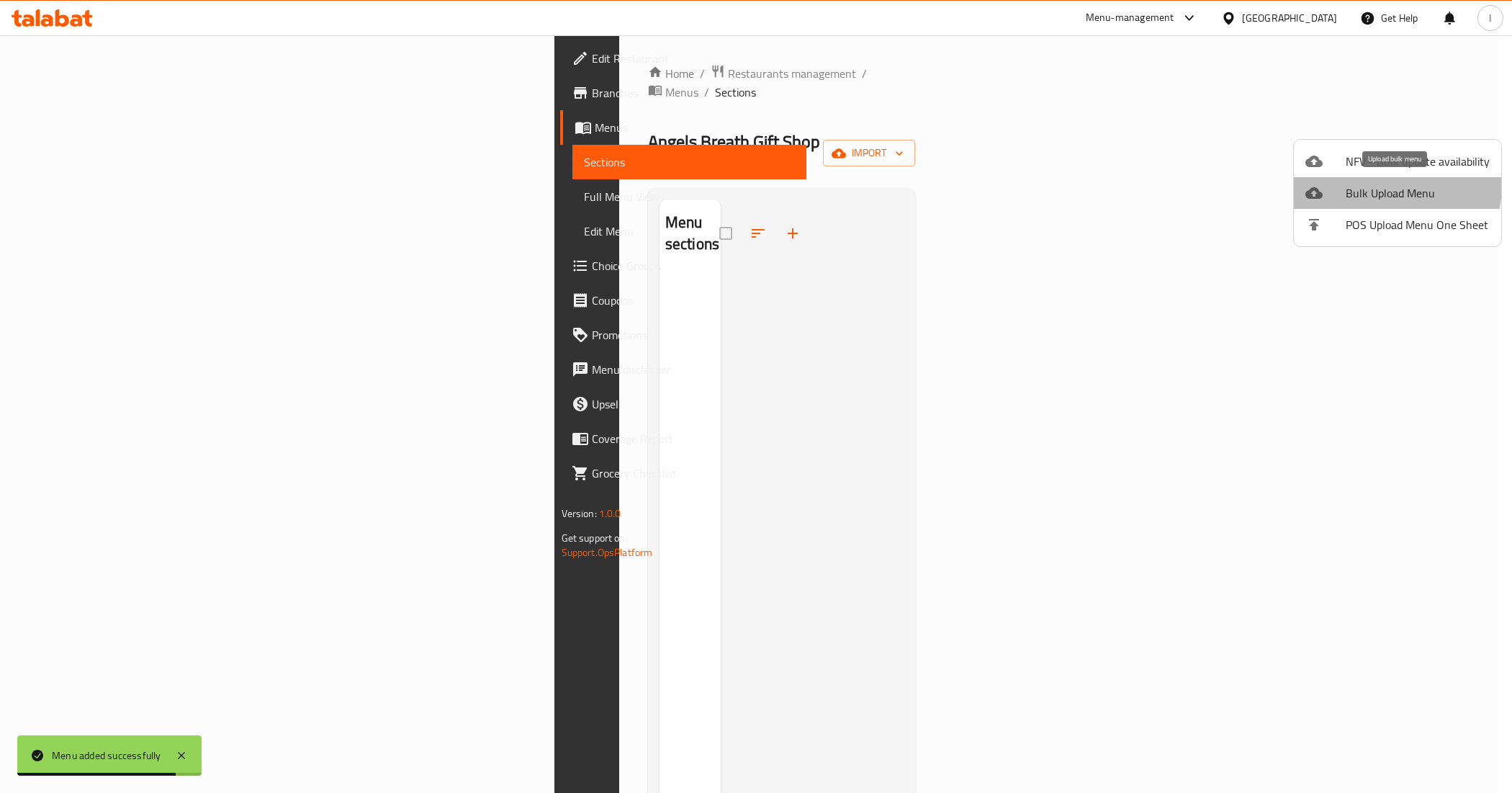
click at [1366, 184] on span "Bulk Upload Menu" at bounding box center [1417, 193] width 144 height 17
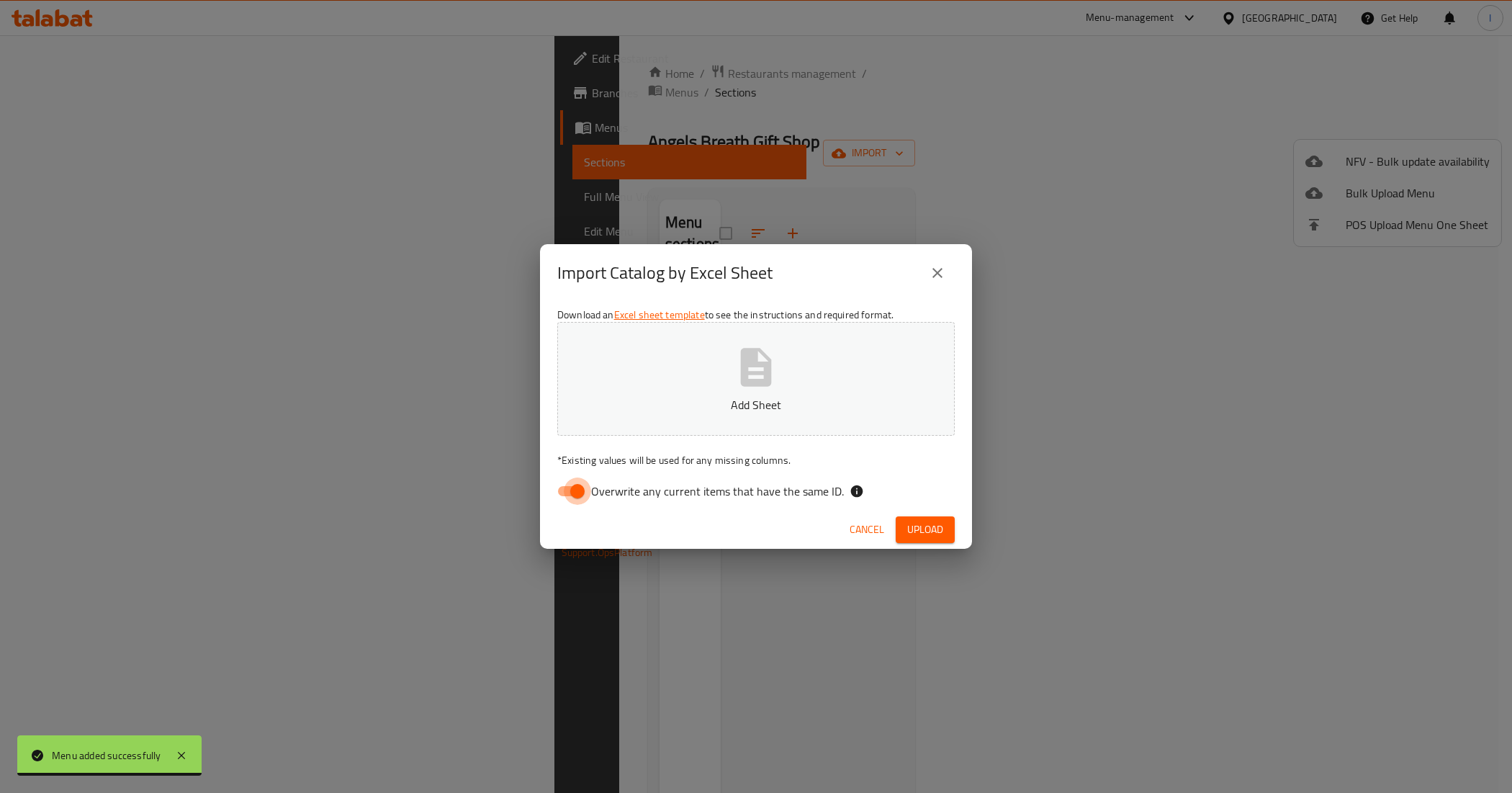
click at [583, 490] on input "Overwrite any current items that have the same ID." at bounding box center [577, 491] width 82 height 27
checkbox input "false"
click at [643, 396] on p "Add Sheet" at bounding box center [756, 404] width 352 height 17
click at [940, 533] on span "Upload" at bounding box center [926, 529] width 36 height 18
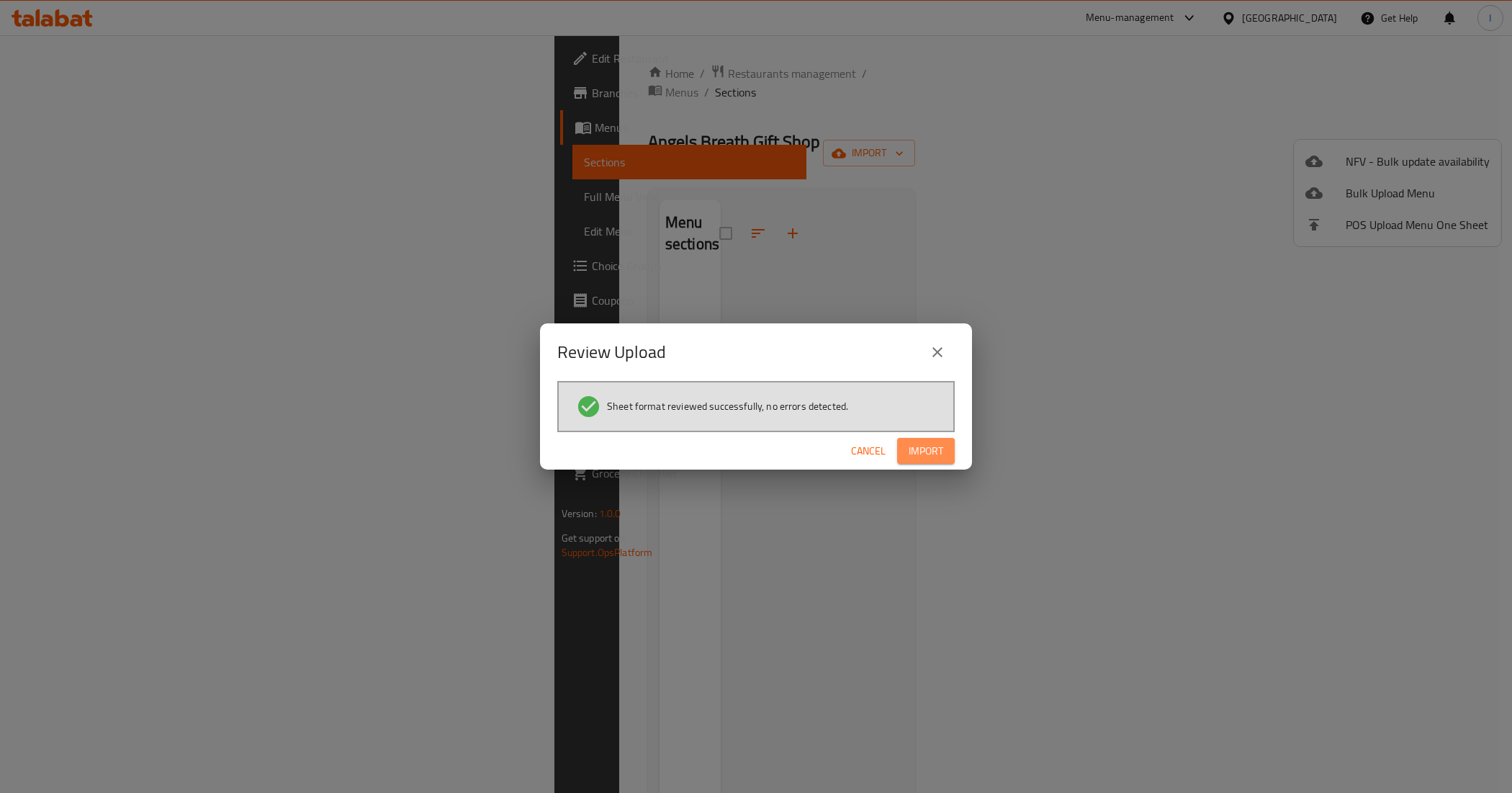
click at [937, 443] on span "Import" at bounding box center [926, 451] width 35 height 18
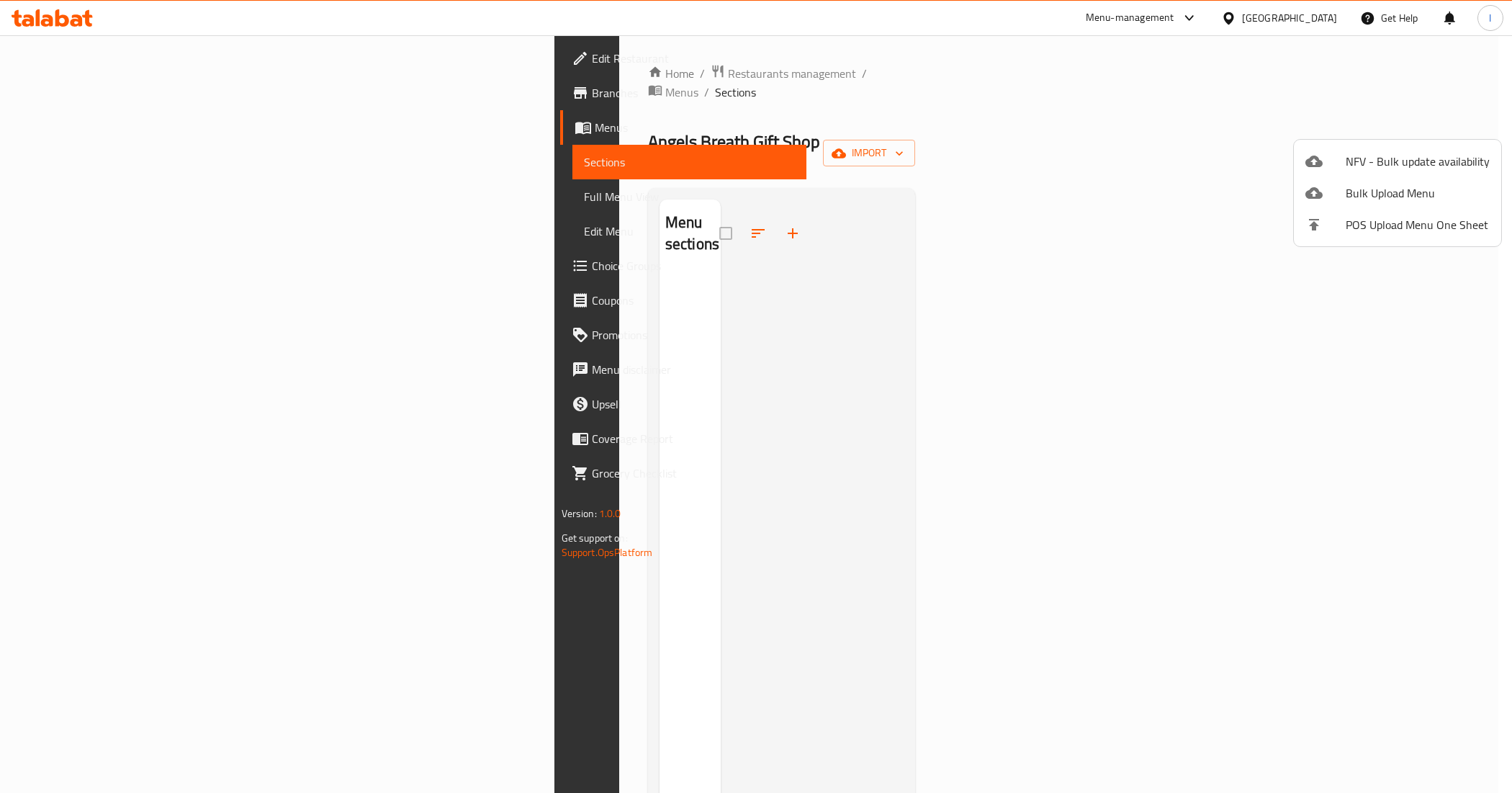
click at [920, 282] on div at bounding box center [756, 396] width 1512 height 793
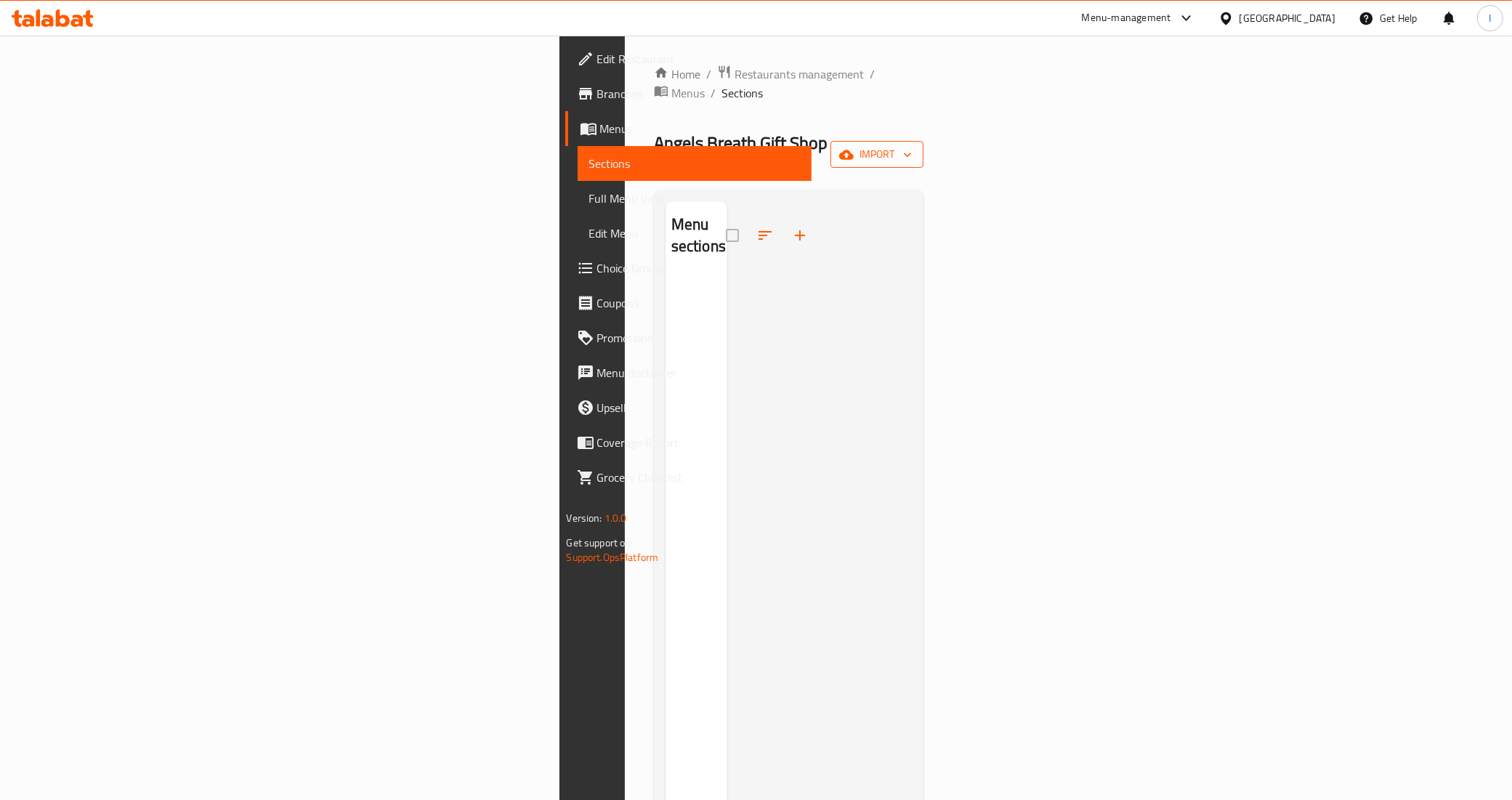
click at [911, 145] on span "import" at bounding box center [876, 155] width 70 height 18
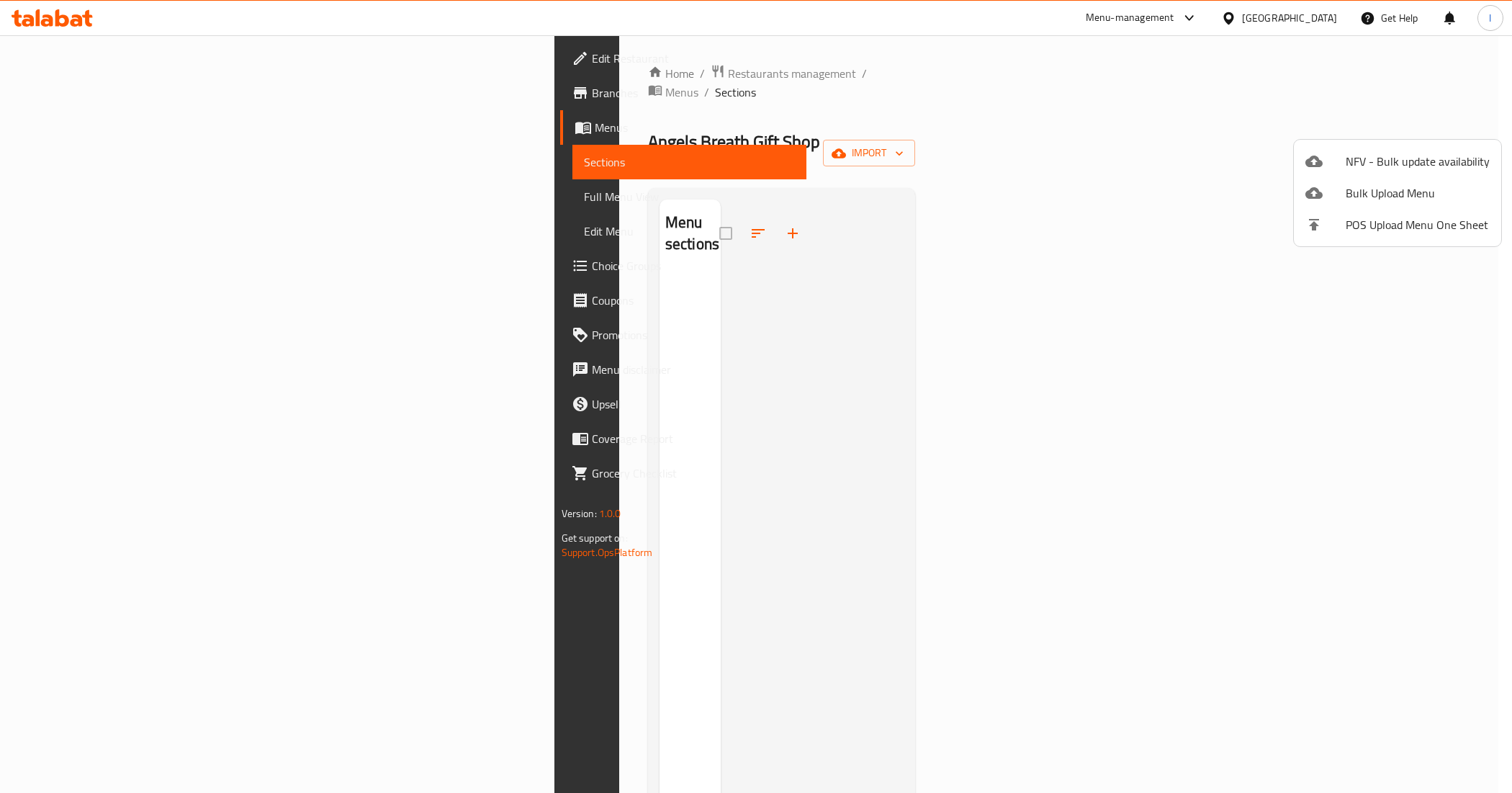
click at [465, 232] on div at bounding box center [756, 396] width 1512 height 793
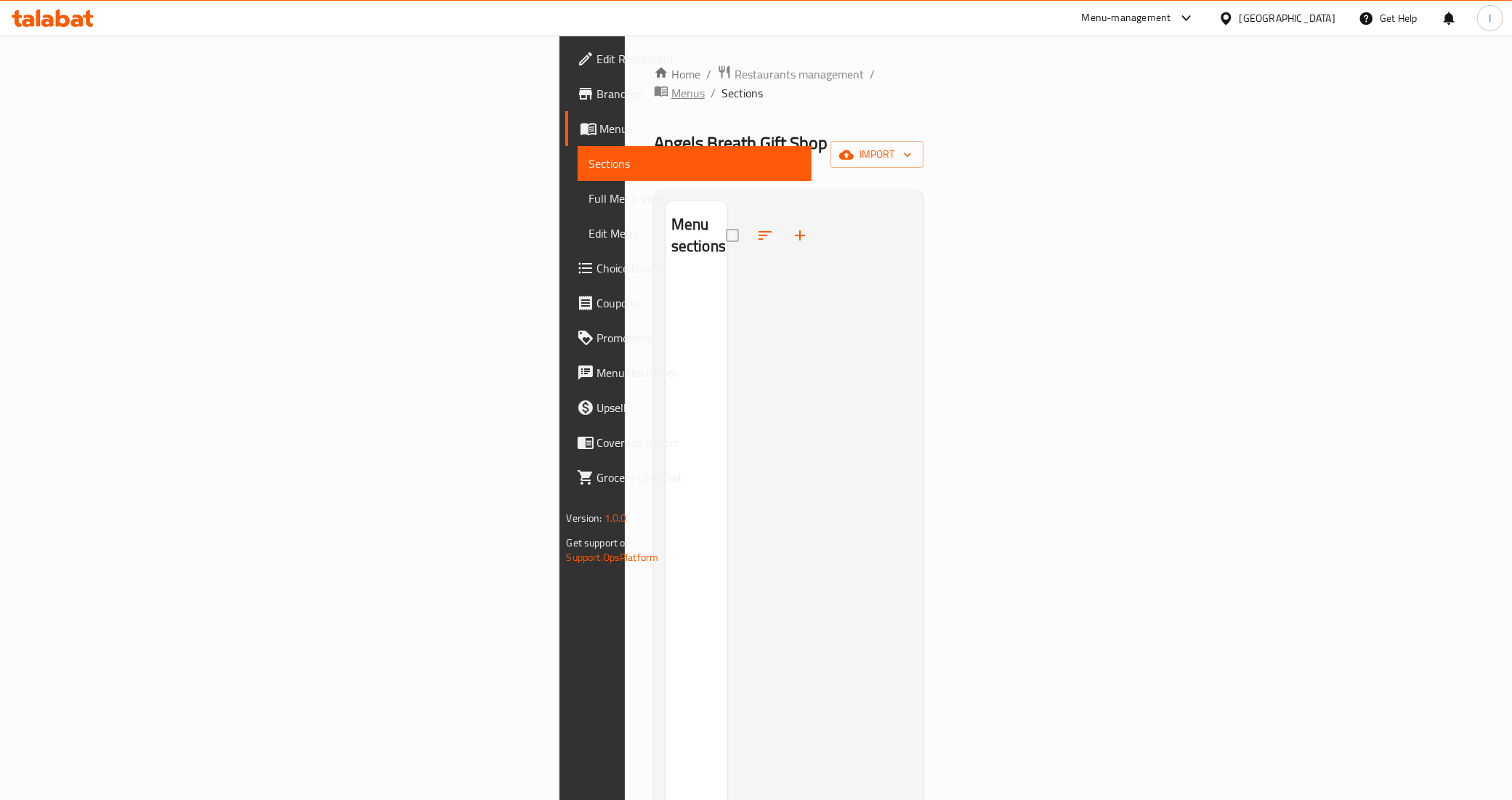
click at [671, 84] on span "Menus" at bounding box center [688, 92] width 33 height 17
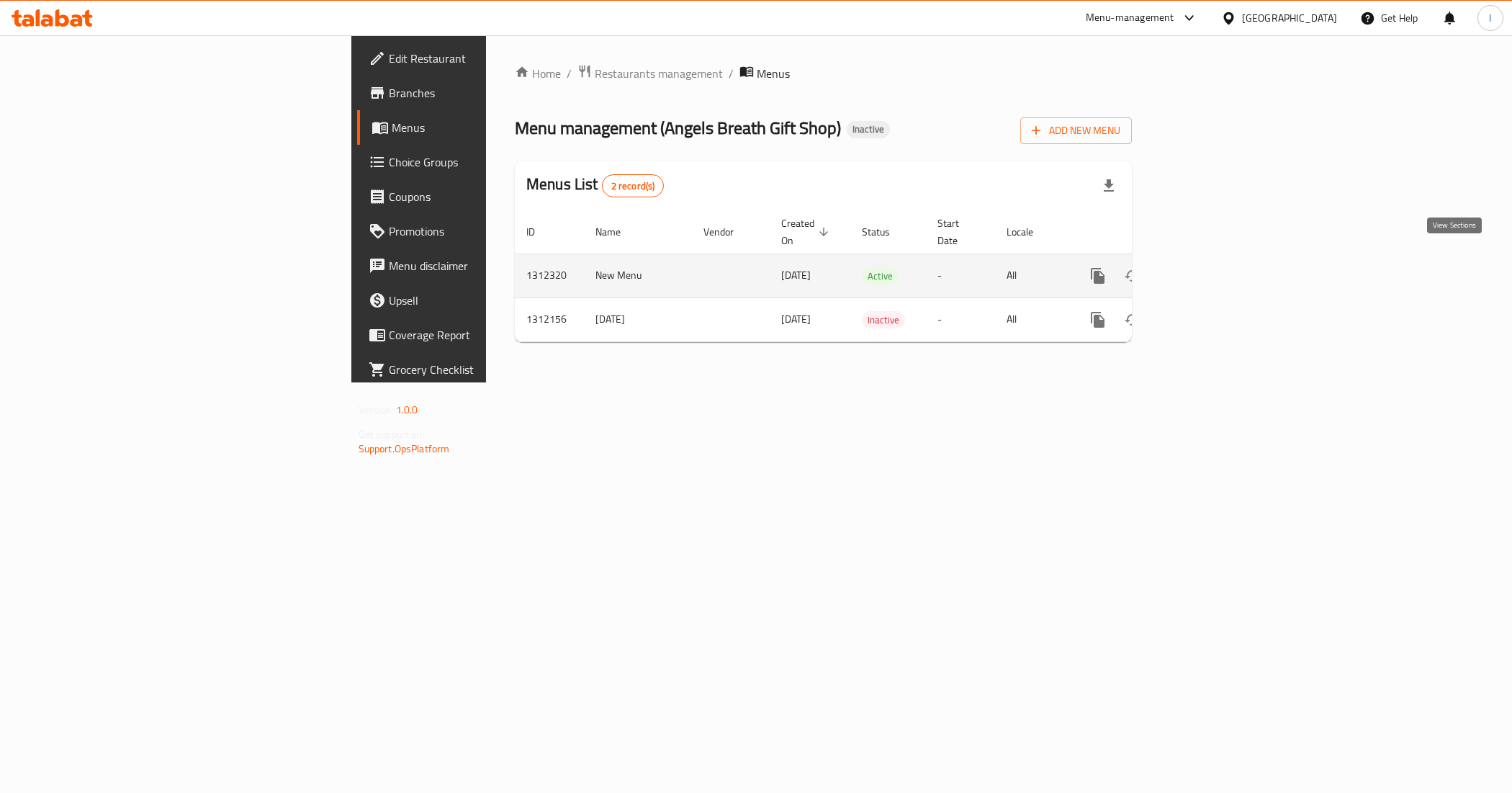
click at [1211, 267] on icon "enhanced table" at bounding box center [1202, 275] width 17 height 17
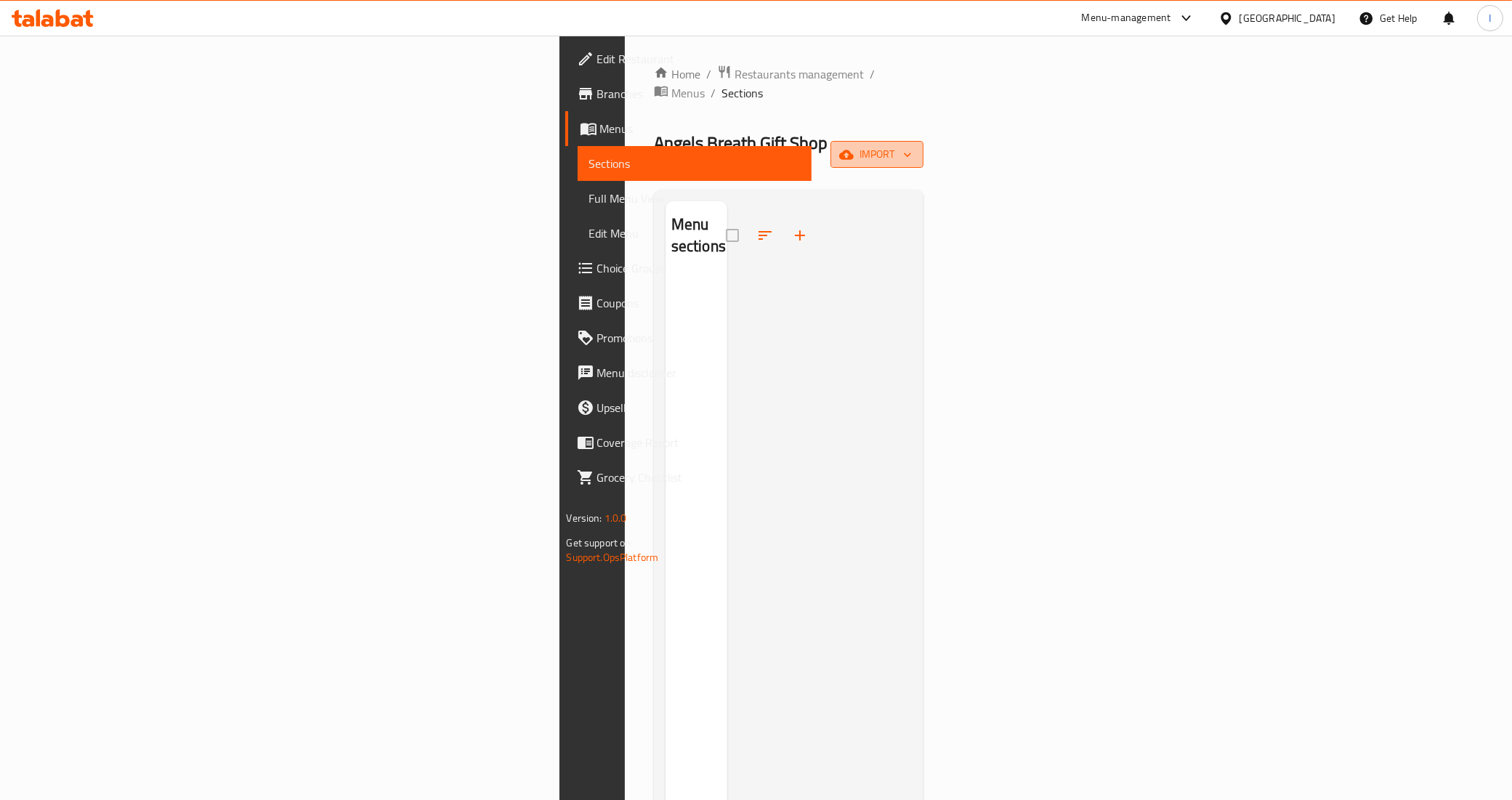
click at [911, 145] on span "import" at bounding box center [876, 155] width 70 height 18
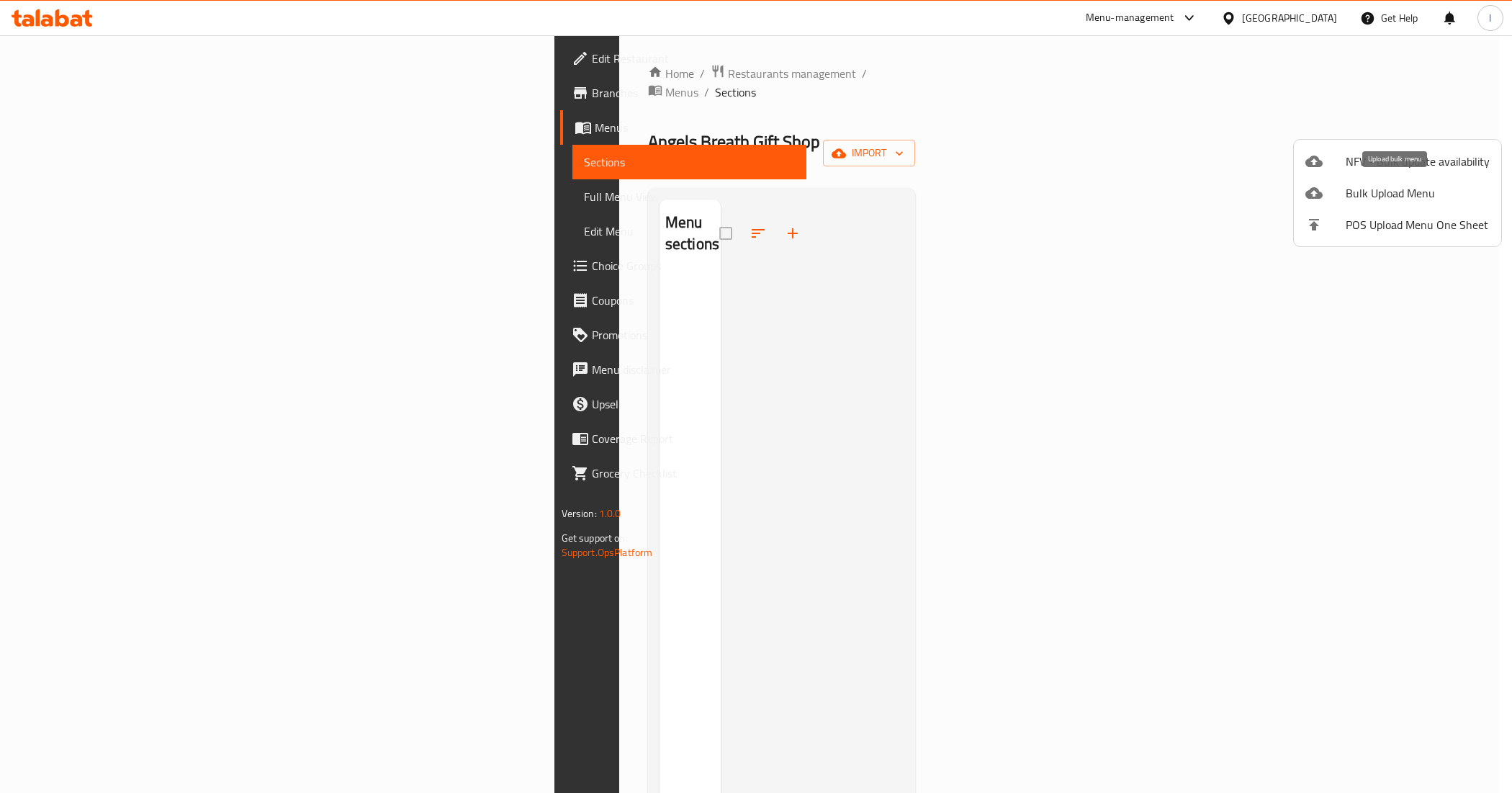
click at [1419, 186] on span "Bulk Upload Menu" at bounding box center [1417, 193] width 144 height 17
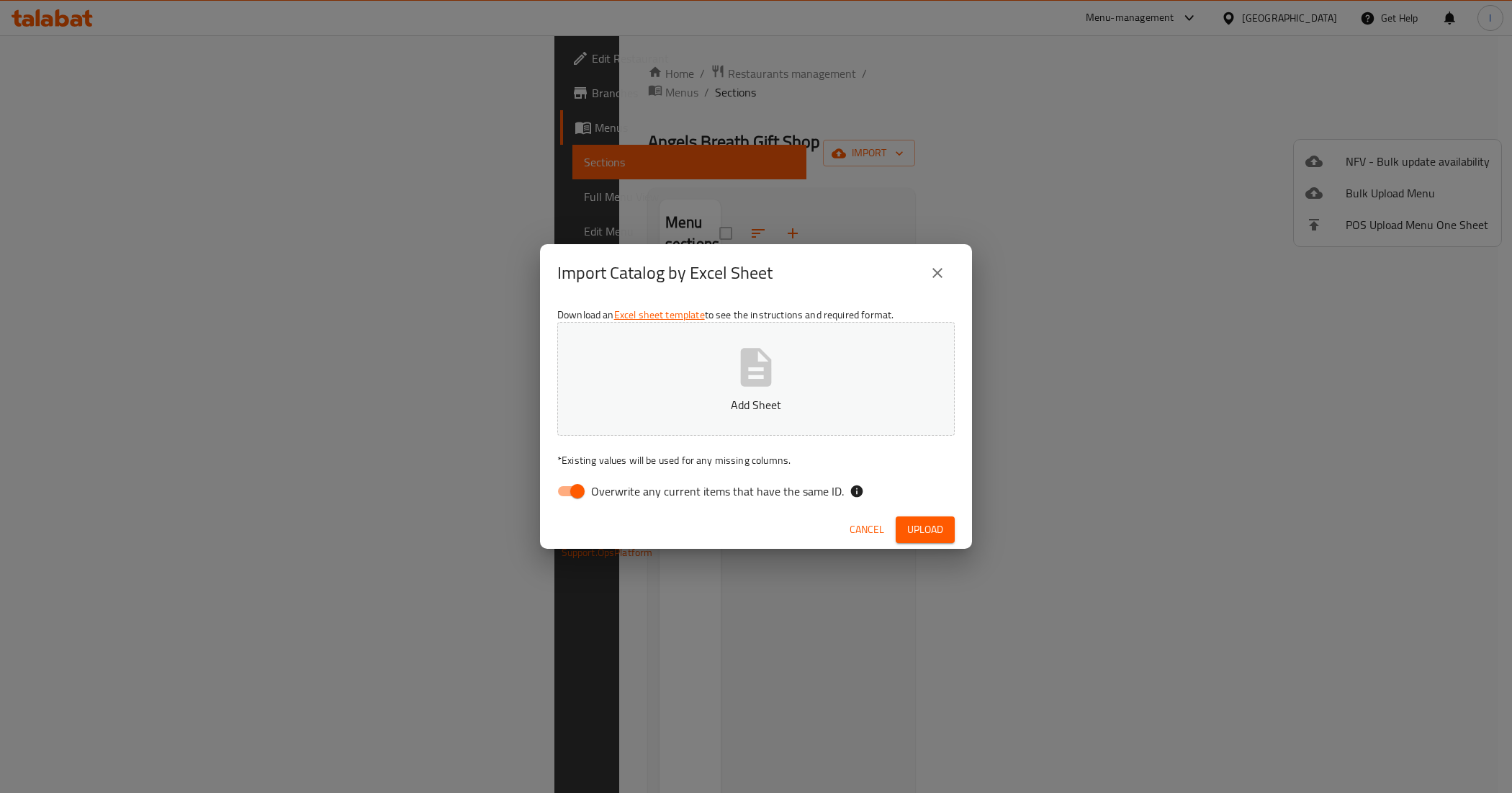
click at [590, 483] on input "Overwrite any current items that have the same ID." at bounding box center [577, 491] width 82 height 27
checkbox input "false"
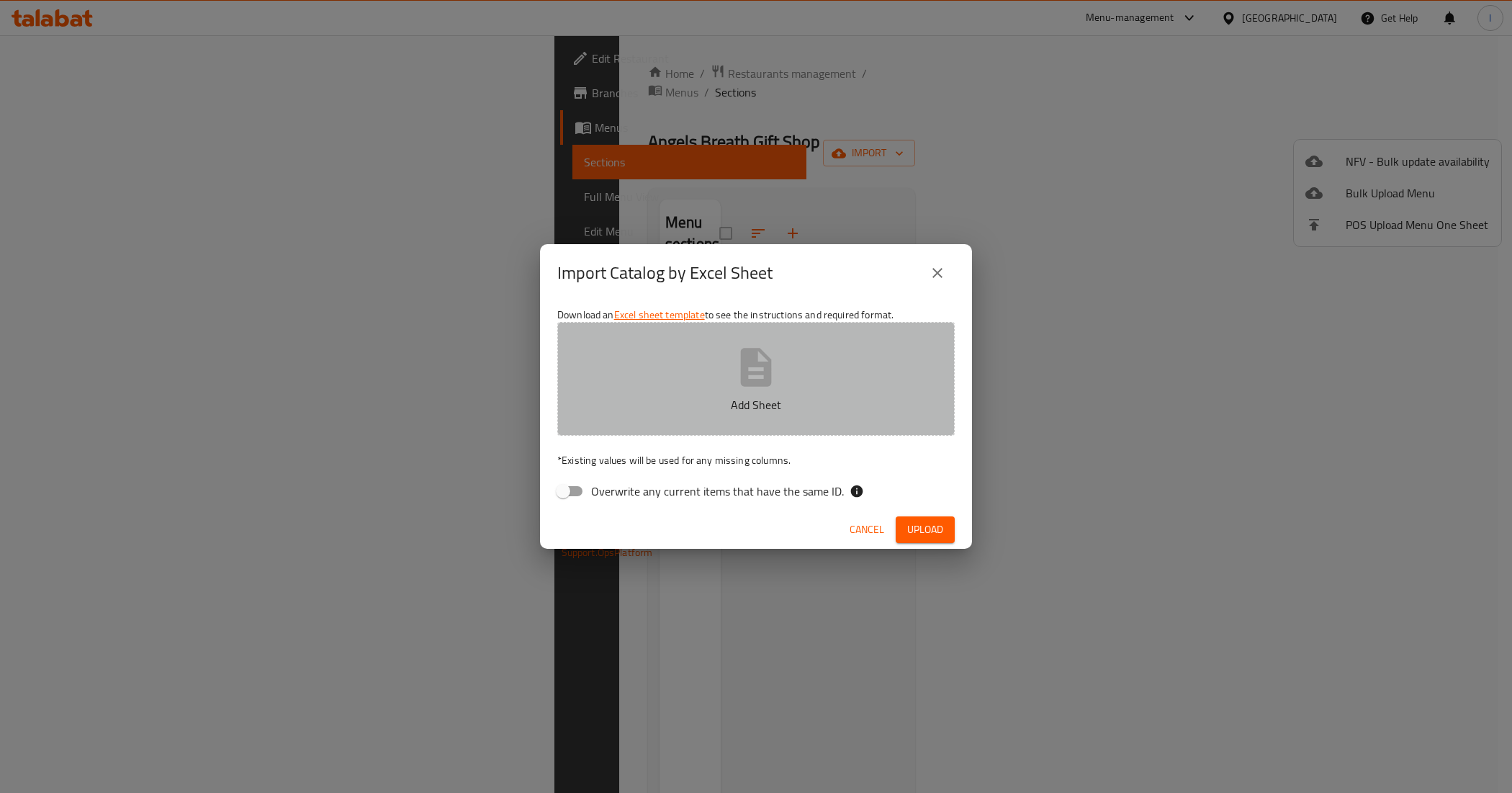
click at [667, 383] on button "Add Sheet" at bounding box center [756, 379] width 398 height 114
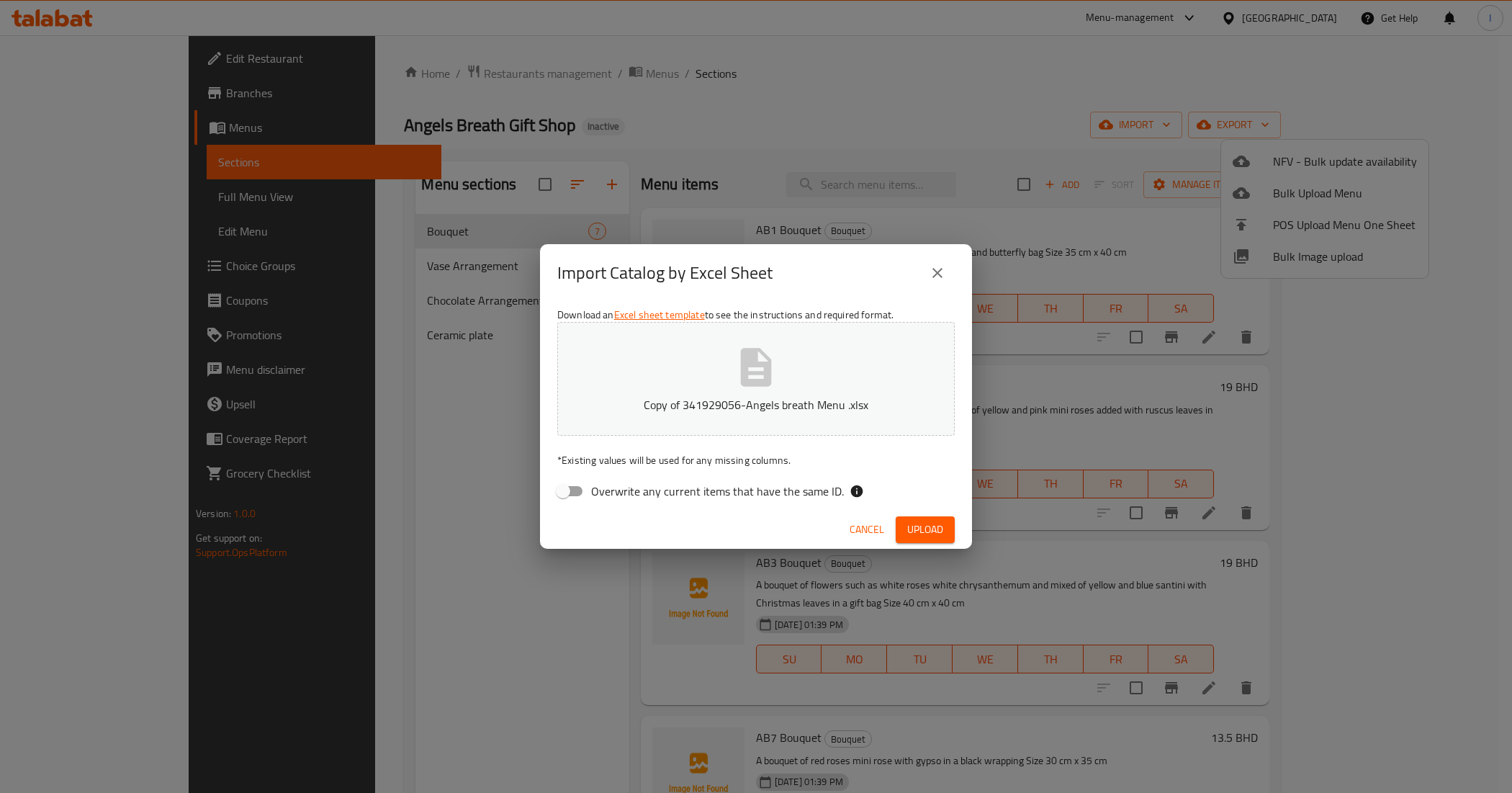
drag, startPoint x: 931, startPoint y: 526, endPoint x: 855, endPoint y: 531, distance: 76.2
click at [855, 531] on div "Cancel Upload" at bounding box center [756, 529] width 432 height 38
click at [855, 531] on span "Cancel" at bounding box center [867, 529] width 35 height 18
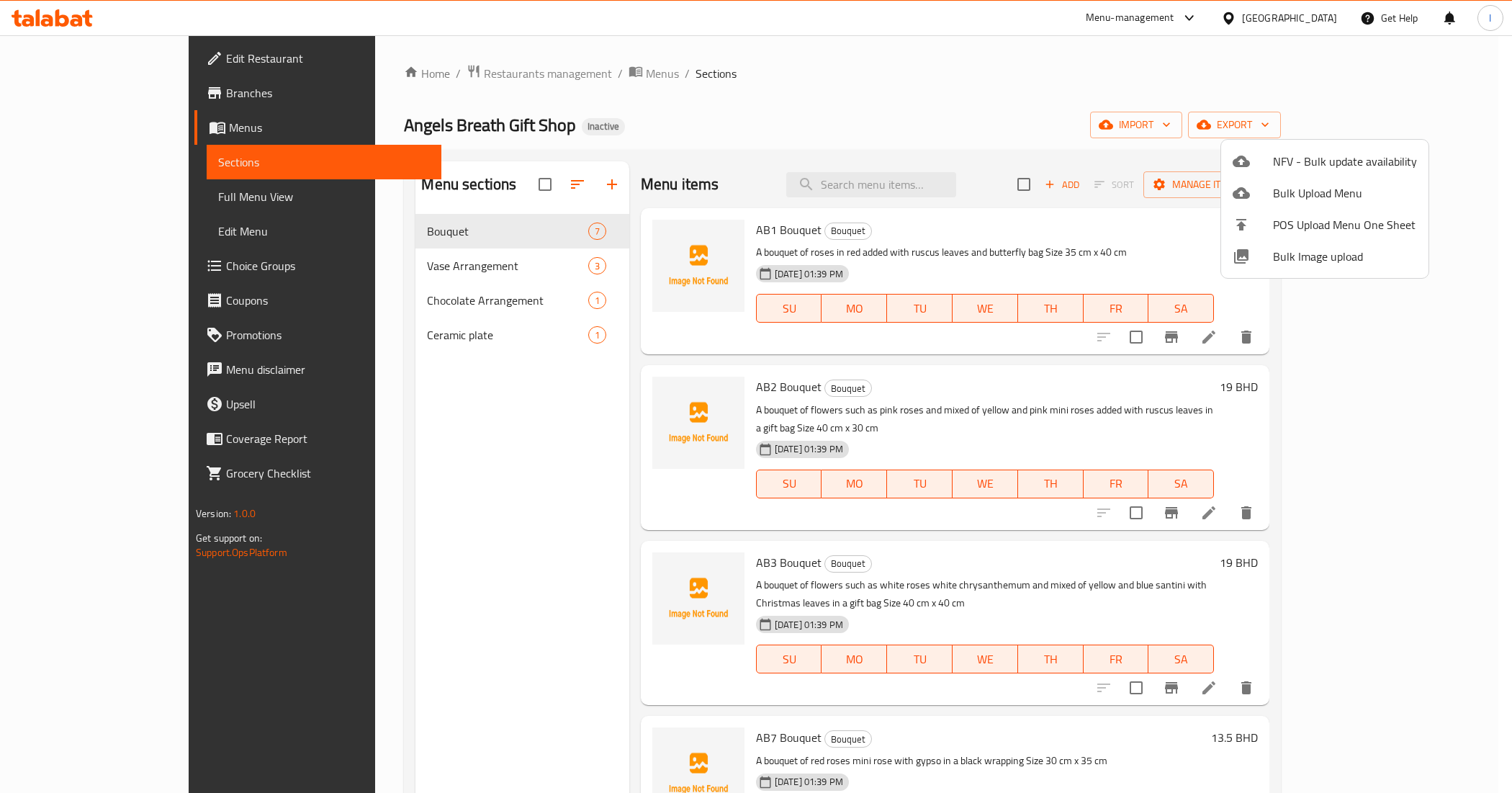
click at [769, 173] on div at bounding box center [756, 396] width 1512 height 793
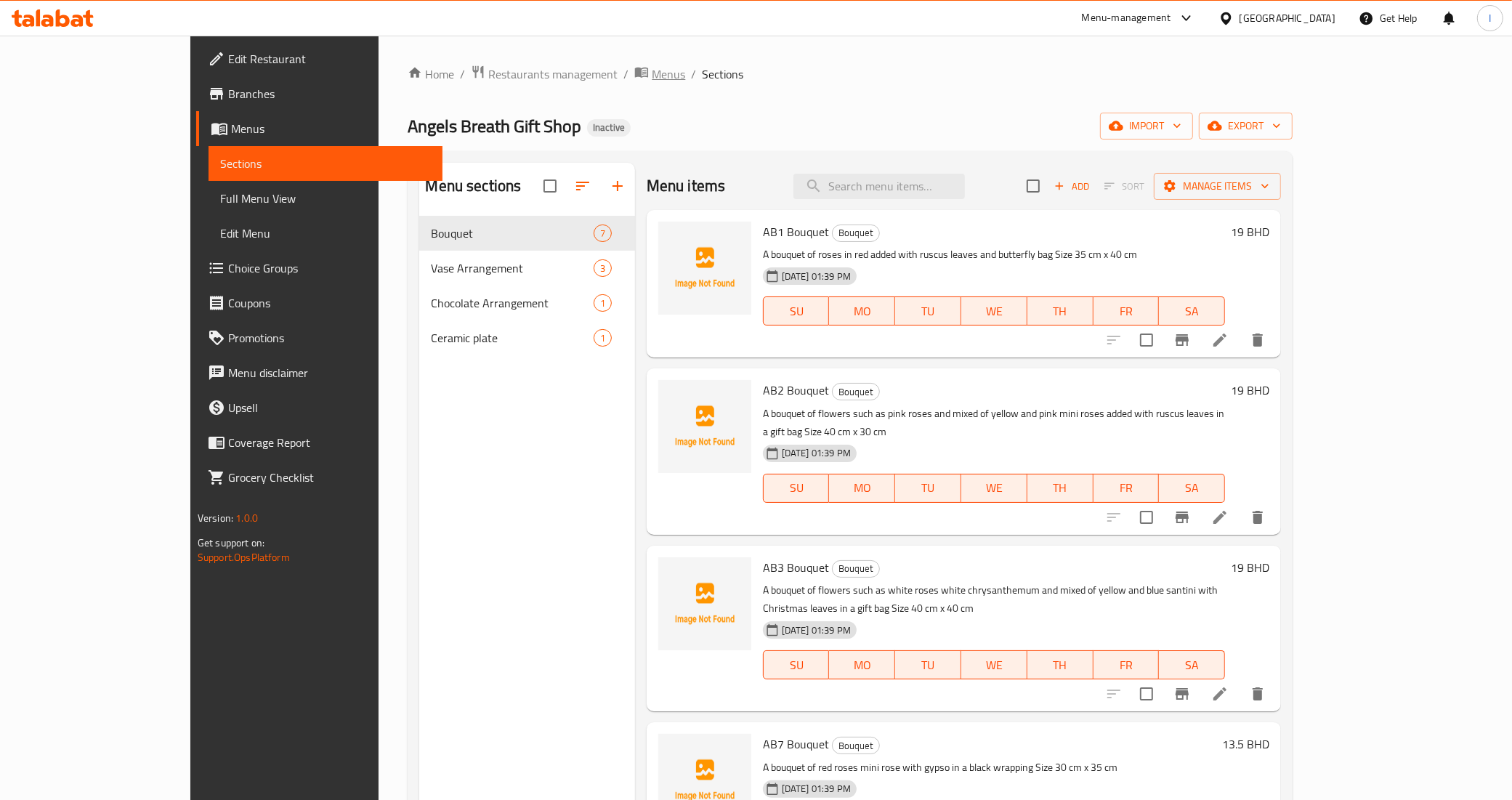
click at [634, 75] on icon "breadcrumb" at bounding box center [641, 71] width 14 height 14
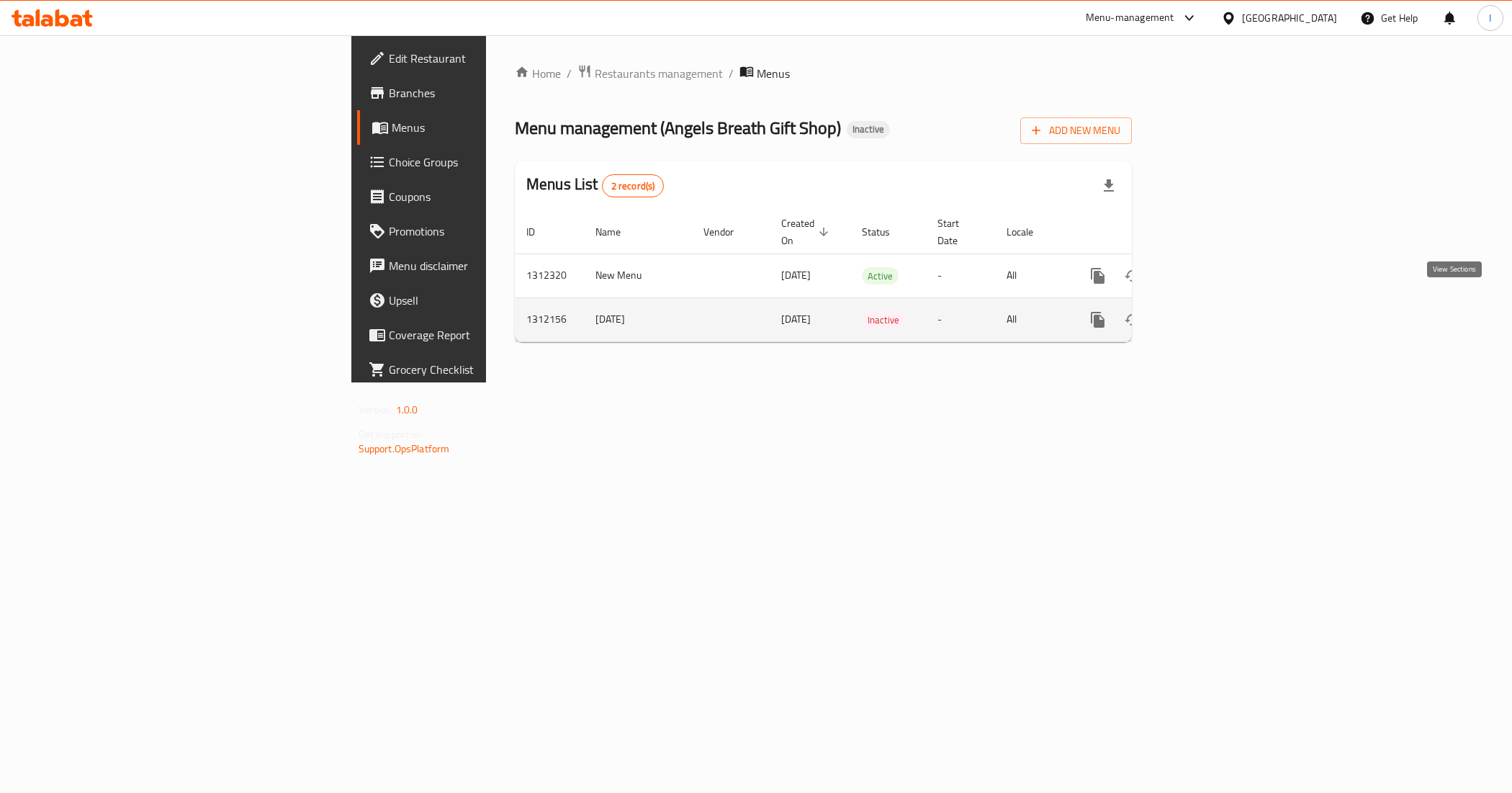
click at [1211, 311] on icon "enhanced table" at bounding box center [1202, 320] width 17 height 17
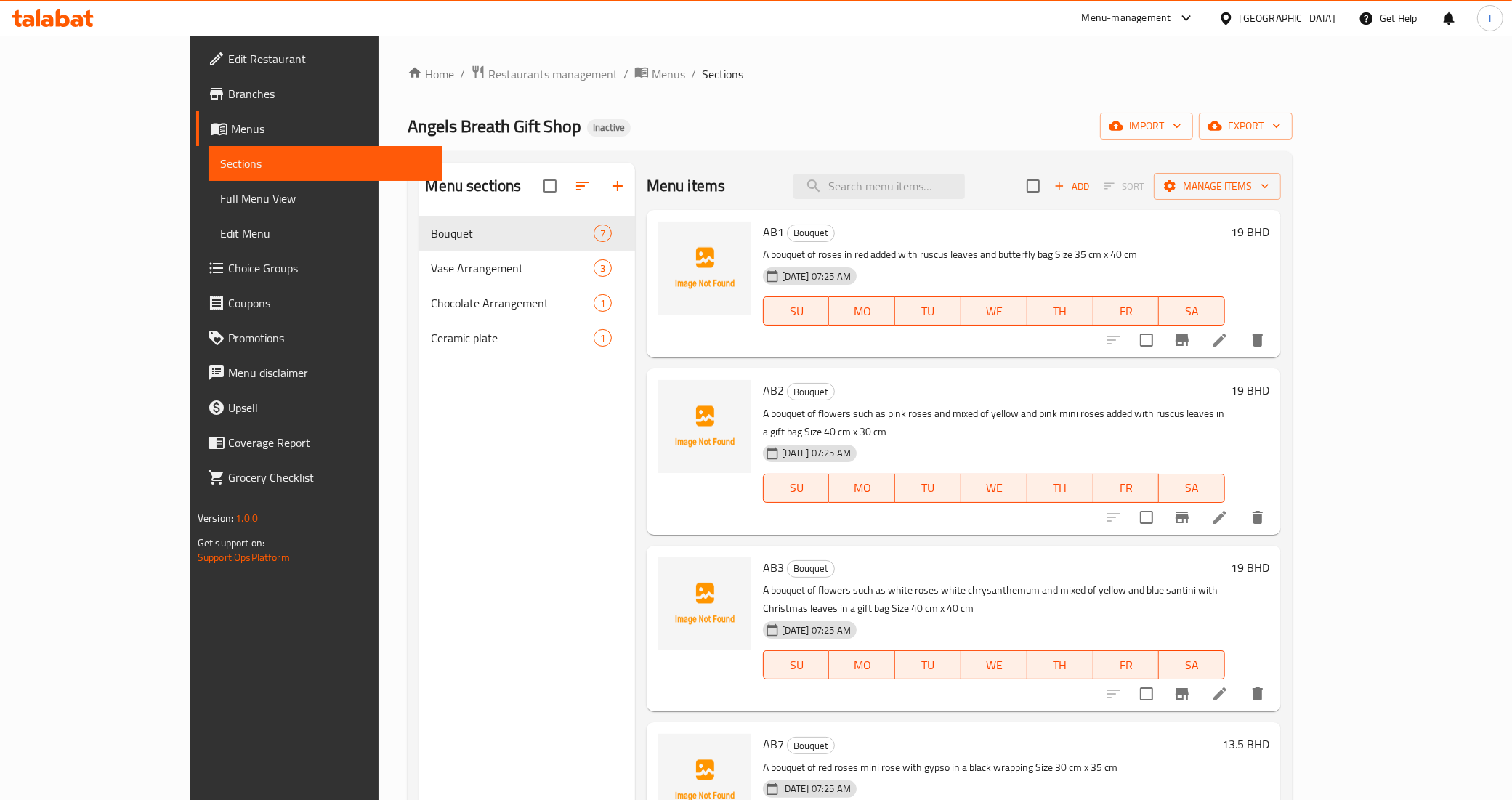
click at [521, 62] on div "Home / Restaurants management / Menus / Sections Angels Breath Gift Shop Inacti…" at bounding box center [850, 519] width 943 height 968
click at [651, 70] on span "Menus" at bounding box center [668, 74] width 33 height 17
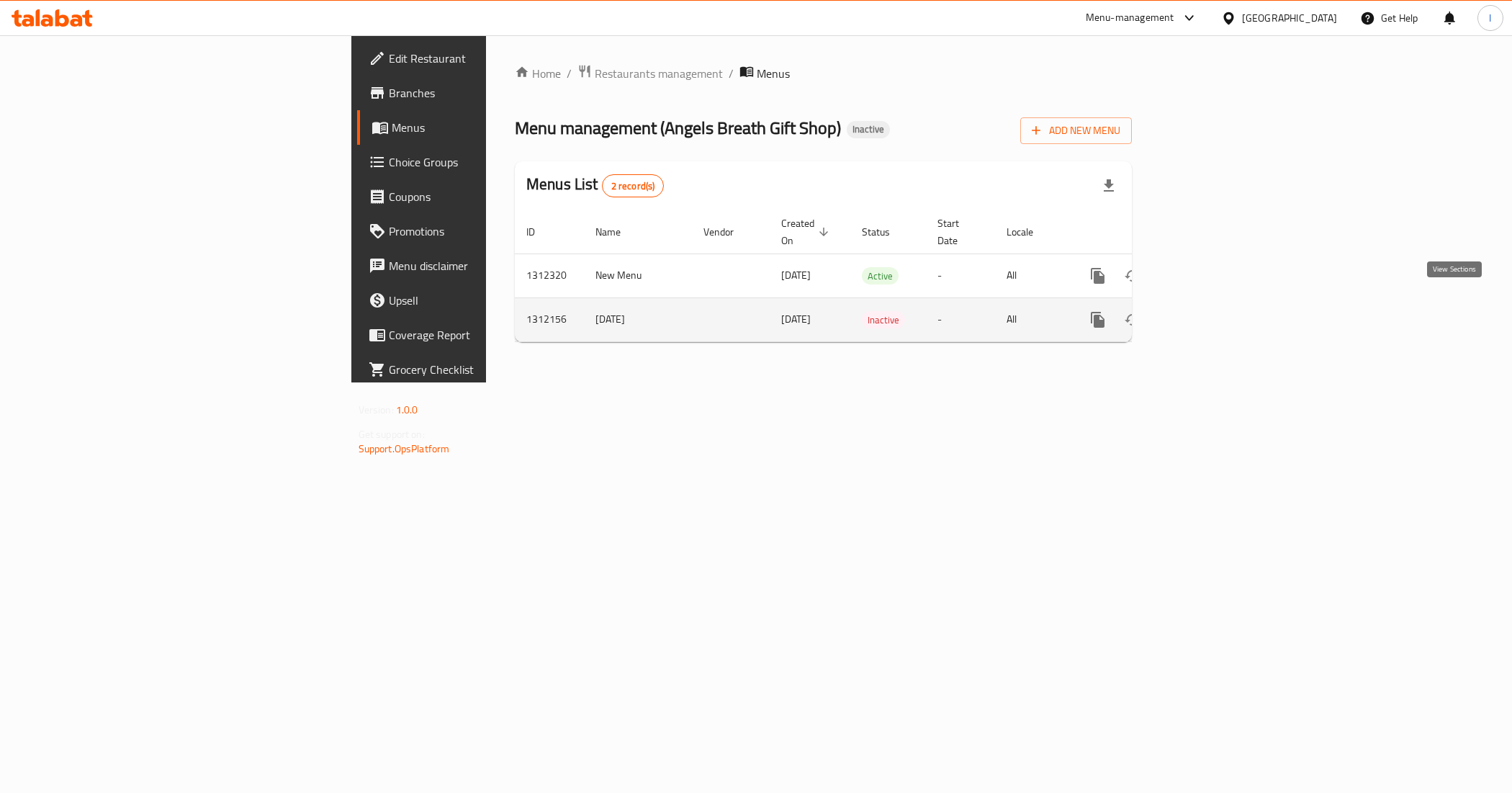
click at [1211, 311] on icon "enhanced table" at bounding box center [1202, 320] width 17 height 17
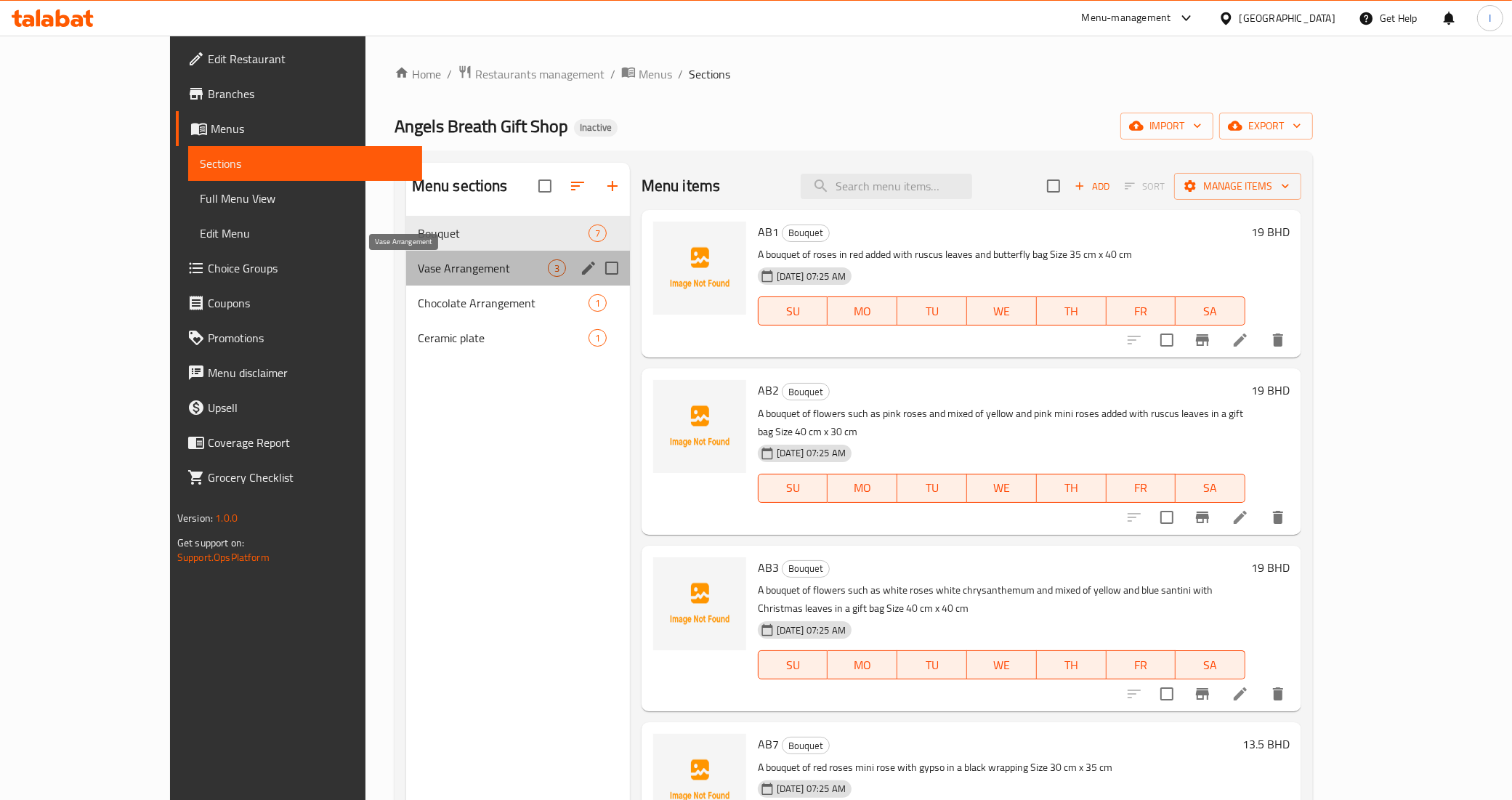
click at [418, 260] on span "Vase Arrangement" at bounding box center [483, 267] width 130 height 17
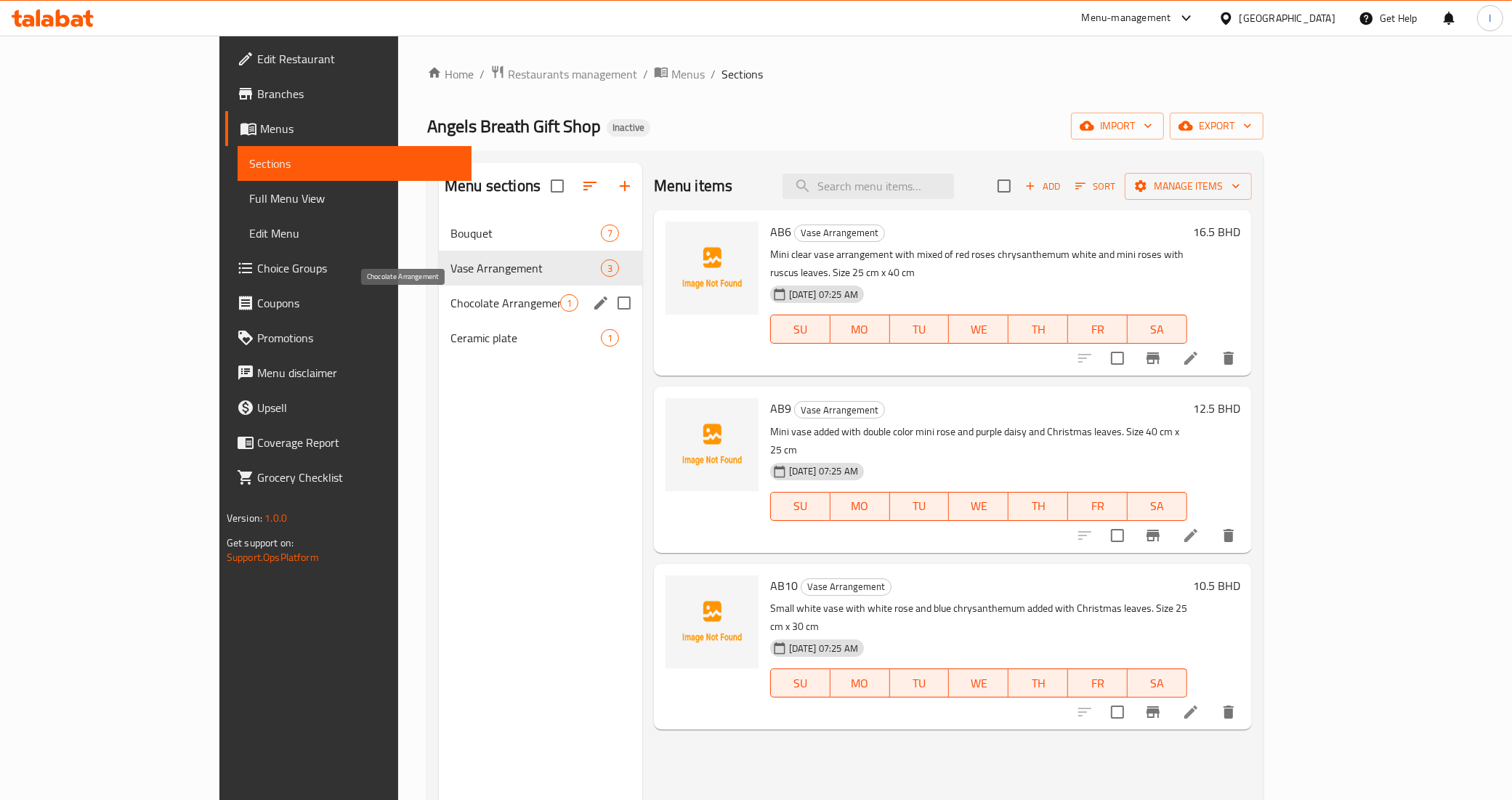
click at [450, 297] on span "Chocolate Arrangement" at bounding box center [505, 302] width 110 height 17
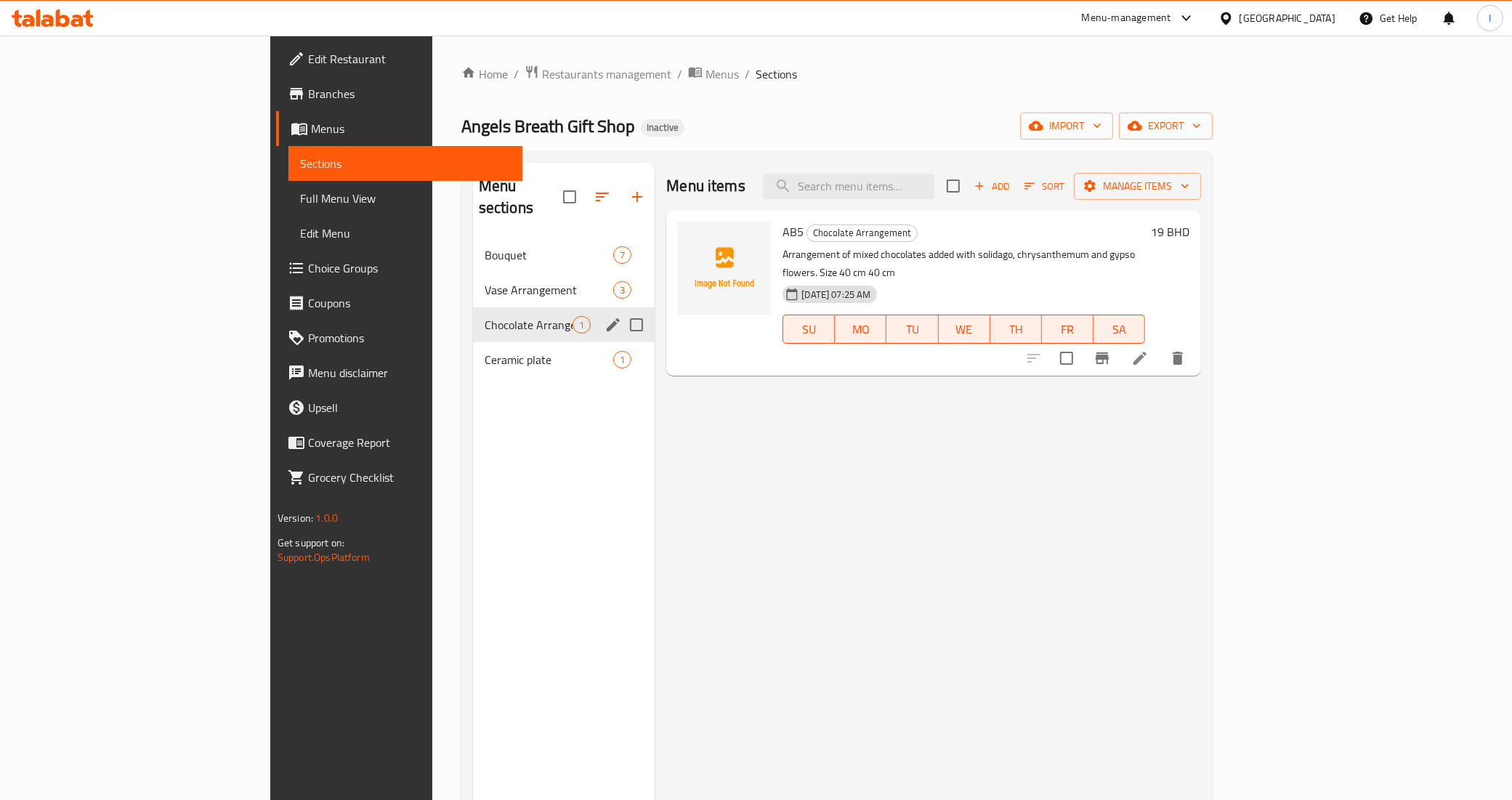
click at [473, 318] on div "Chocolate Arrangement 1" at bounding box center [563, 325] width 182 height 35
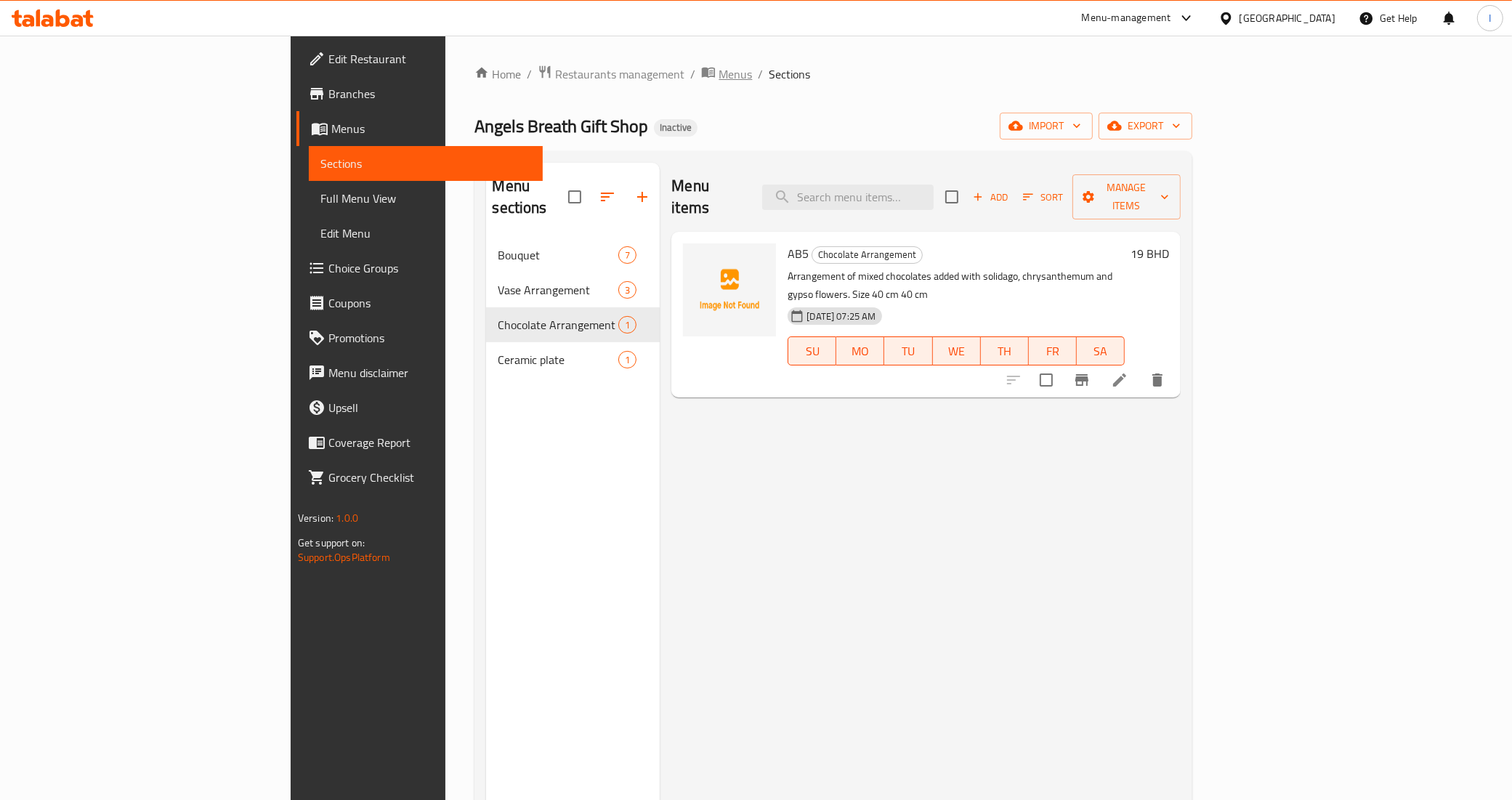
click at [719, 75] on span "Menus" at bounding box center [735, 74] width 33 height 17
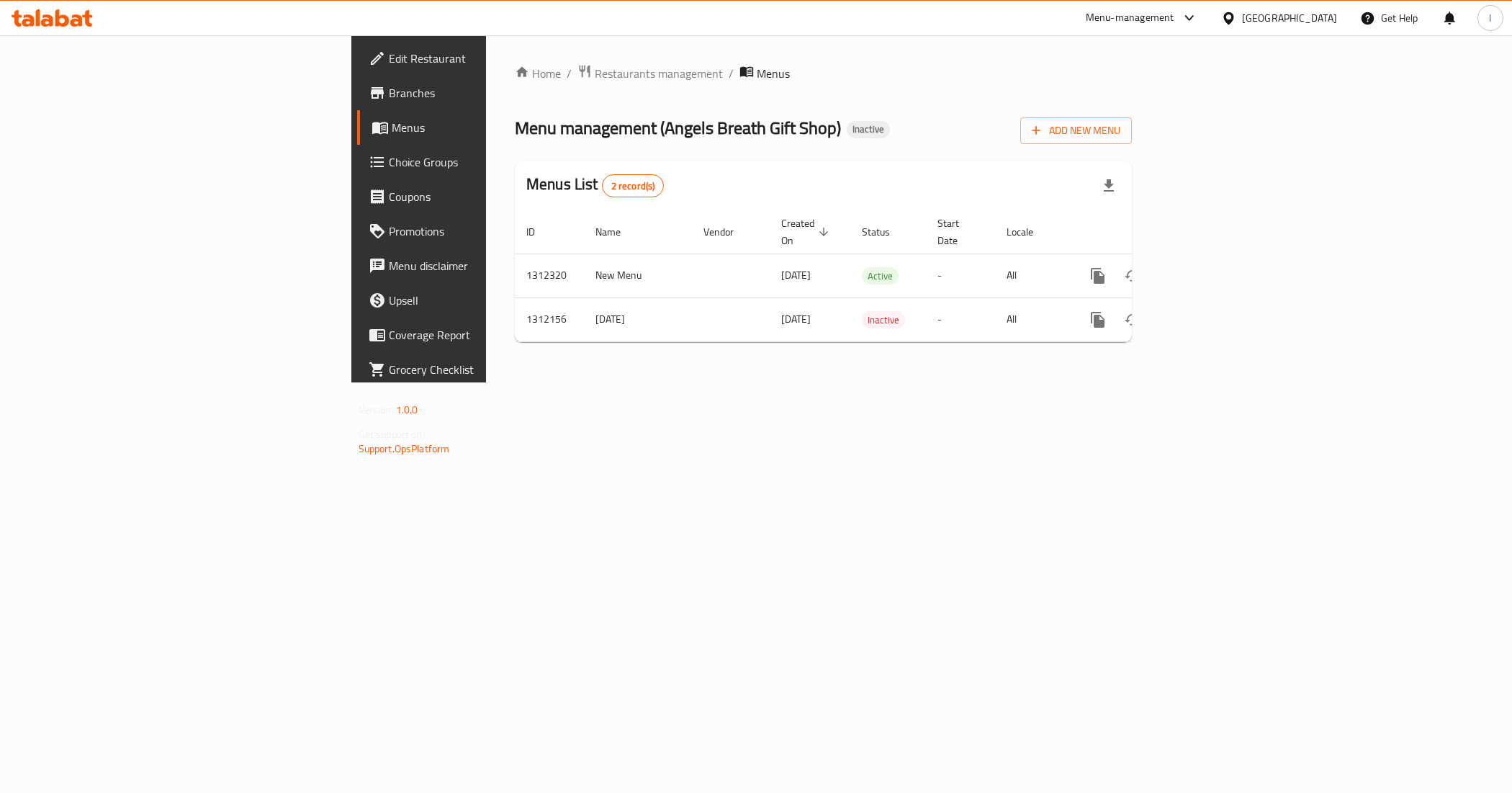
click at [389, 63] on span "Edit Restaurant" at bounding box center [490, 58] width 203 height 17
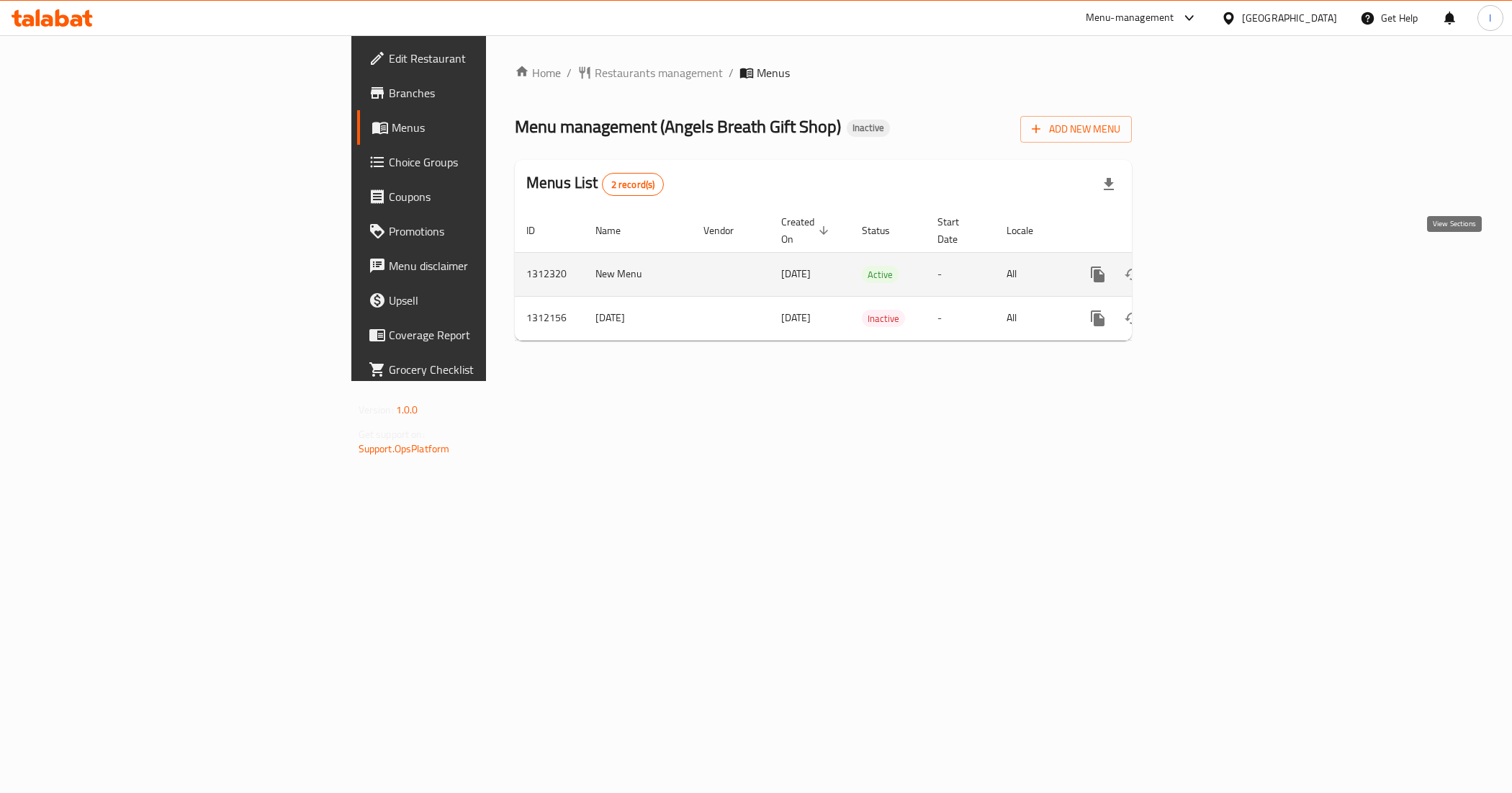
click at [1211, 266] on icon "enhanced table" at bounding box center [1202, 274] width 17 height 17
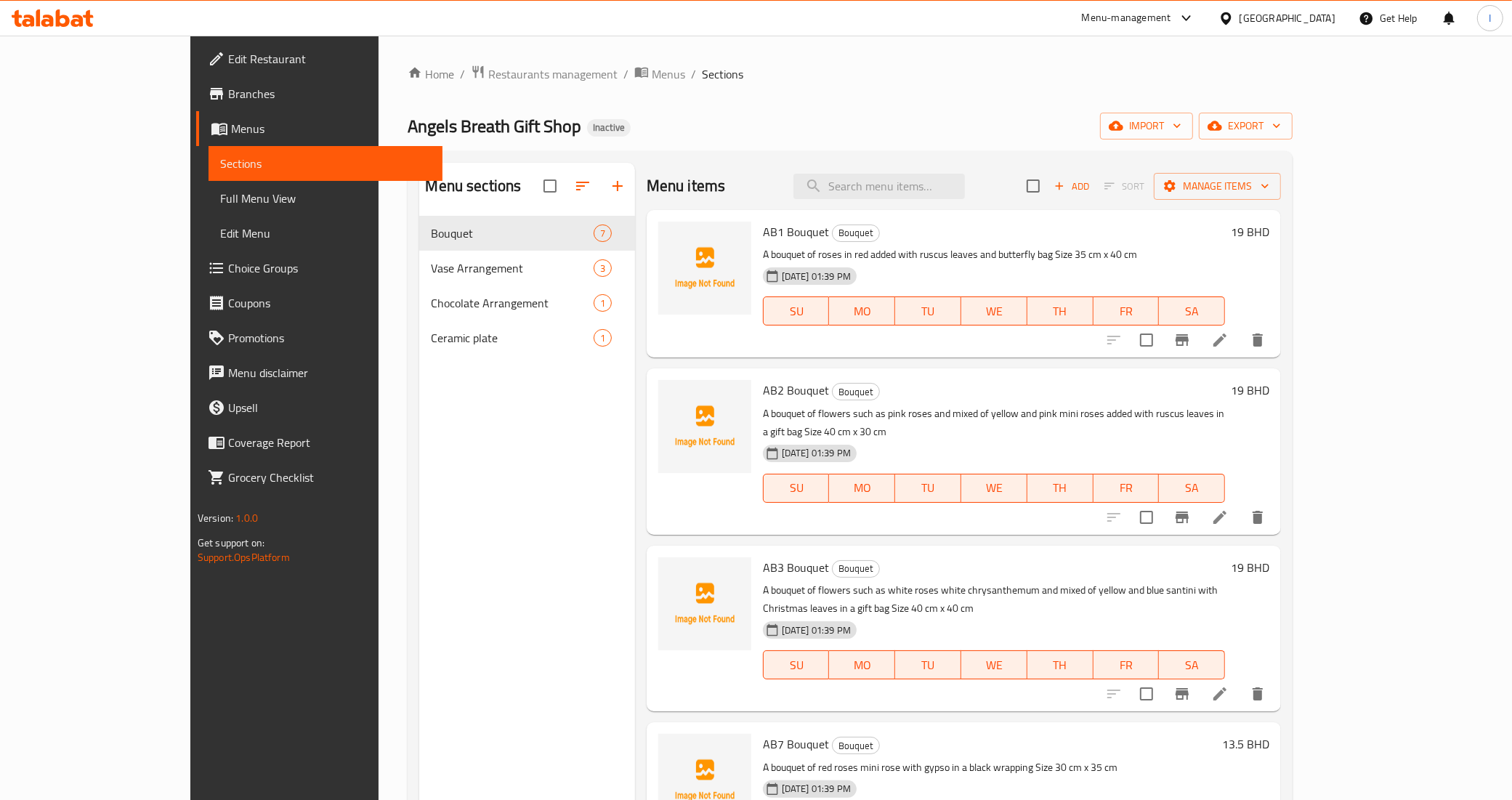
click at [220, 201] on span "Full Menu View" at bounding box center [326, 198] width 211 height 17
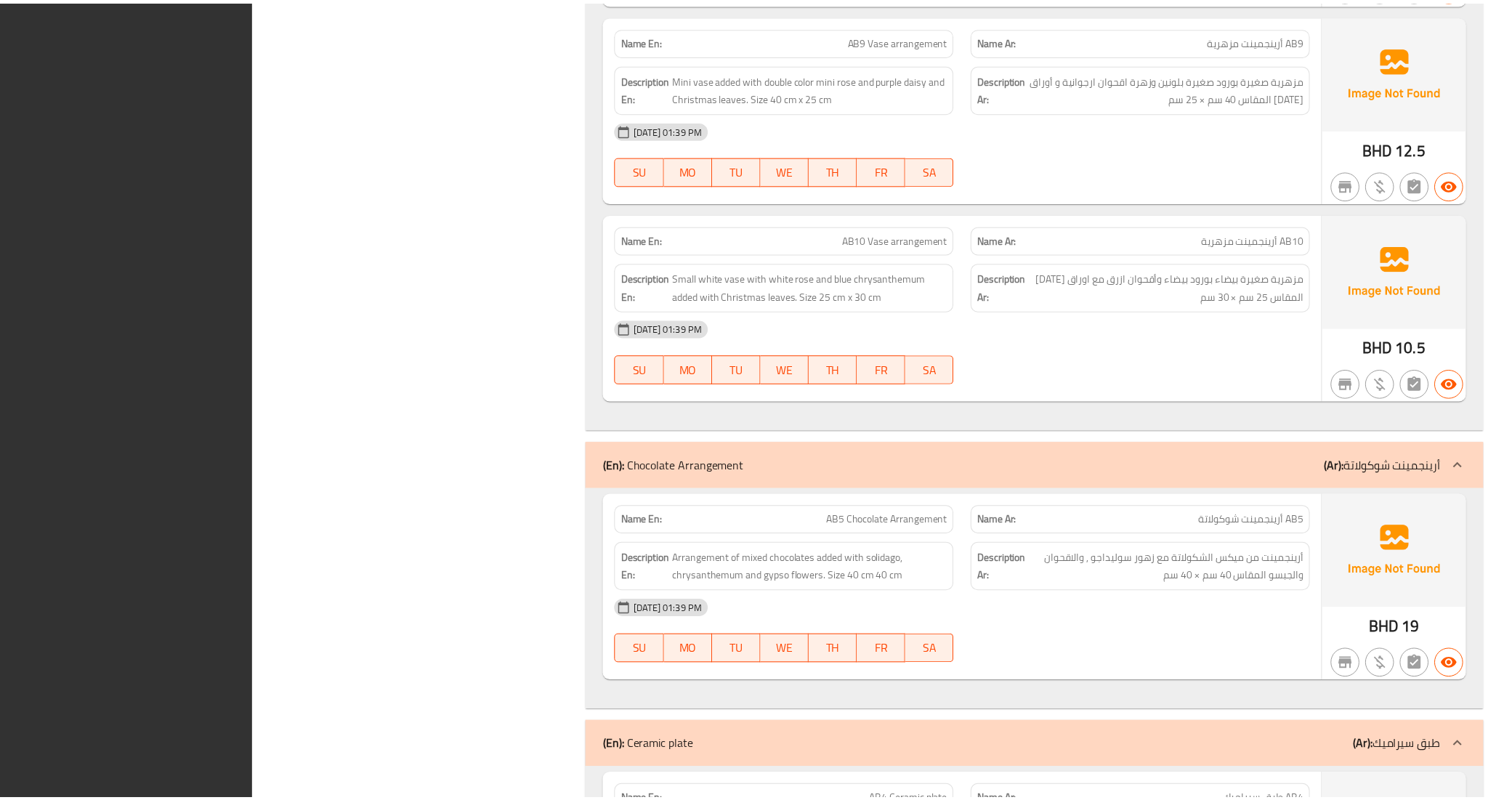
scroll to position [2206, 0]
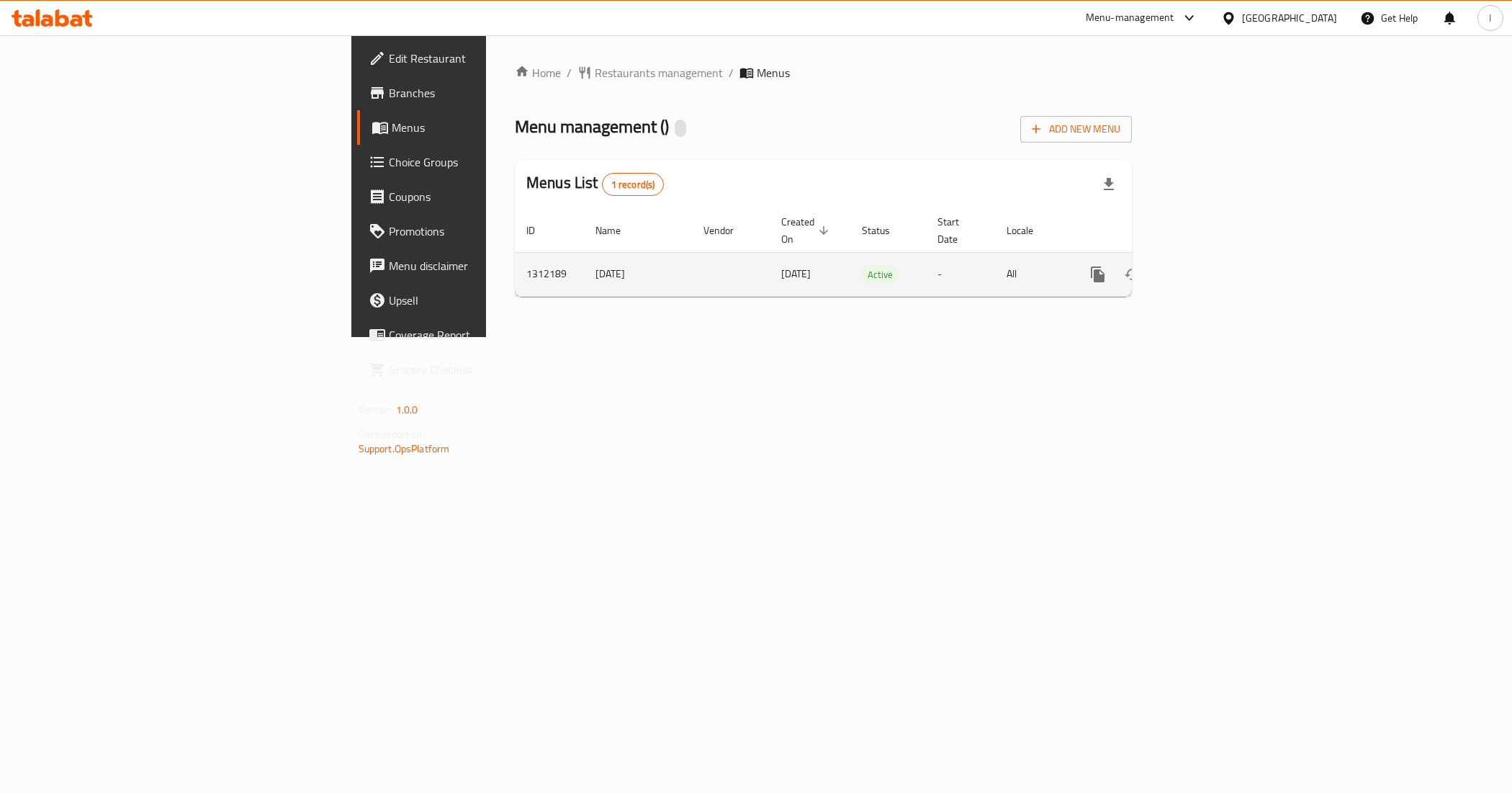
click at [1211, 266] on icon "enhanced table" at bounding box center [1202, 274] width 17 height 17
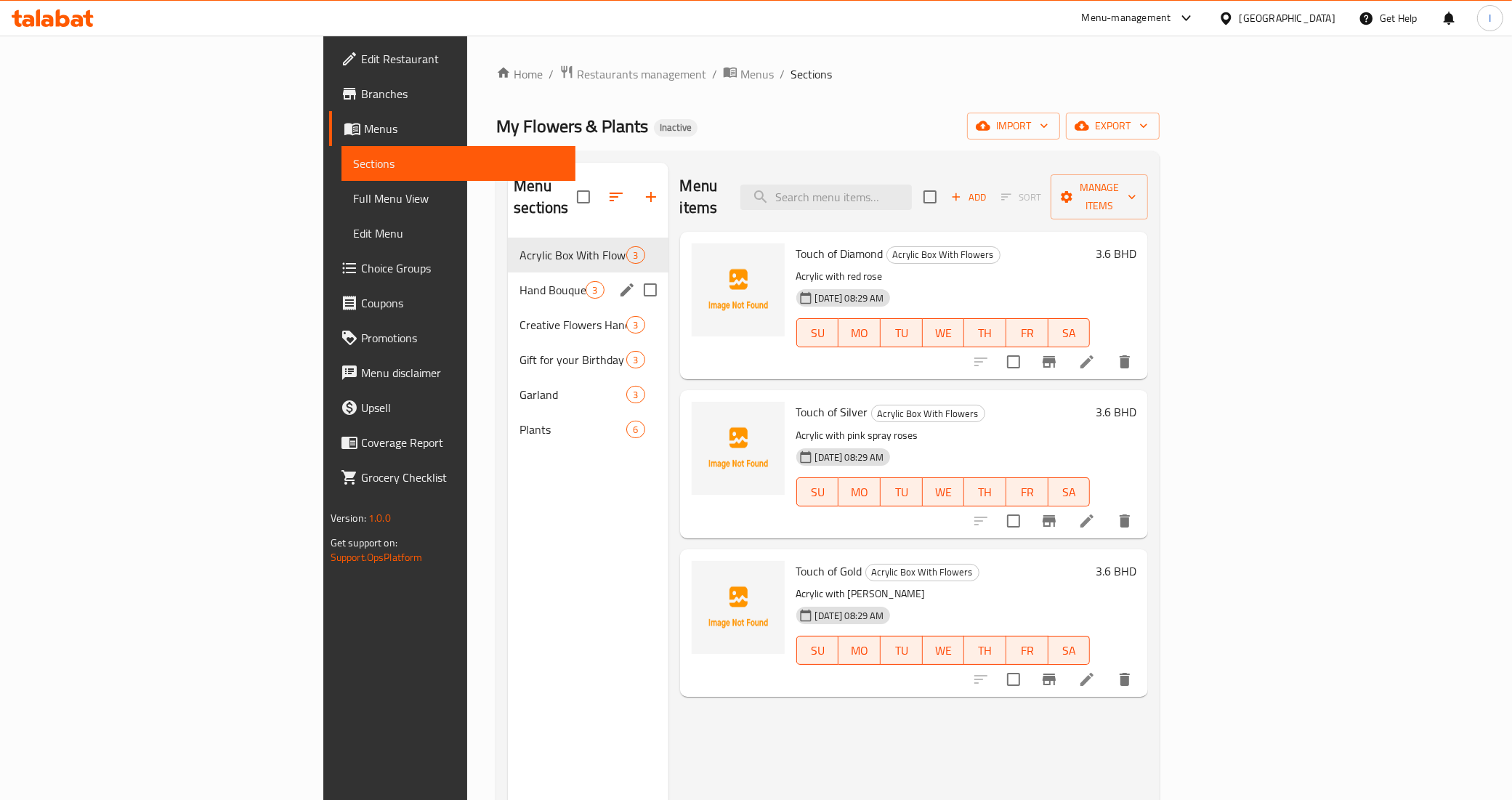
click at [519, 281] on span "Hand Bouquet" at bounding box center [552, 289] width 66 height 17
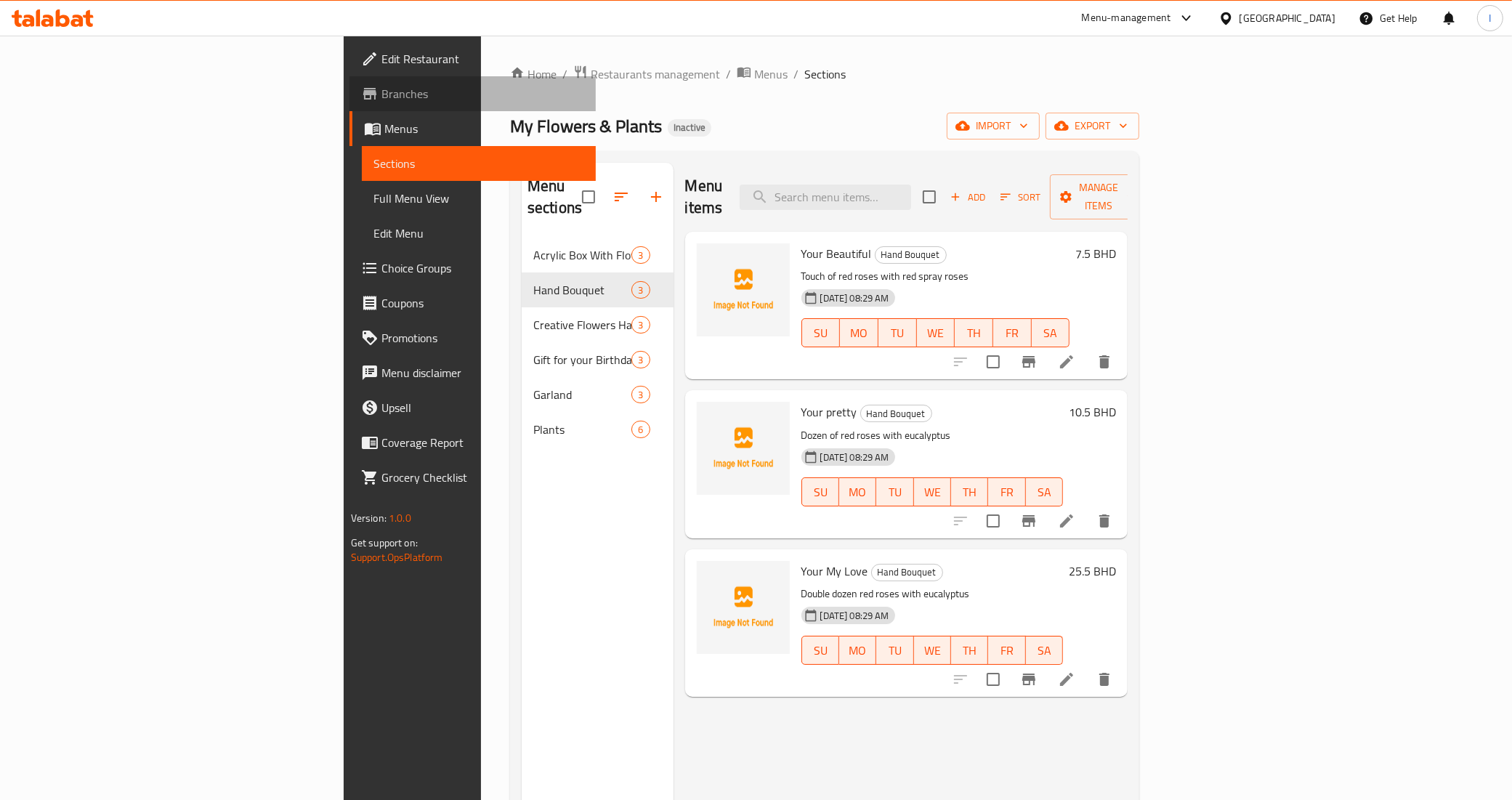
click at [381, 99] on span "Branches" at bounding box center [483, 93] width 204 height 17
